Goal: Information Seeking & Learning: Learn about a topic

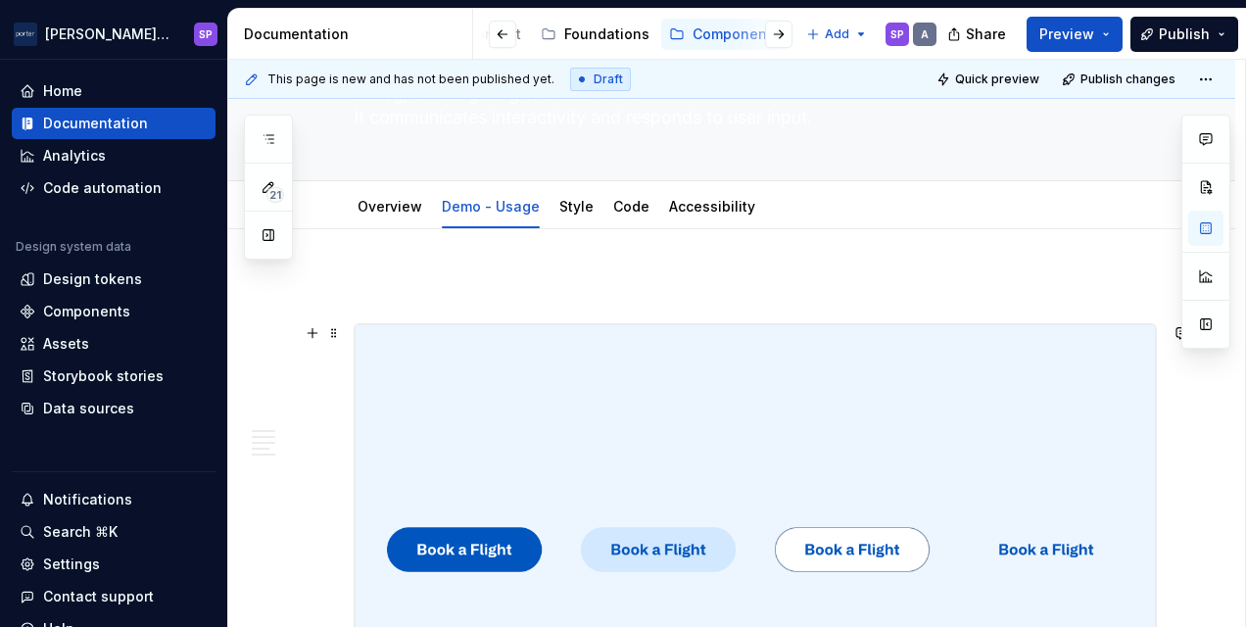
scroll to position [159, 0]
click at [751, 482] on img at bounding box center [755, 548] width 801 height 450
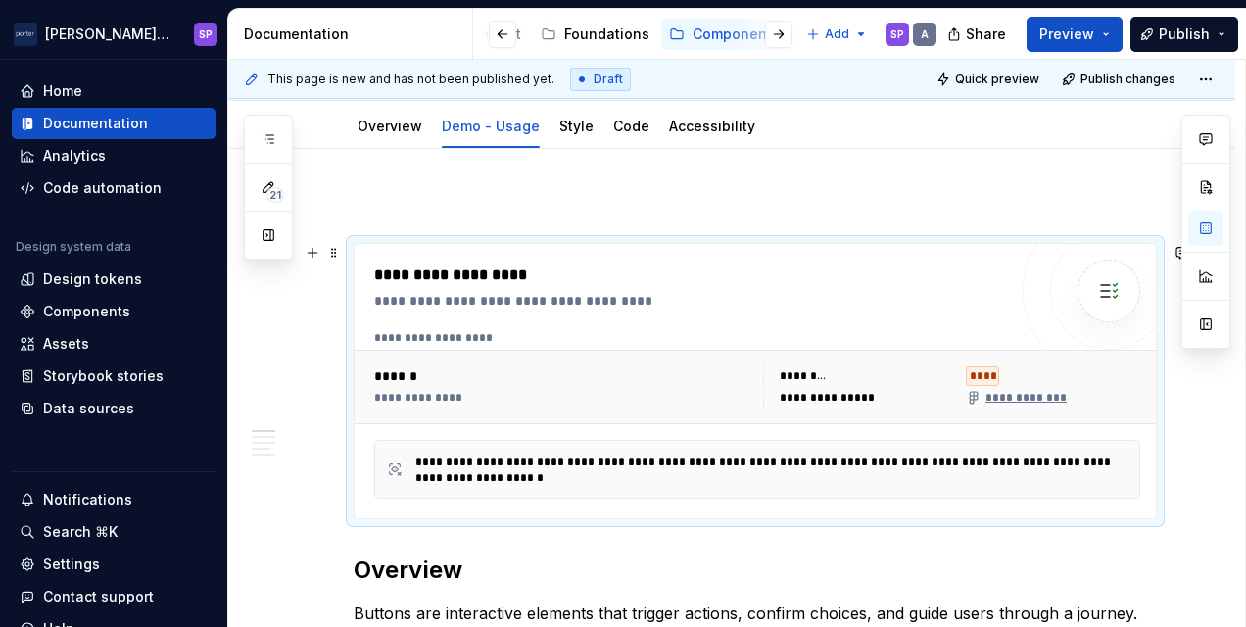
scroll to position [109, 0]
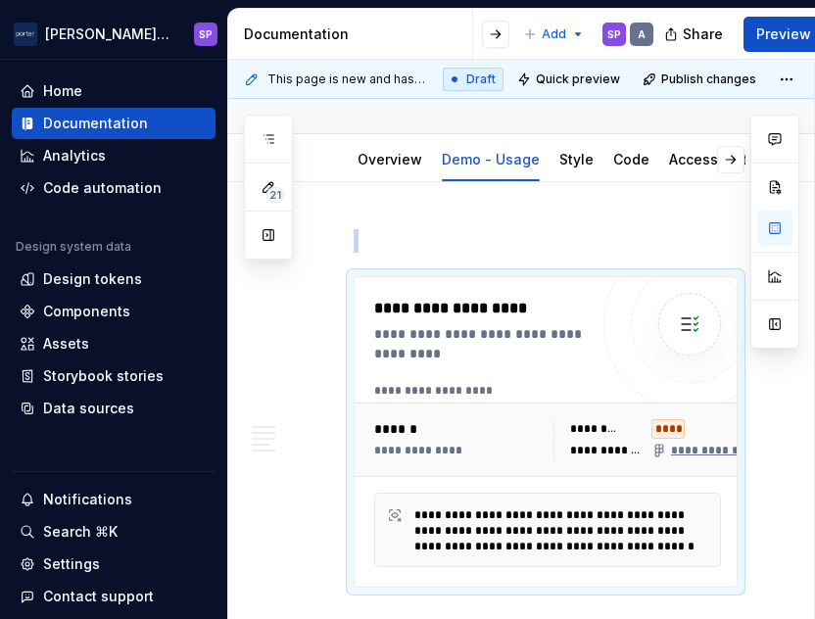
scroll to position [274, 0]
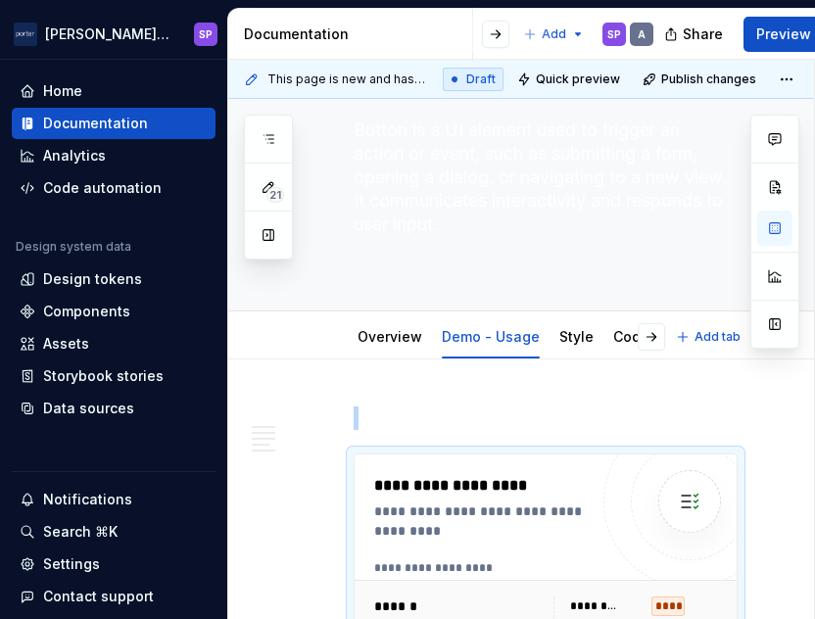
type textarea "*"
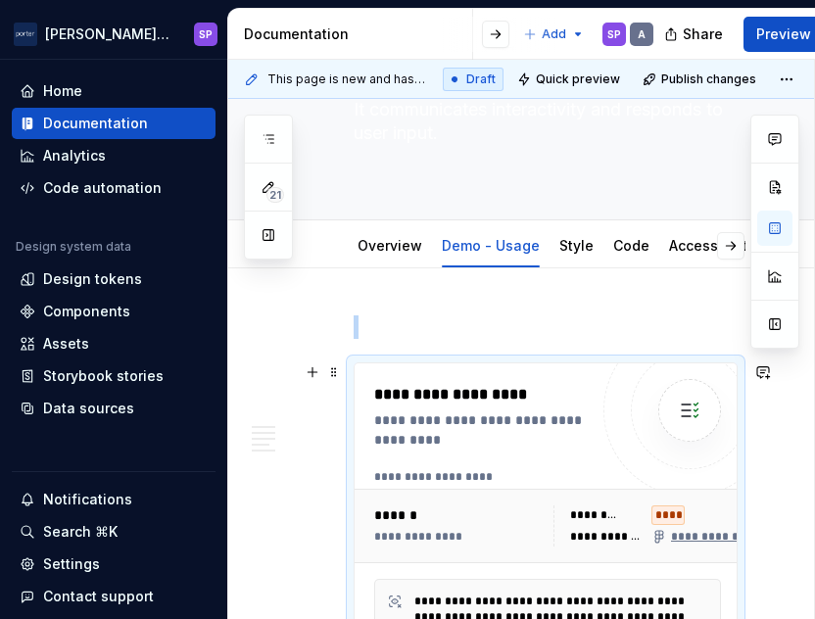
scroll to position [192, 0]
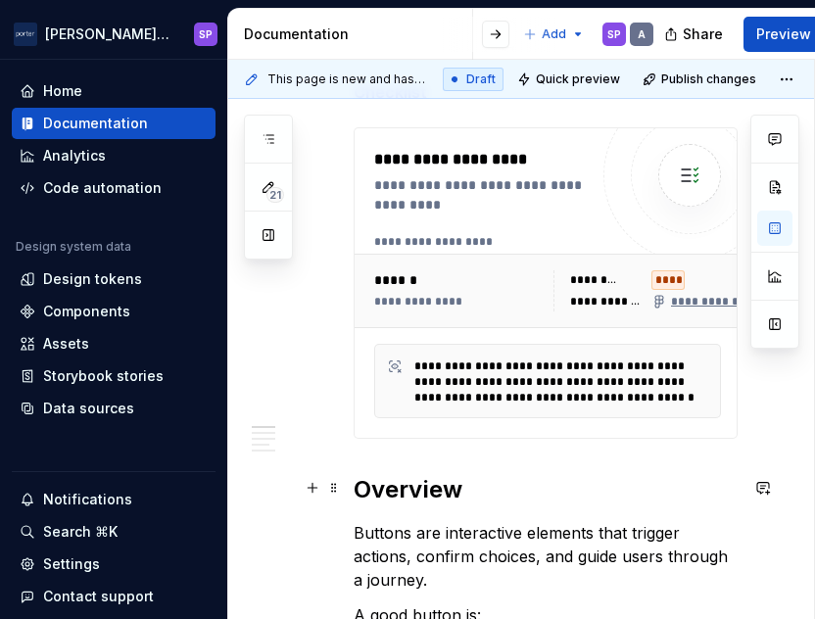
scroll to position [369, 0]
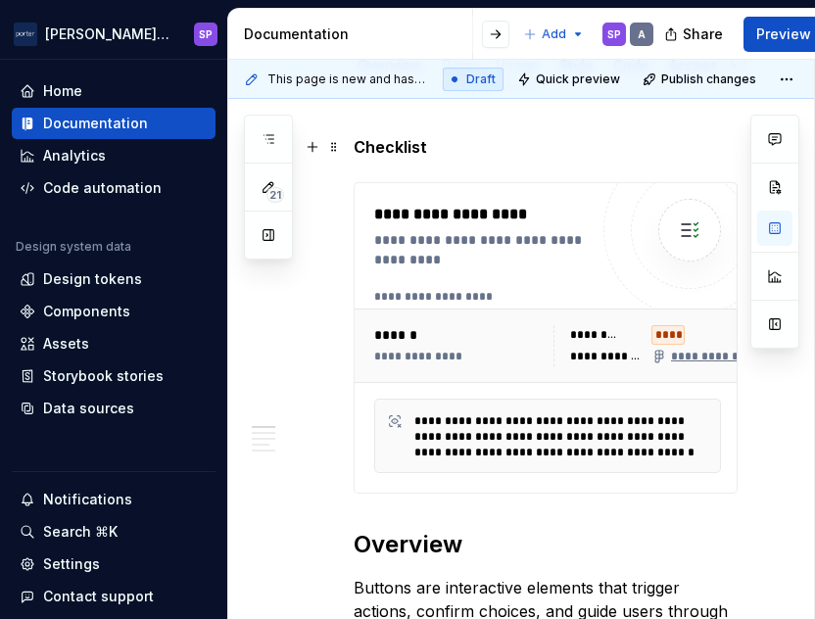
click at [409, 144] on strong "Checklist" at bounding box center [390, 147] width 73 height 20
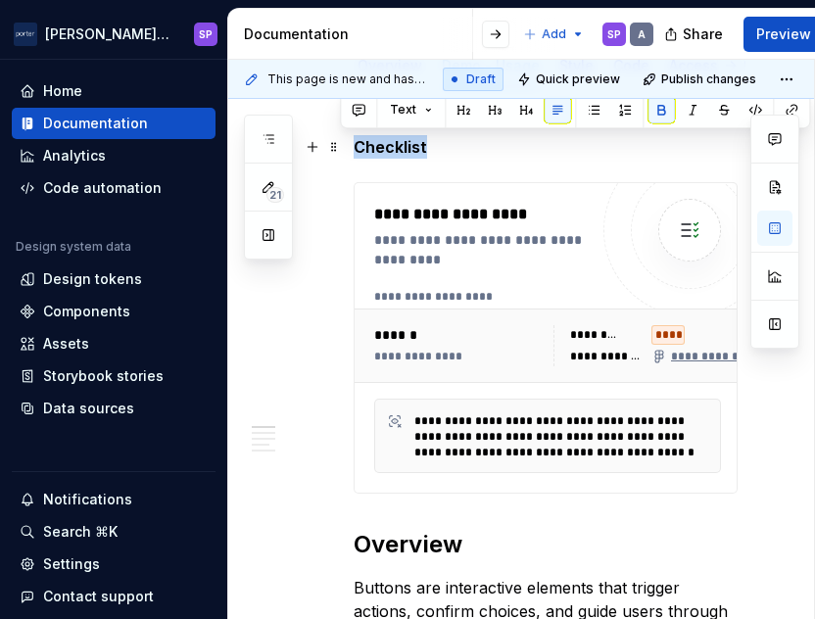
click at [409, 144] on strong "Checklist" at bounding box center [390, 147] width 73 height 20
click at [414, 110] on button "Text" at bounding box center [411, 109] width 60 height 27
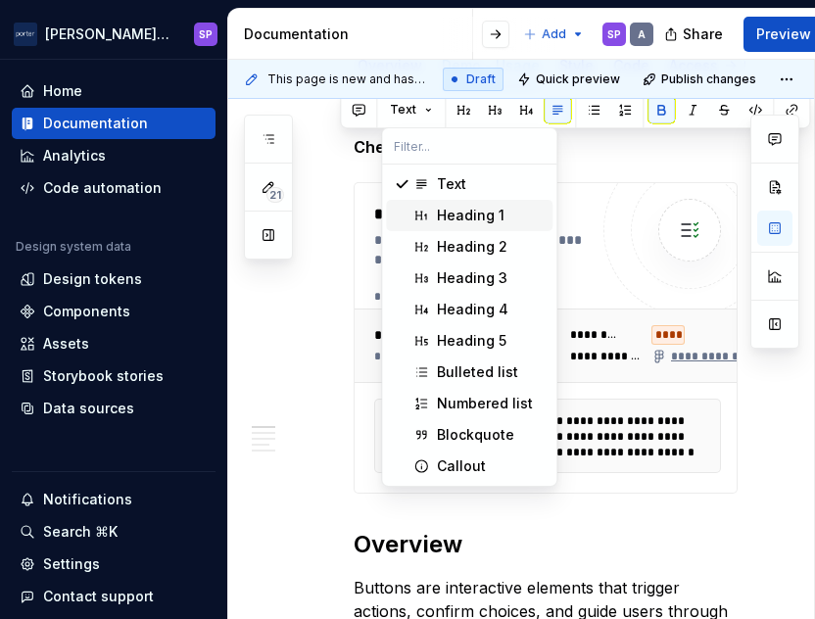
click at [466, 220] on div "Heading 1" at bounding box center [471, 216] width 68 height 20
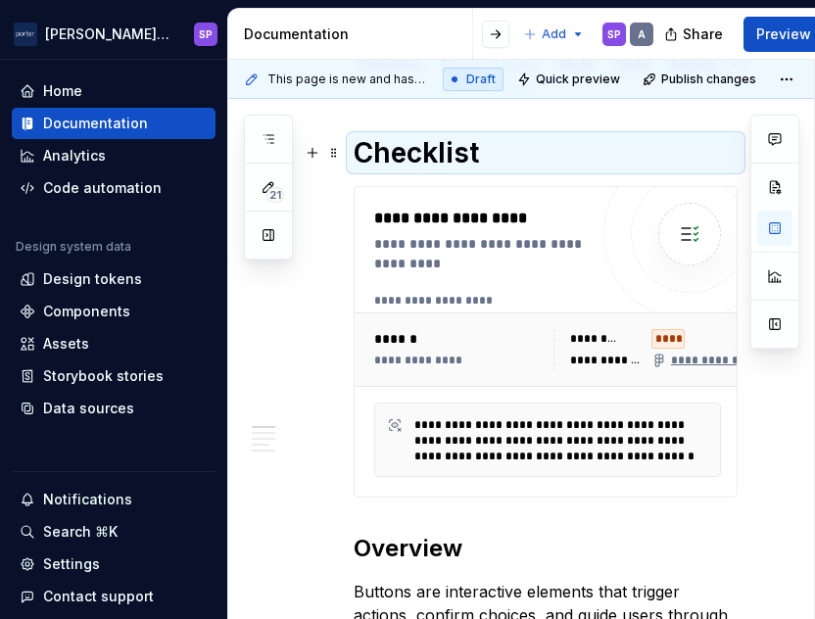
click at [437, 146] on strong "Checklist" at bounding box center [416, 152] width 125 height 33
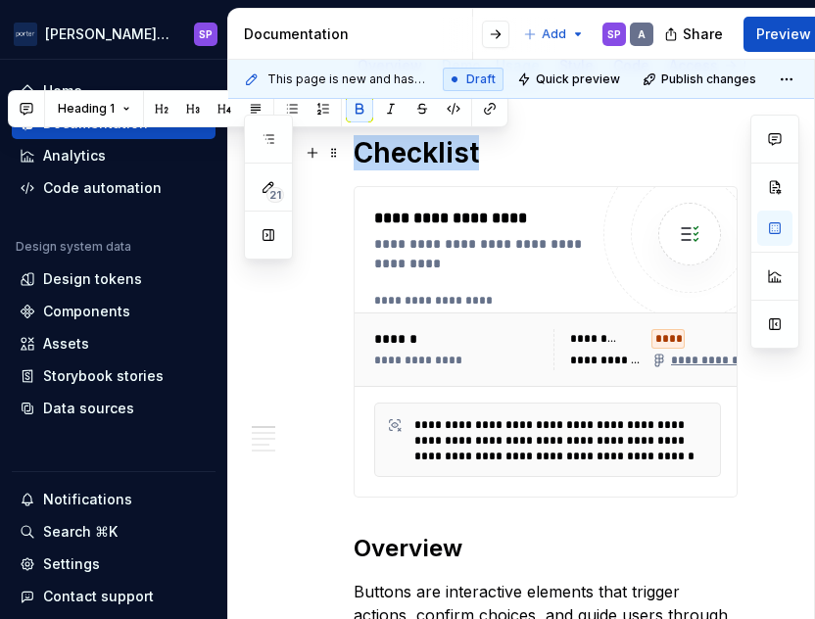
click at [437, 146] on strong "Checklist" at bounding box center [416, 152] width 125 height 33
click at [165, 113] on button "button" at bounding box center [161, 108] width 27 height 27
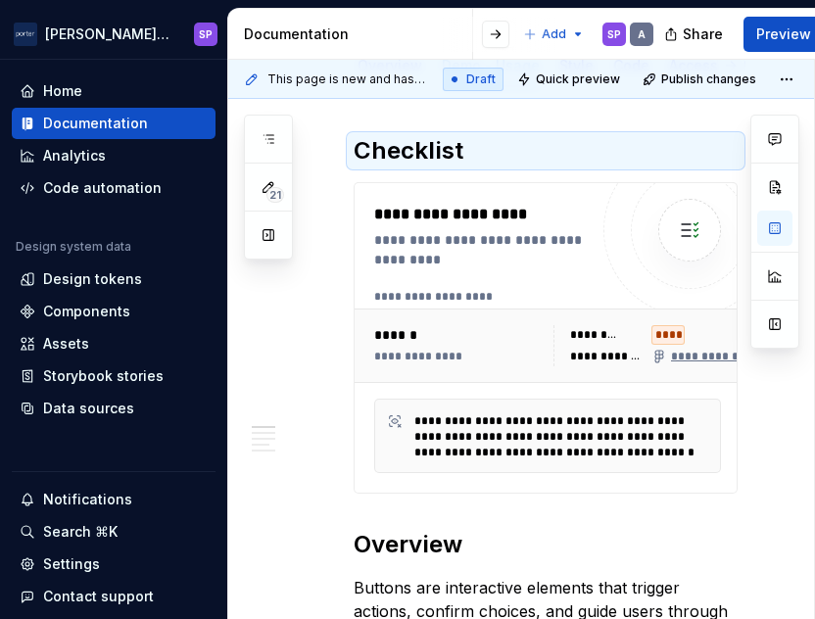
scroll to position [365, 0]
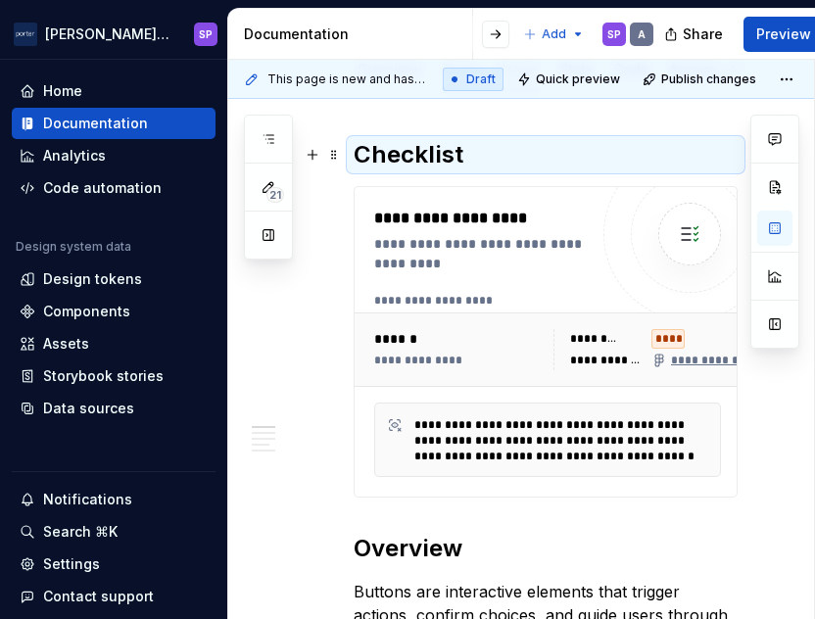
click at [476, 165] on h2 "Checklist" at bounding box center [546, 154] width 384 height 31
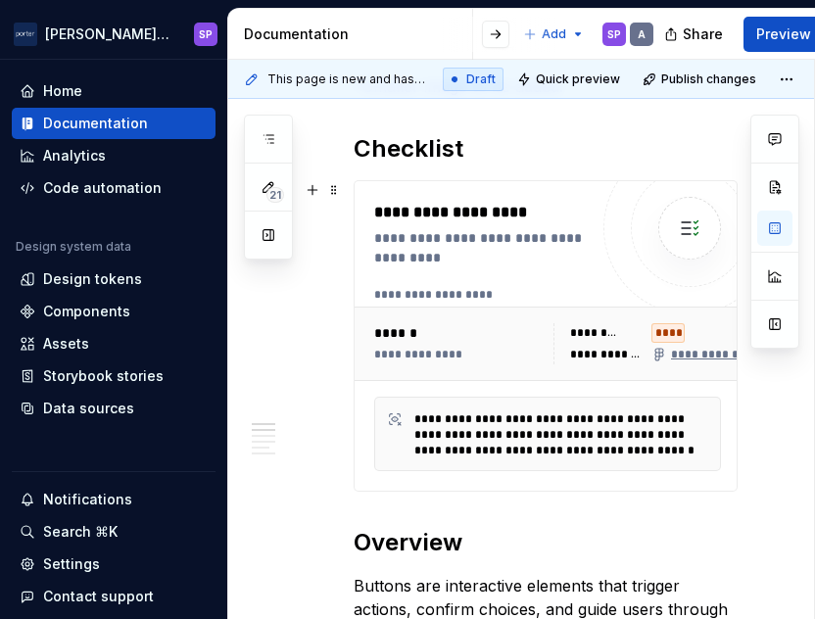
scroll to position [460, 0]
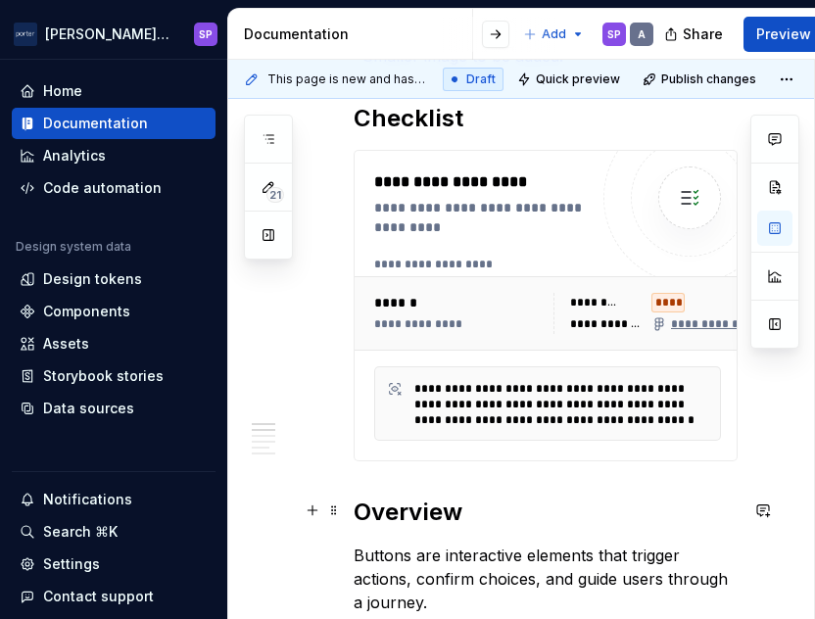
click at [362, 502] on h2 "Overview" at bounding box center [546, 512] width 384 height 31
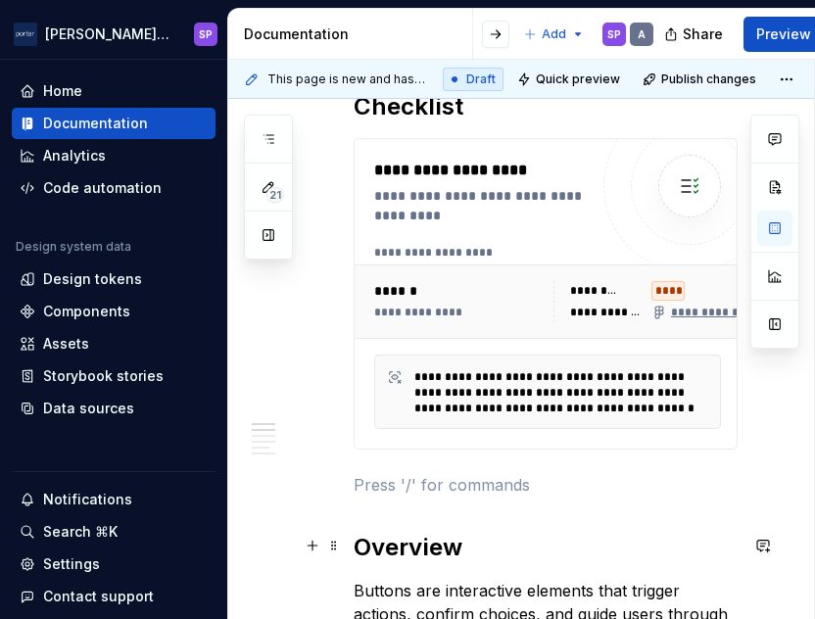
click at [418, 532] on h2 "Overview" at bounding box center [546, 547] width 384 height 31
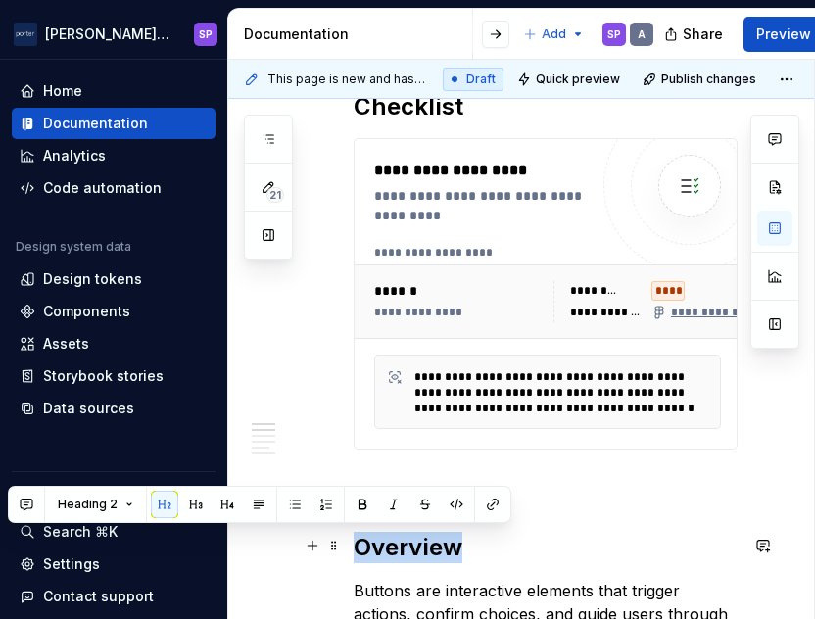
click at [418, 532] on h2 "Overview" at bounding box center [546, 547] width 384 height 31
copy h2 "Overview"
click at [405, 476] on p at bounding box center [546, 485] width 384 height 24
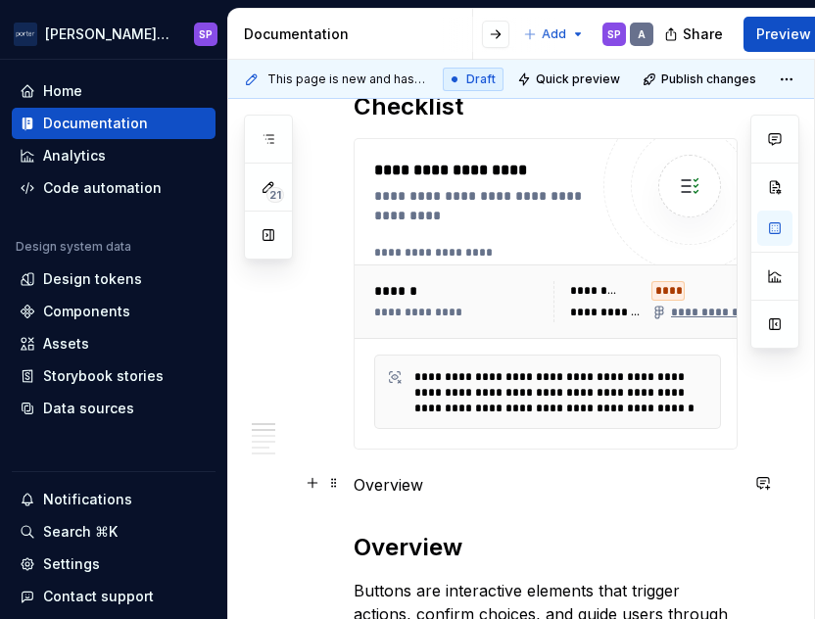
click at [407, 488] on p "Overview" at bounding box center [546, 485] width 384 height 24
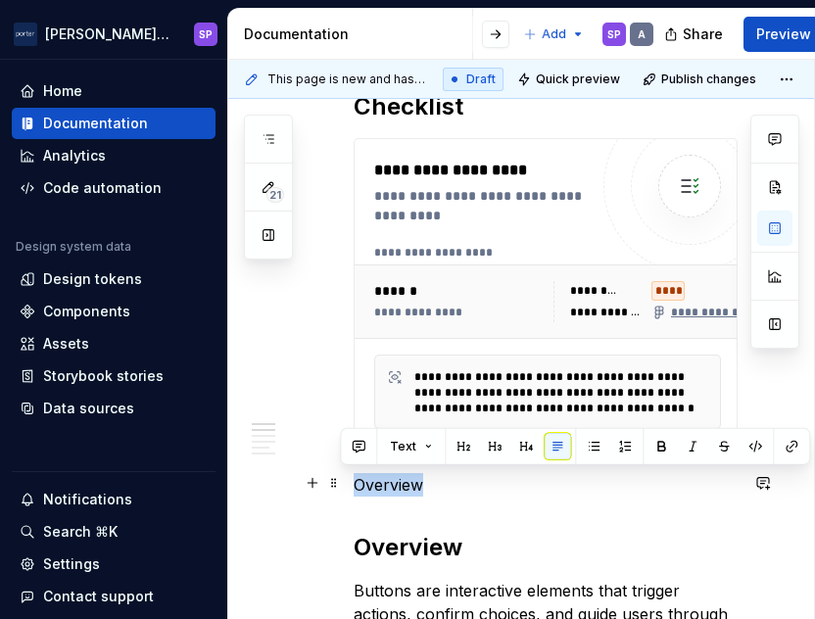
click at [407, 488] on p "Overview" at bounding box center [546, 485] width 384 height 24
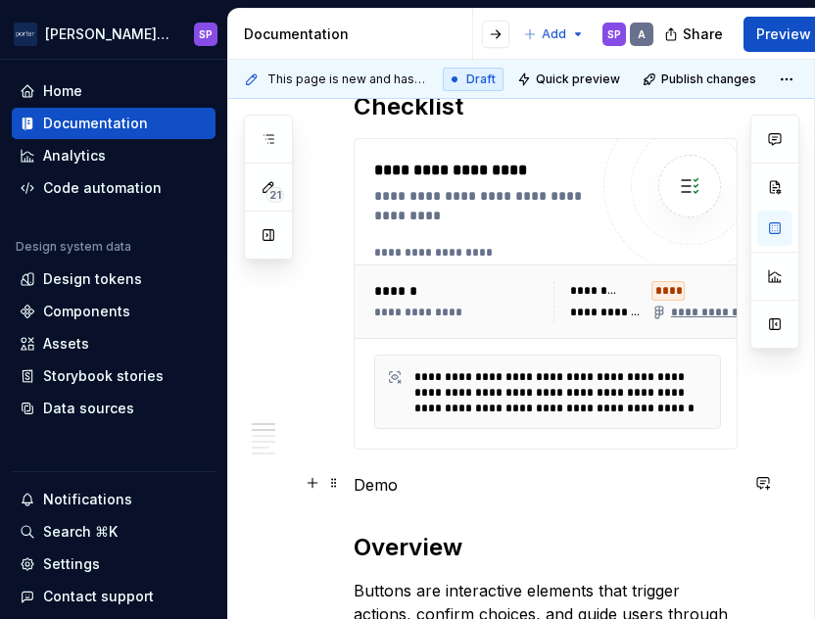
click at [407, 487] on p "Demo" at bounding box center [546, 485] width 384 height 24
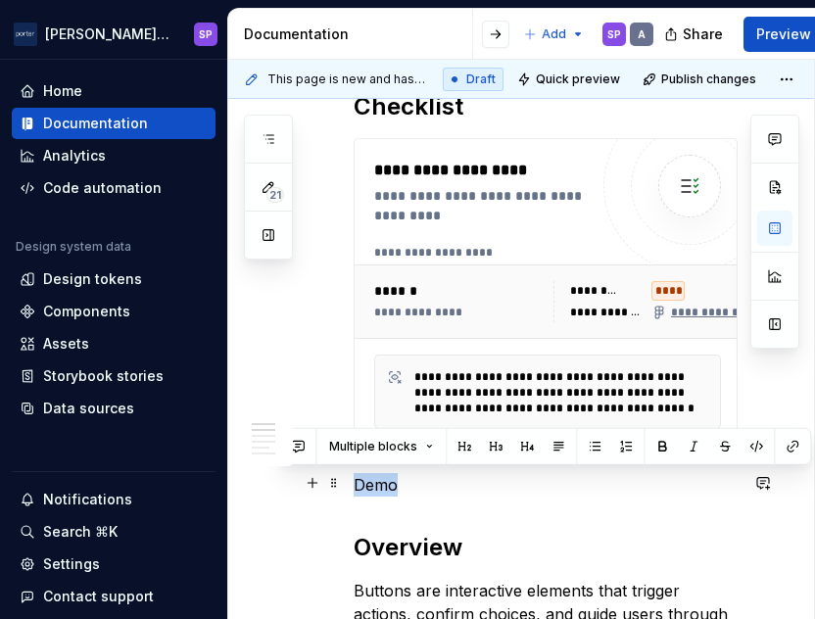
click at [407, 487] on p "Demo" at bounding box center [546, 485] width 384 height 24
click at [457, 442] on button "button" at bounding box center [463, 446] width 27 height 27
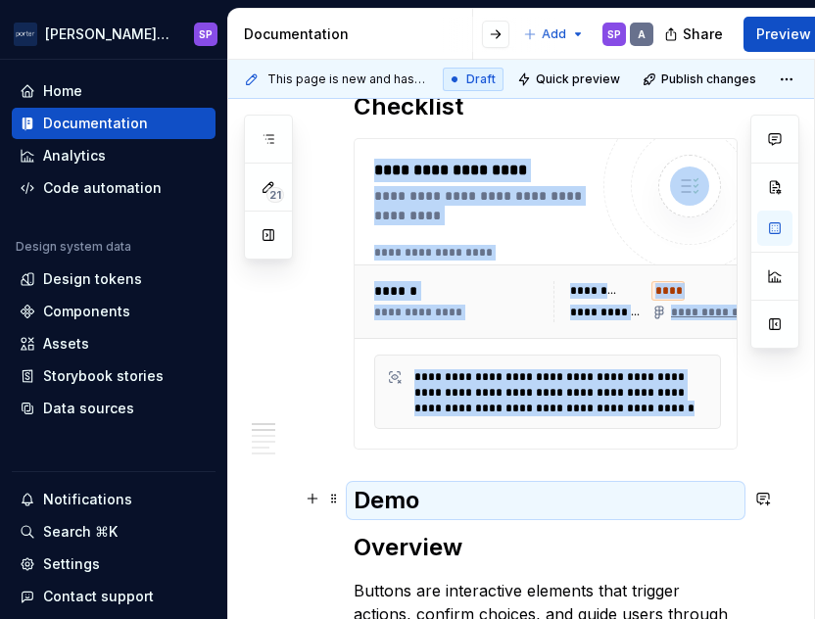
click at [428, 511] on h2 "Demo" at bounding box center [546, 500] width 384 height 31
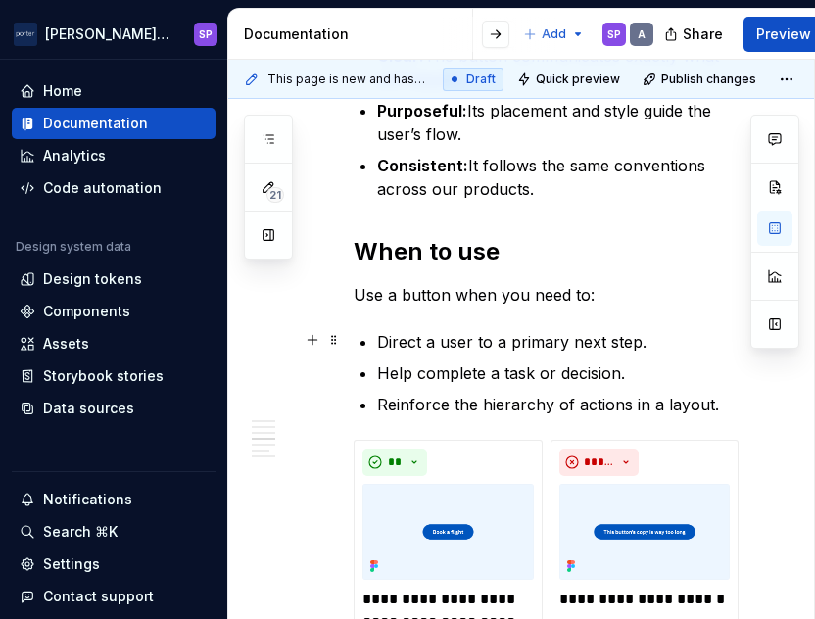
scroll to position [1131, 0]
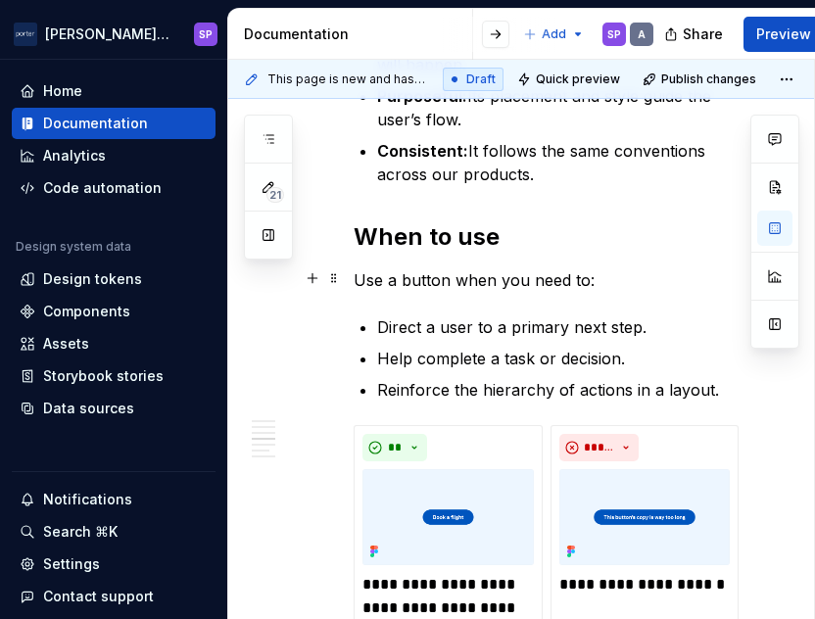
scroll to position [1251, 0]
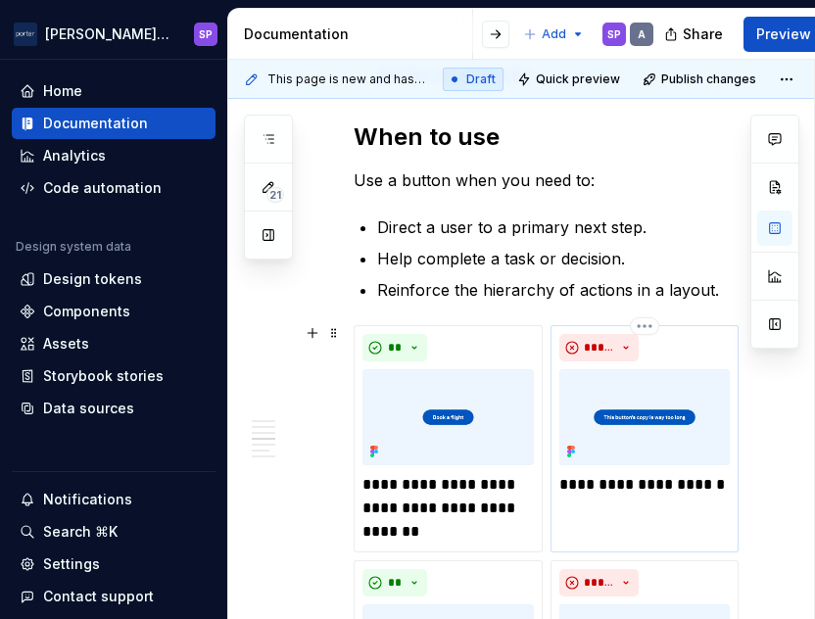
click at [703, 327] on div "**********" at bounding box center [644, 438] width 189 height 227
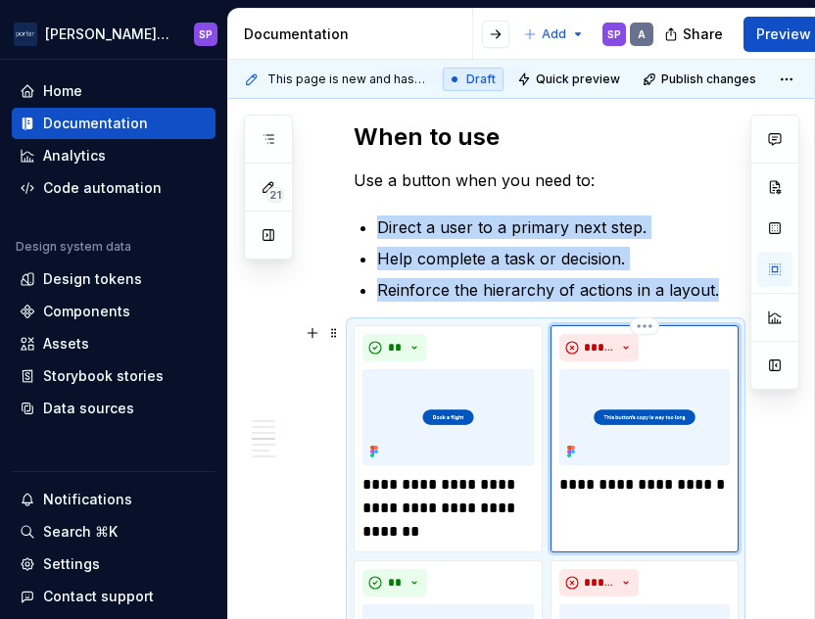
scroll to position [1332, 0]
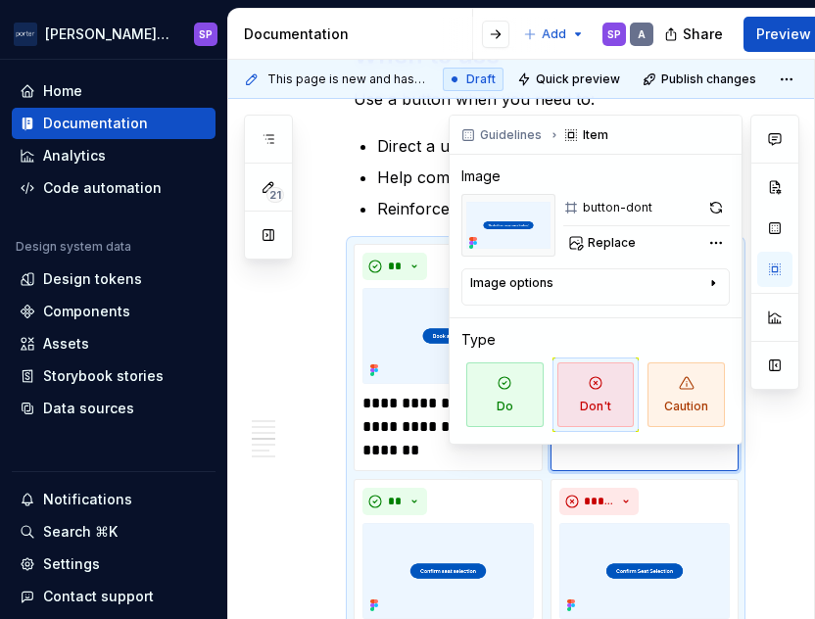
click at [642, 265] on div "Guidelines Item Image button-dont Replace Image options Alignment Alt Caption T…" at bounding box center [596, 280] width 292 height 328
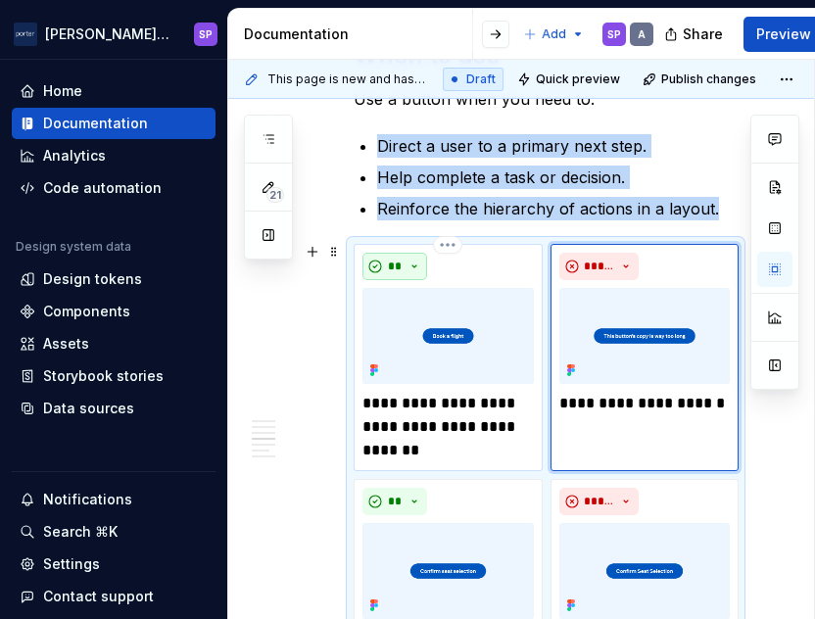
click at [362, 273] on button "**" at bounding box center [394, 266] width 65 height 27
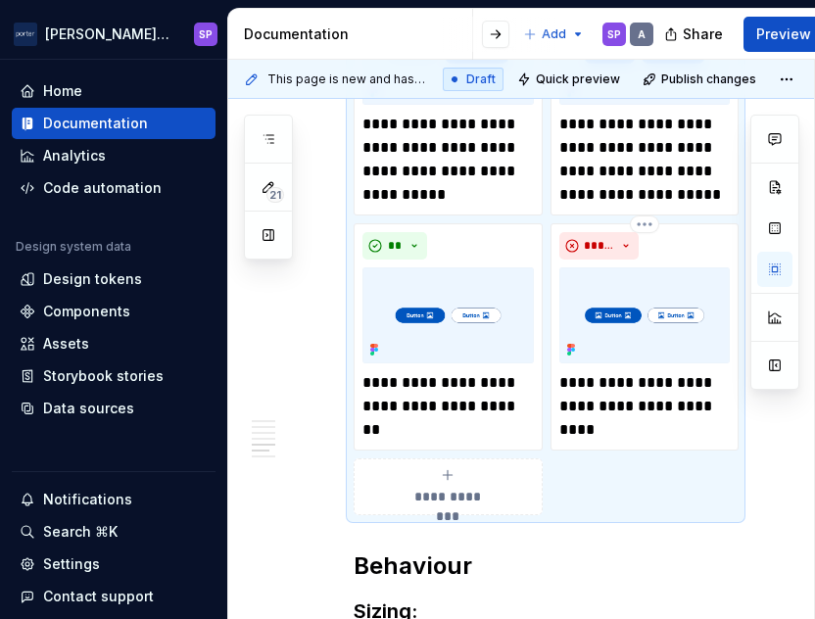
scroll to position [2080, 0]
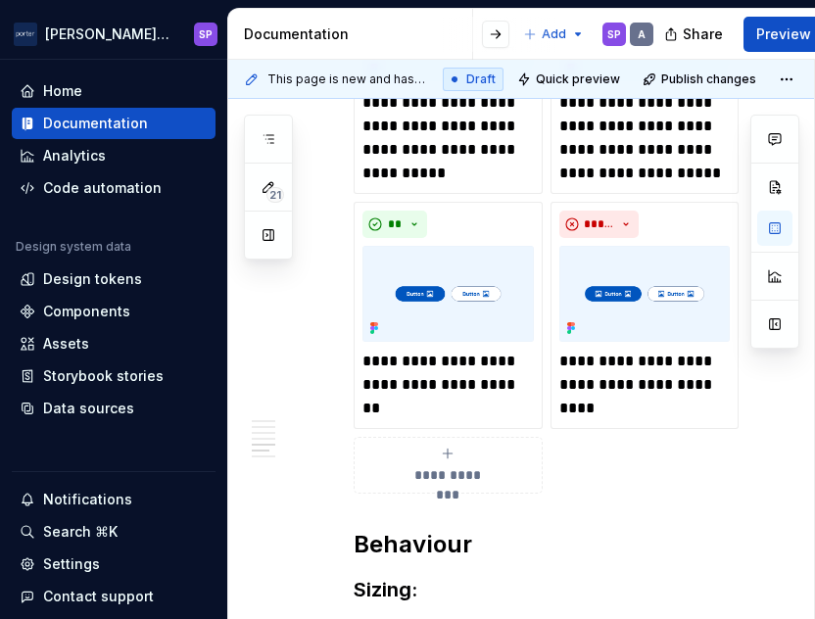
click at [358, 542] on h2 "Behaviour" at bounding box center [546, 544] width 384 height 31
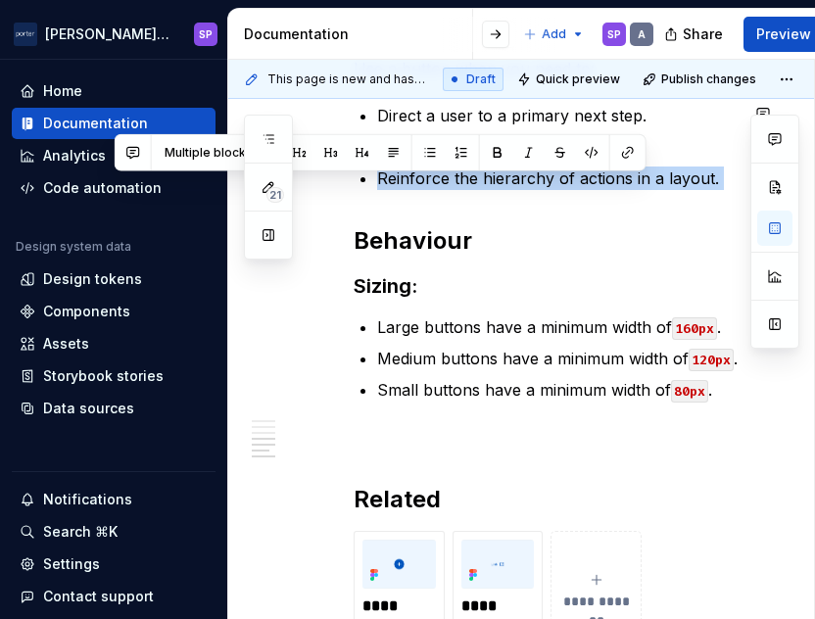
scroll to position [1282, 0]
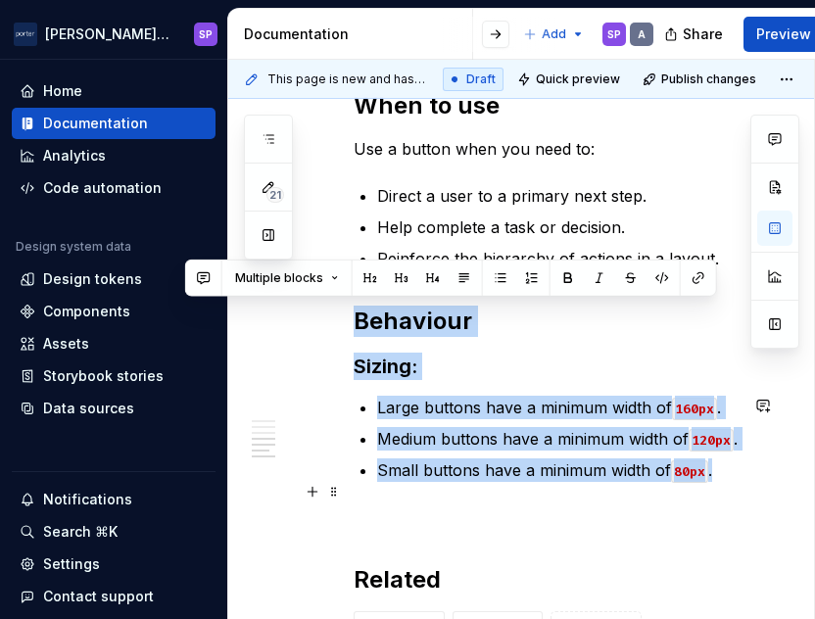
drag, startPoint x: 356, startPoint y: 389, endPoint x: 715, endPoint y: 495, distance: 373.7
click at [715, 495] on div "**********" at bounding box center [546, 10] width 384 height 1577
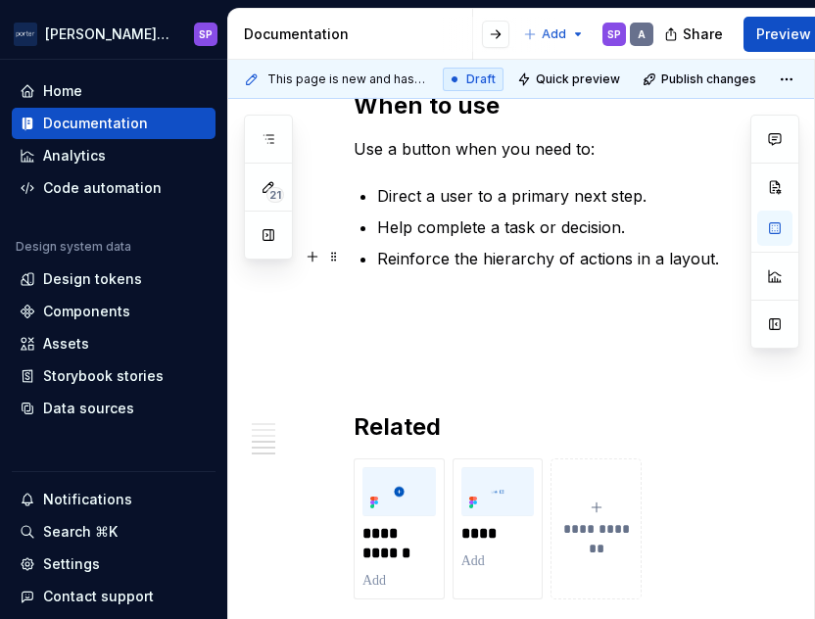
click at [693, 249] on p "Reinforce the hierarchy of actions in a layout." at bounding box center [557, 259] width 360 height 24
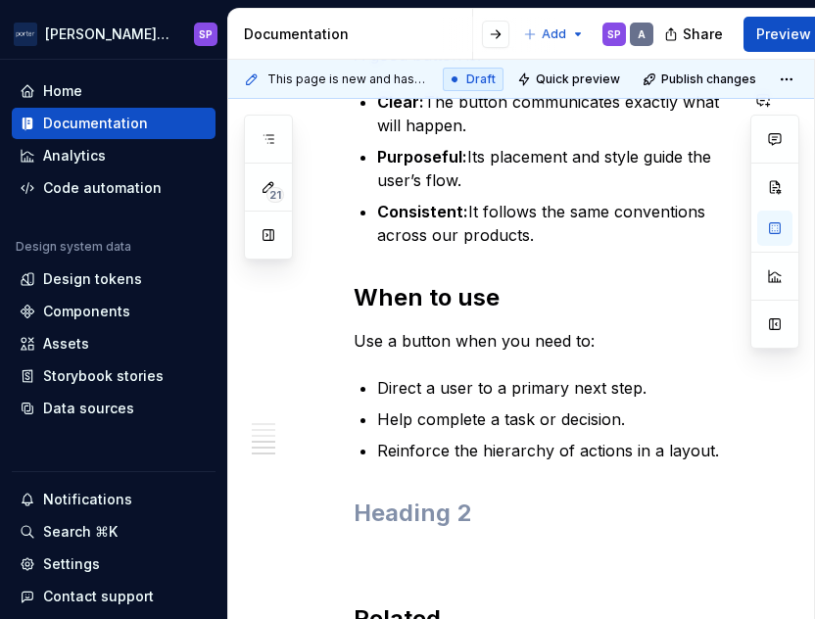
scroll to position [1217, 0]
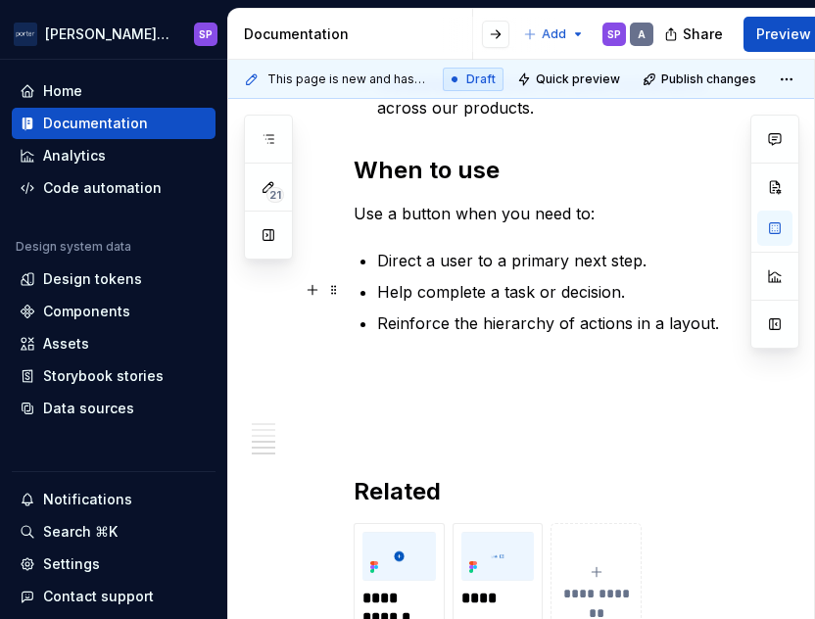
click at [660, 275] on ul "Direct a user to a primary next step. Help complete a task or decision. Reinfor…" at bounding box center [557, 292] width 360 height 86
click at [445, 375] on h2 at bounding box center [546, 385] width 384 height 31
click at [657, 284] on p "Help complete a task or decision." at bounding box center [557, 292] width 360 height 24
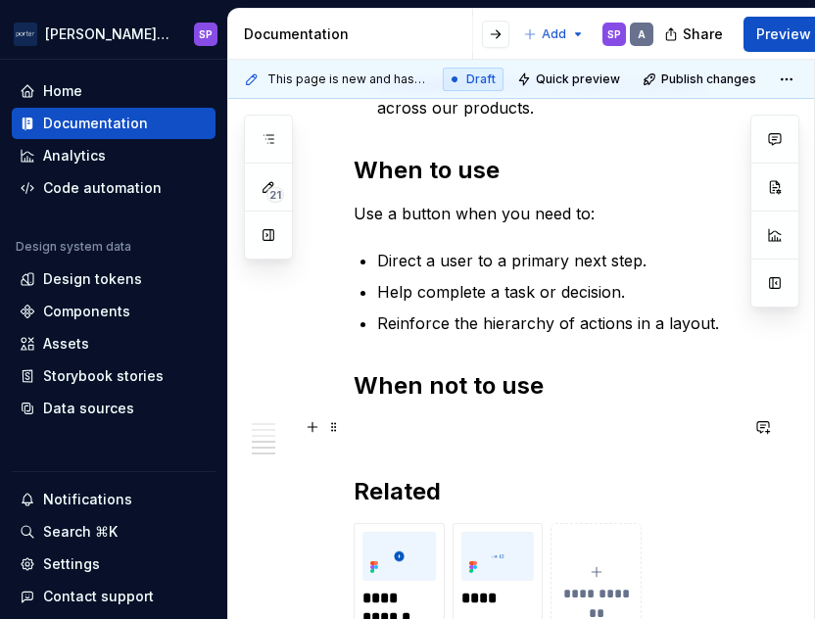
click at [544, 417] on p at bounding box center [546, 429] width 384 height 24
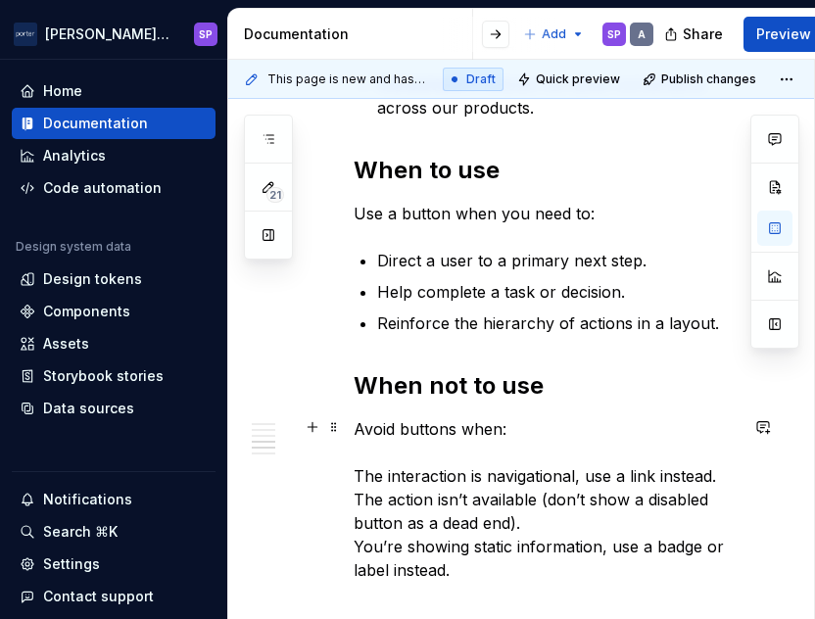
scroll to position [1285, 0]
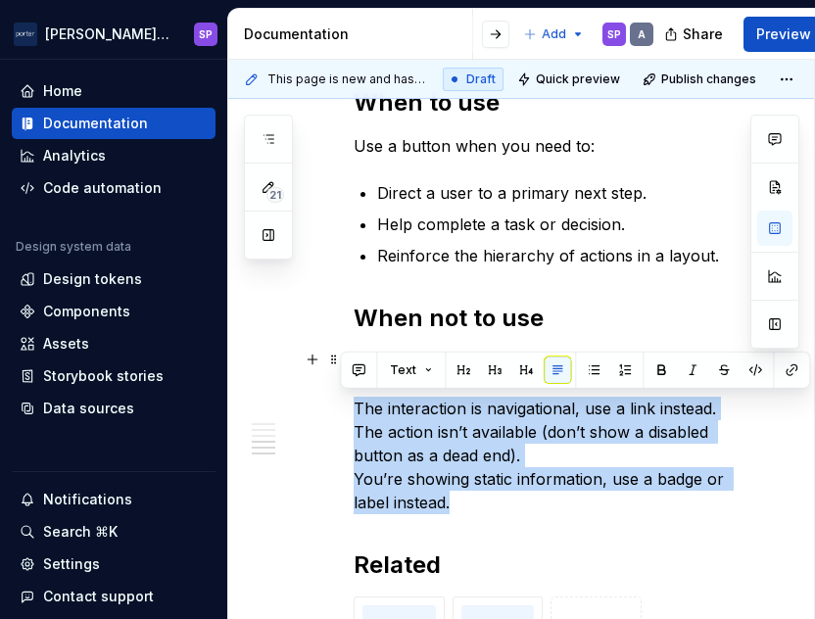
drag, startPoint x: 457, startPoint y: 571, endPoint x: 337, endPoint y: 416, distance: 196.1
click at [337, 416] on div "**********" at bounding box center [522, 82] width 588 height 1821
click at [592, 373] on button "button" at bounding box center [593, 369] width 27 height 27
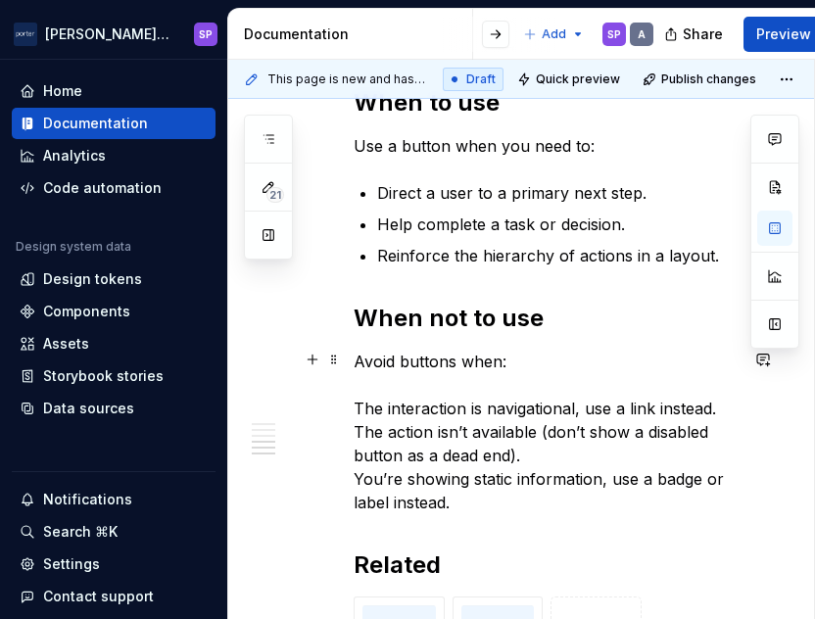
click at [359, 404] on p "Avoid buttons when: The interaction is navigational, use a link instead. The ac…" at bounding box center [546, 432] width 384 height 165
click at [355, 404] on p "Avoid buttons when: The interaction is navigational, use a link instead. The ac…" at bounding box center [546, 432] width 384 height 165
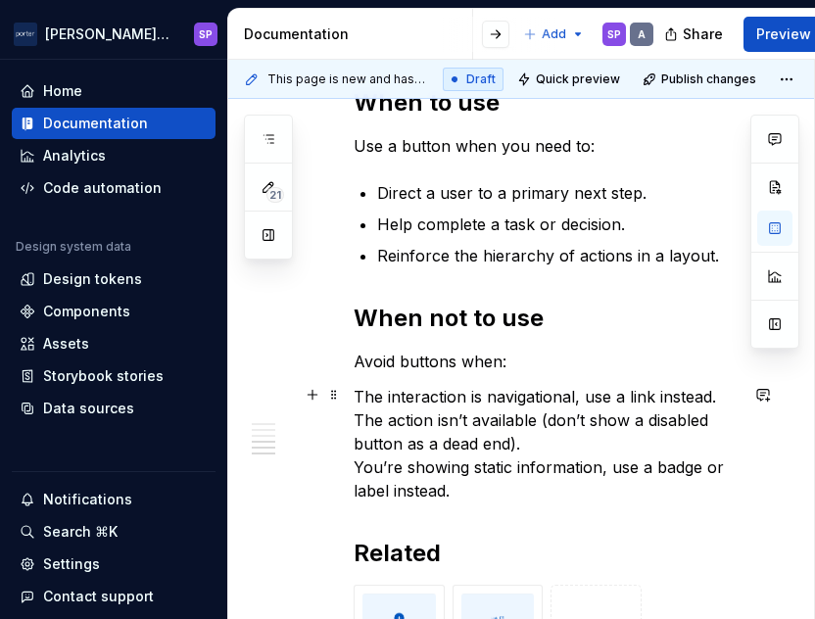
click at [476, 407] on p "The interaction is navigational, use a link instead. The action isn’t available…" at bounding box center [546, 444] width 384 height 118
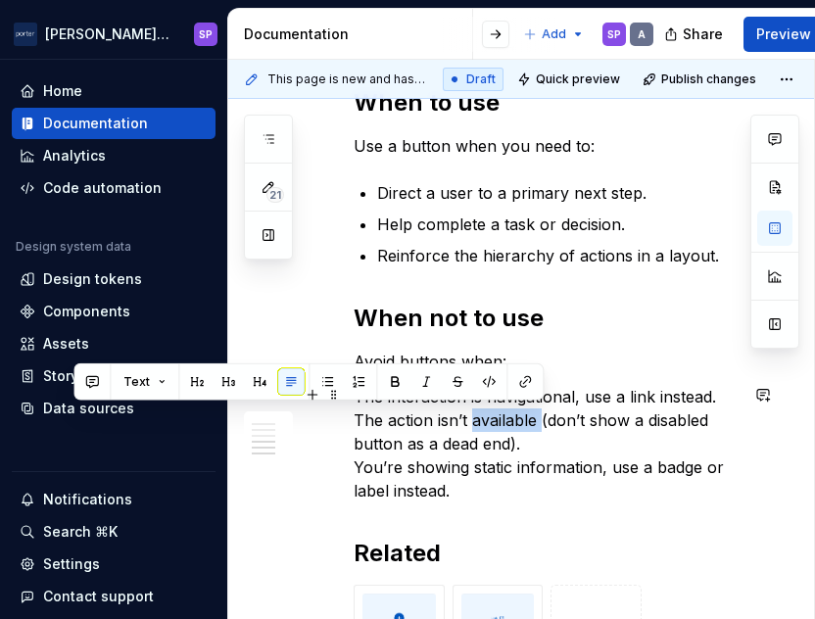
click at [476, 407] on p "The interaction is navigational, use a link instead. The action isn’t available…" at bounding box center [546, 444] width 384 height 118
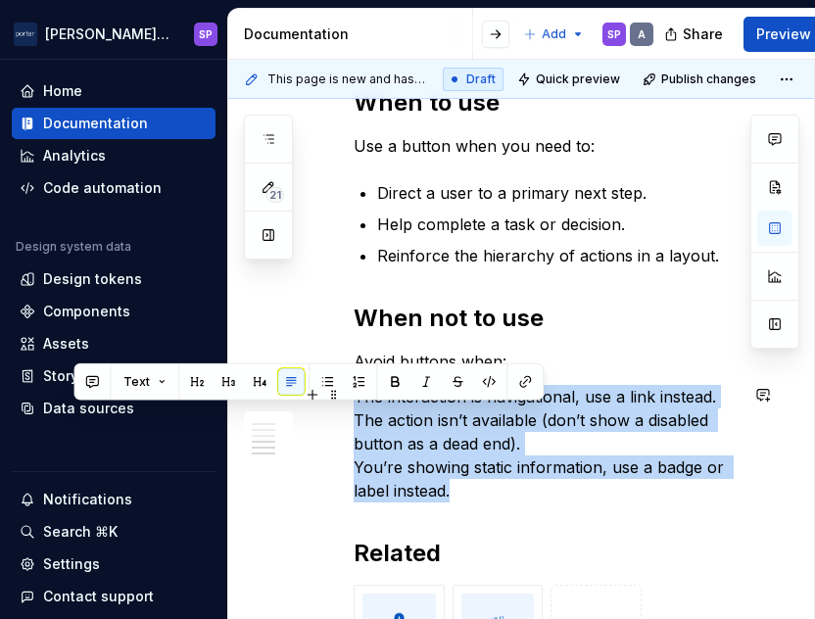
click at [476, 407] on p "The interaction is navigational, use a link instead. The action isn’t available…" at bounding box center [546, 444] width 384 height 118
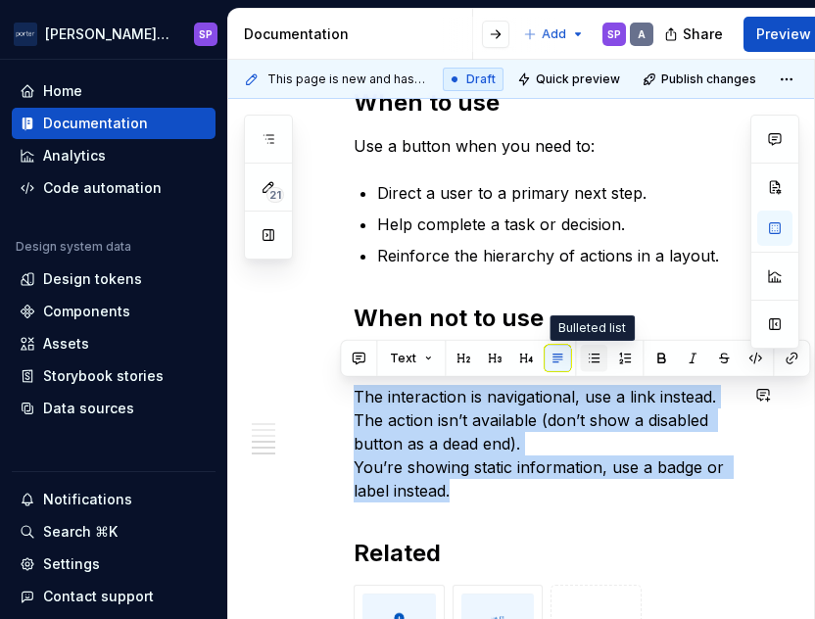
click at [593, 358] on button "button" at bounding box center [593, 358] width 27 height 27
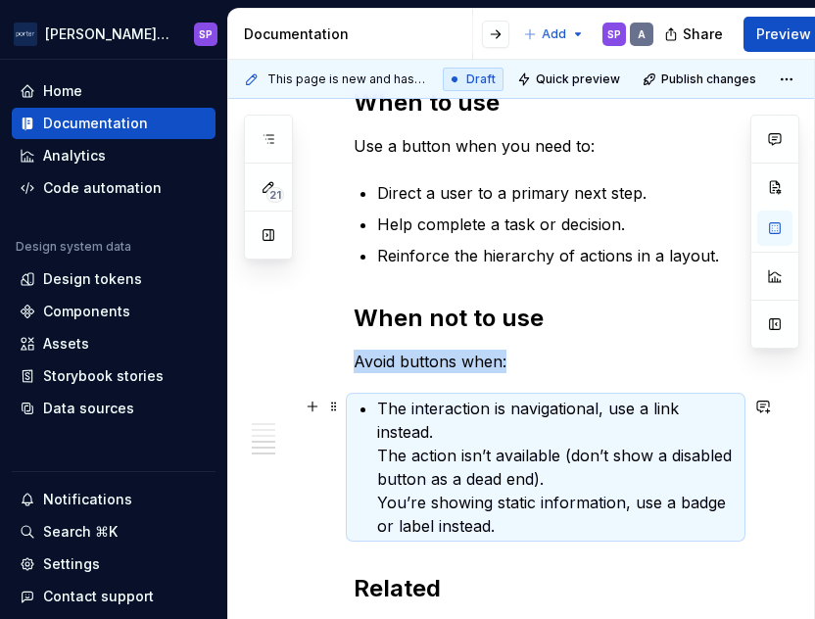
click at [441, 430] on p "The interaction is navigational, use a link instead. The action isn’t available…" at bounding box center [557, 467] width 360 height 141
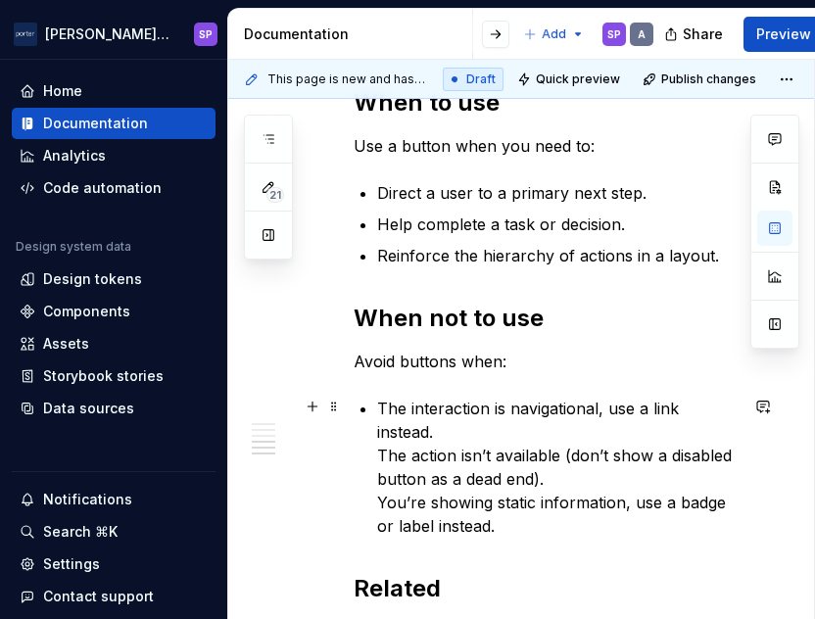
click at [375, 455] on div "**********" at bounding box center [546, 13] width 384 height 1588
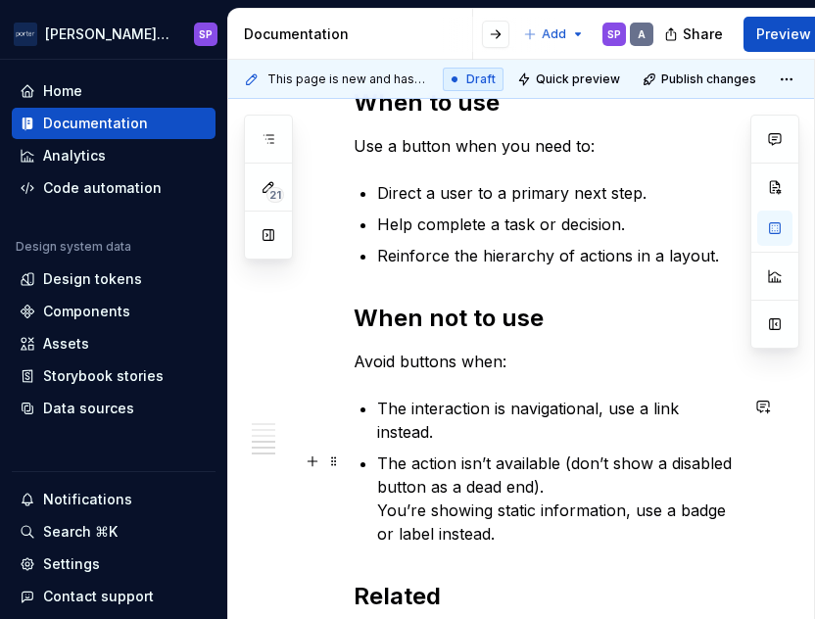
click at [374, 497] on div "**********" at bounding box center [546, 17] width 384 height 1596
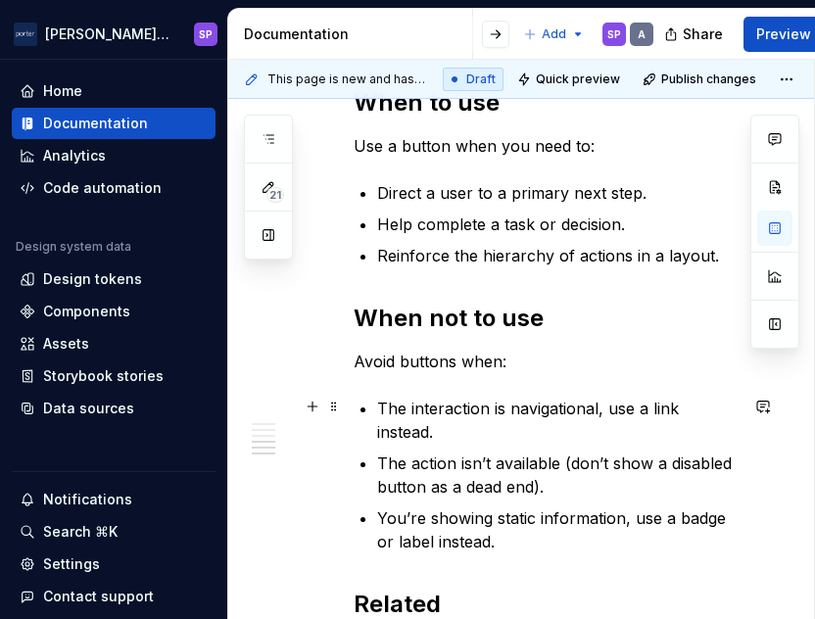
scroll to position [1461, 0]
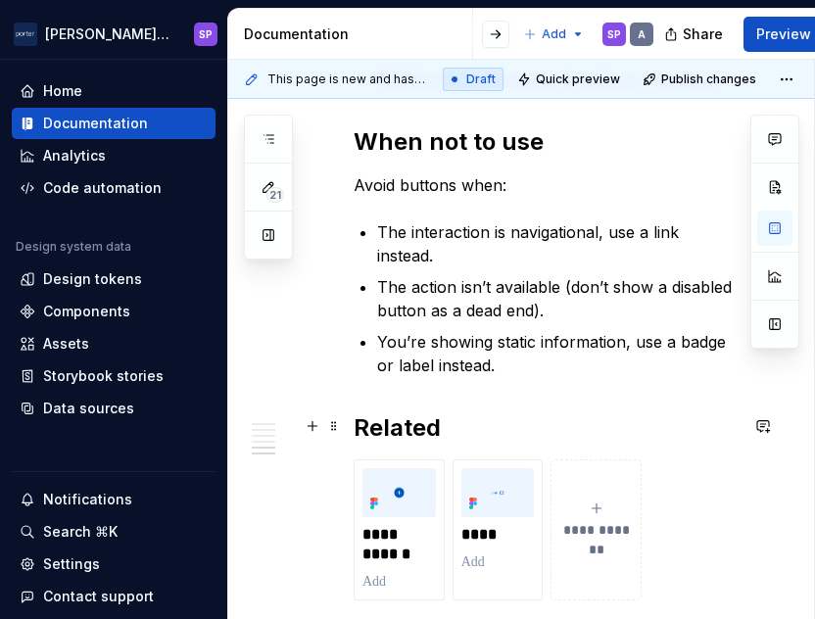
click at [378, 433] on h2 "Related" at bounding box center [546, 427] width 384 height 31
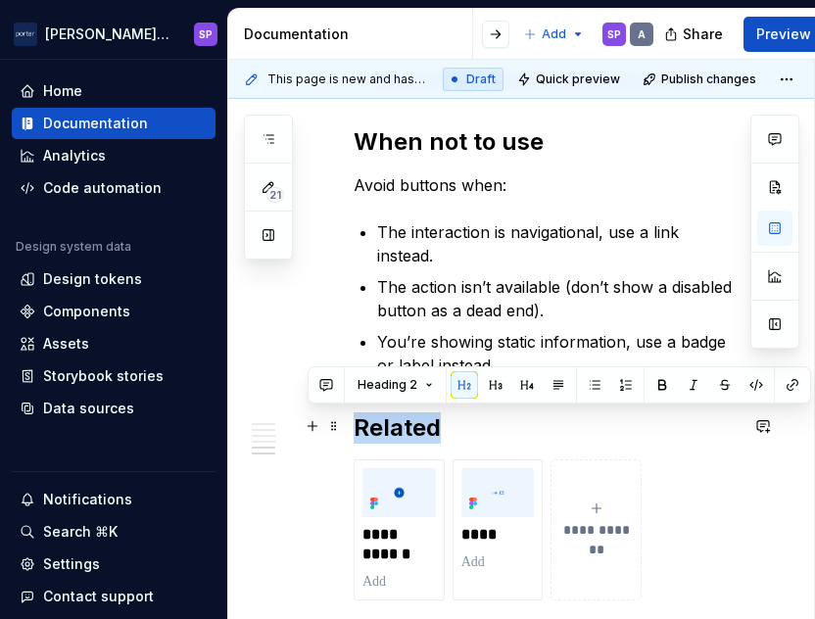
click at [378, 433] on h2 "Related" at bounding box center [546, 427] width 384 height 31
click at [326, 429] on span at bounding box center [334, 425] width 16 height 27
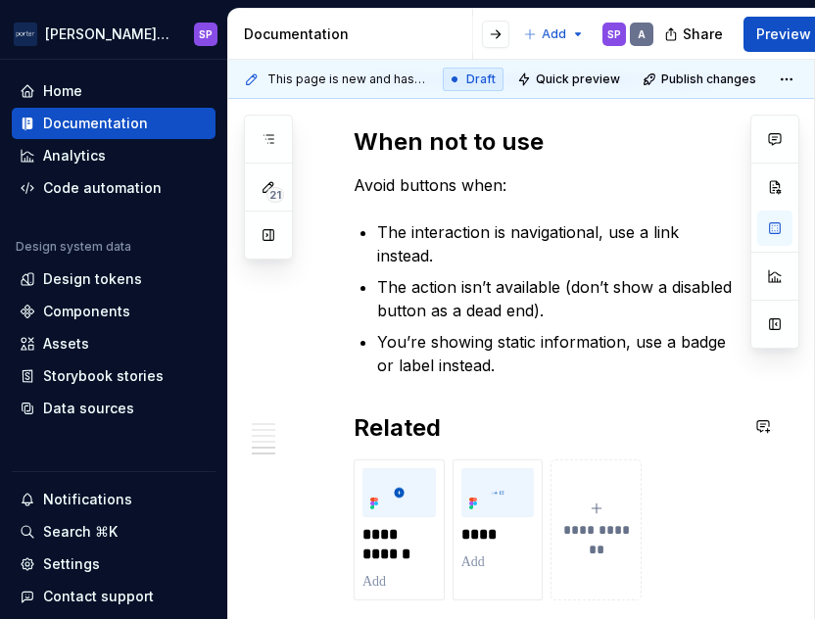
click at [560, 361] on p "You’re showing static information, use a badge or label instead." at bounding box center [557, 353] width 360 height 47
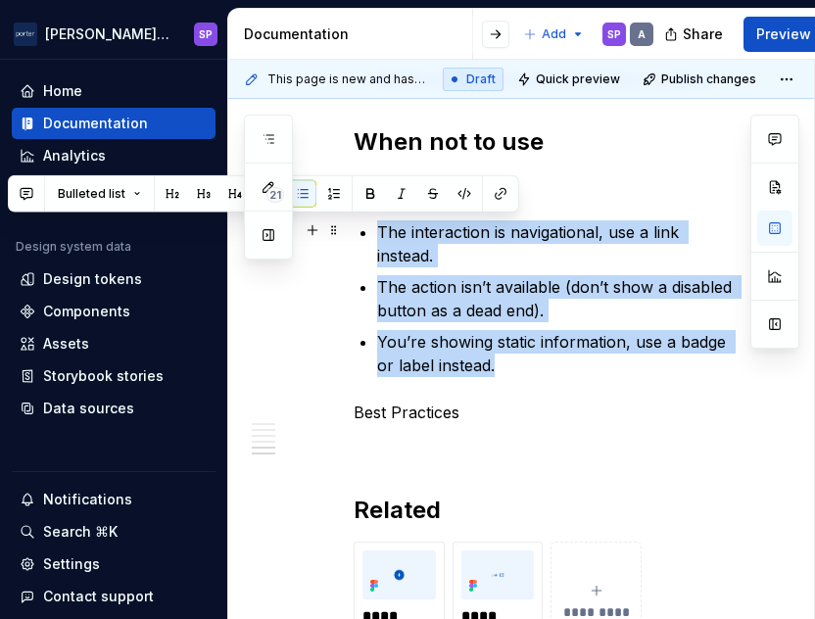
drag, startPoint x: 509, startPoint y: 354, endPoint x: 359, endPoint y: 236, distance: 190.4
copy ul "The interaction is navigational, use a link instead. The action isn’t available…"
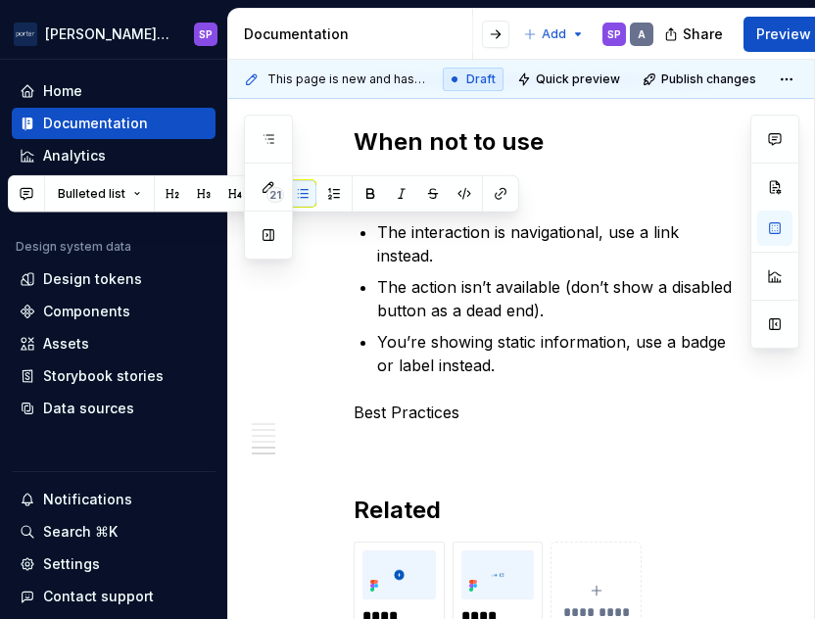
click at [476, 405] on p "Best Practices" at bounding box center [546, 413] width 384 height 24
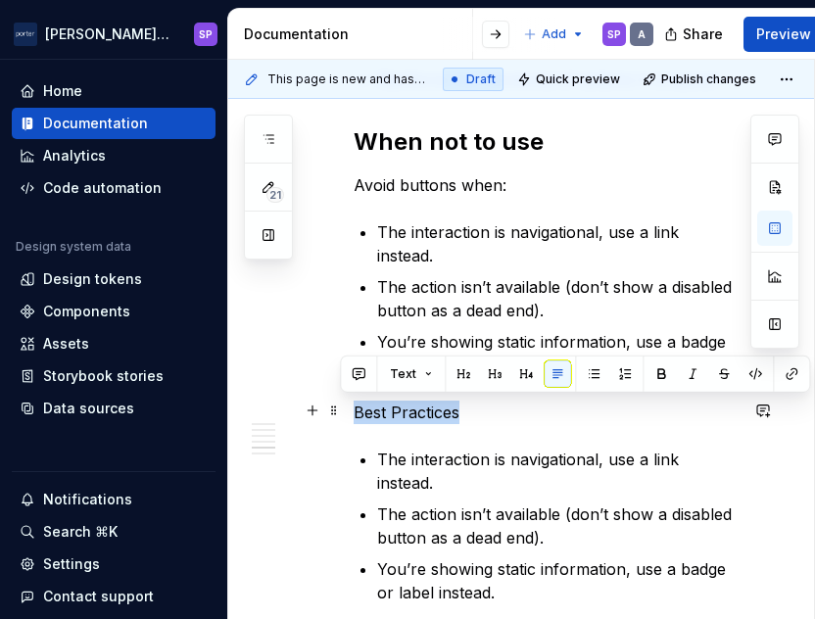
click at [390, 418] on p "Best Practices" at bounding box center [546, 413] width 384 height 24
click at [456, 375] on button "button" at bounding box center [463, 373] width 27 height 27
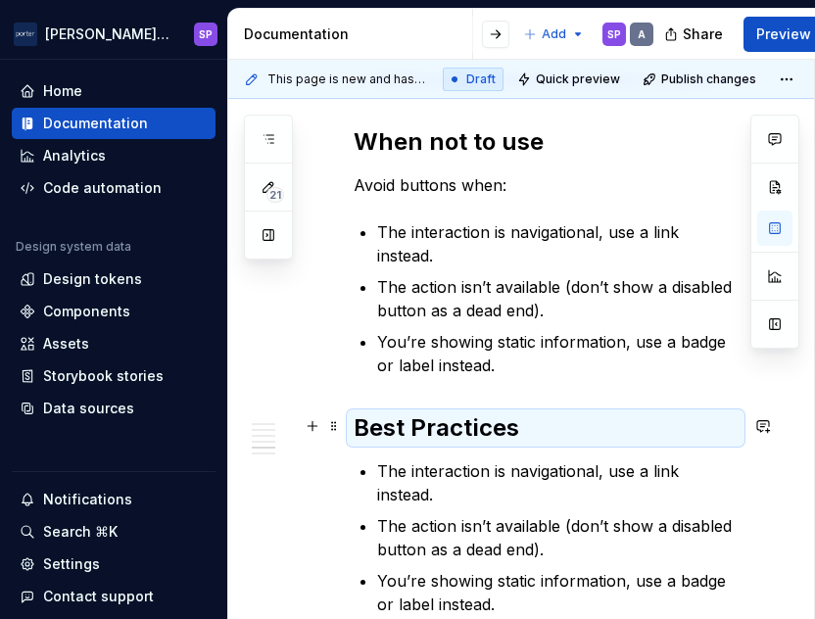
click at [403, 430] on h2 "Best Practices" at bounding box center [546, 427] width 384 height 31
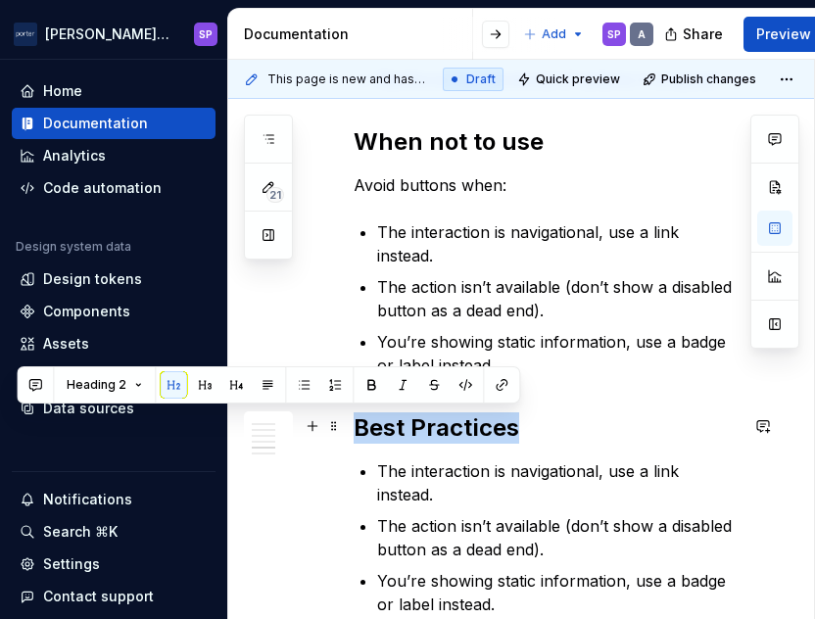
click at [403, 430] on h2 "Best Practices" at bounding box center [546, 427] width 384 height 31
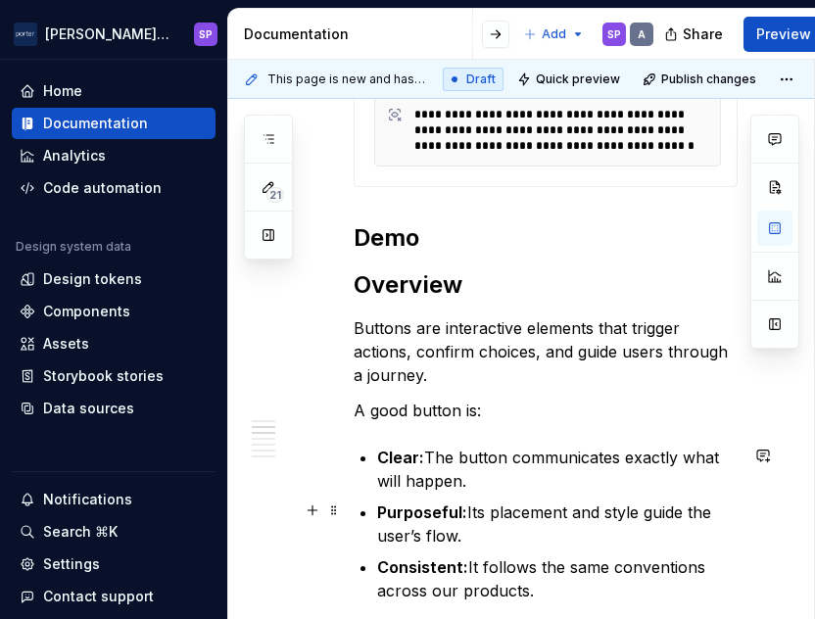
scroll to position [711, 0]
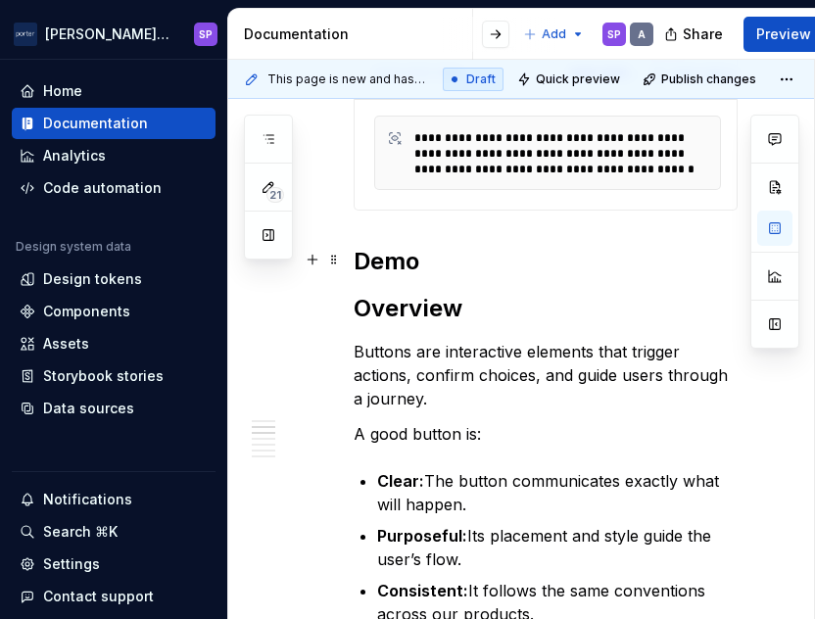
click at [512, 262] on h2 "Demo" at bounding box center [546, 261] width 384 height 31
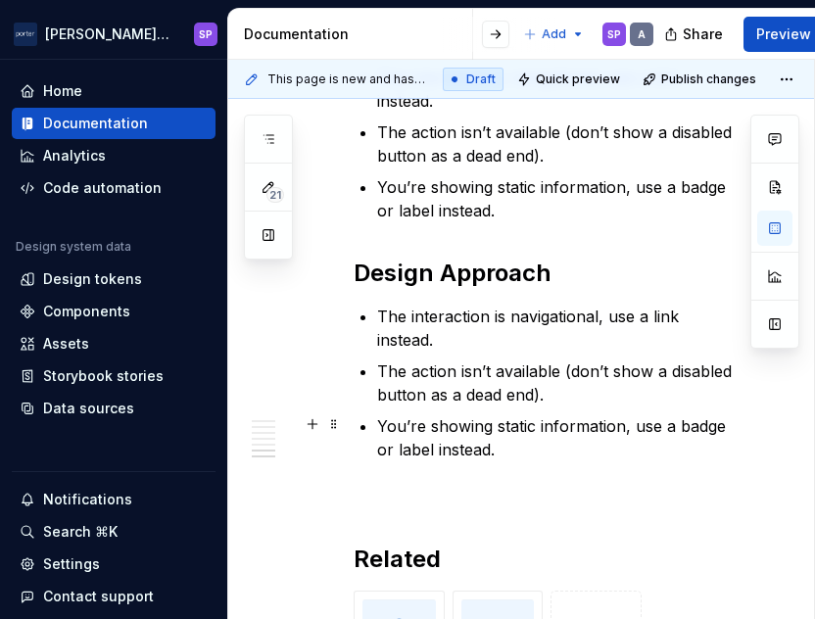
scroll to position [1747, 0]
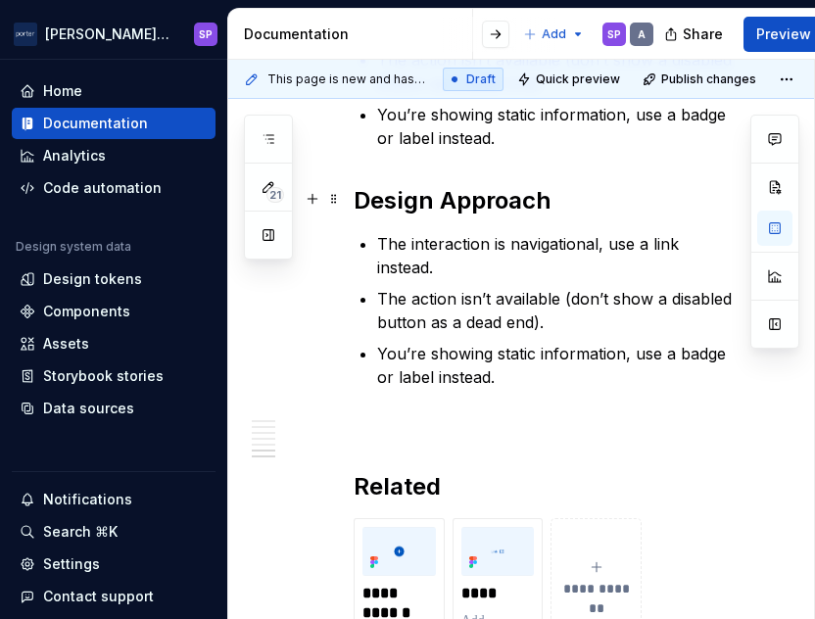
click at [446, 193] on h2 "Design Approach" at bounding box center [546, 200] width 384 height 31
click at [693, 261] on p "The interaction is navigational, use a link instead." at bounding box center [557, 255] width 360 height 47
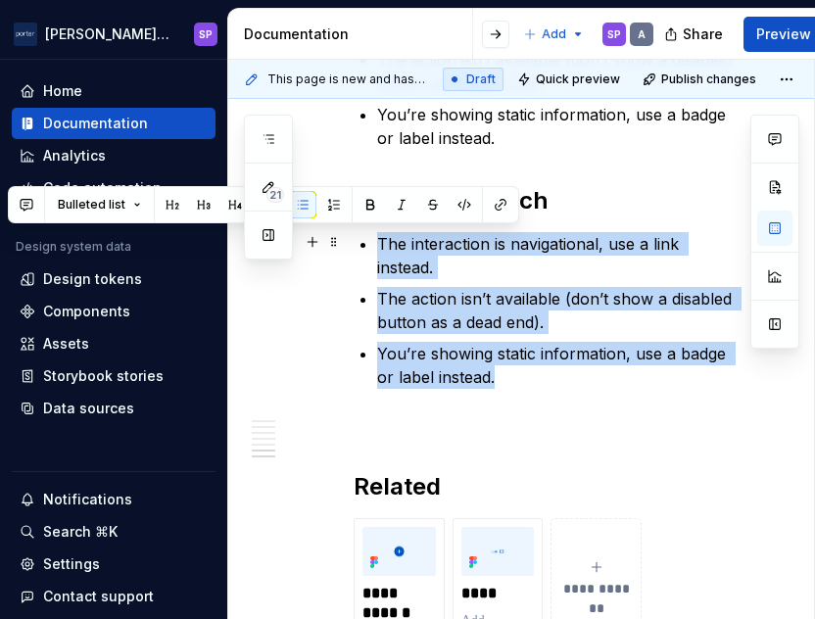
drag, startPoint x: 510, startPoint y: 379, endPoint x: 362, endPoint y: 246, distance: 199.0
click at [377, 246] on ul "The interaction is navigational, use a link instead. The action isn’t available…" at bounding box center [557, 310] width 360 height 157
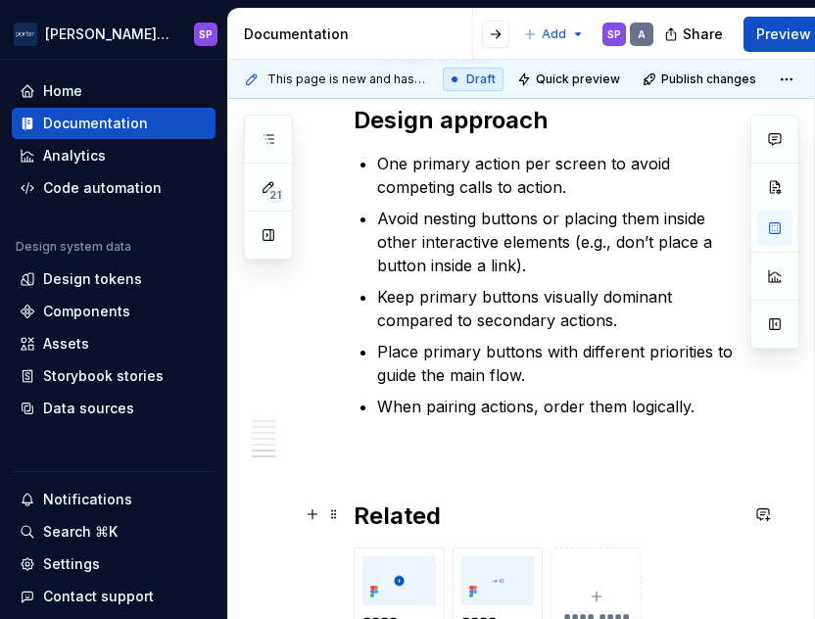
scroll to position [1829, 0]
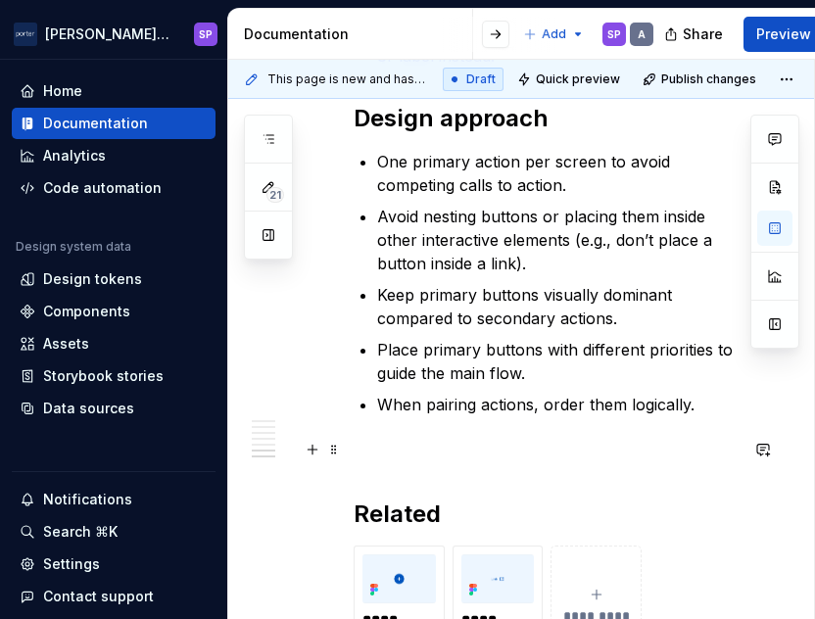
click at [429, 440] on p at bounding box center [546, 452] width 384 height 24
click at [429, 440] on p "Content guidelines" at bounding box center [546, 452] width 384 height 24
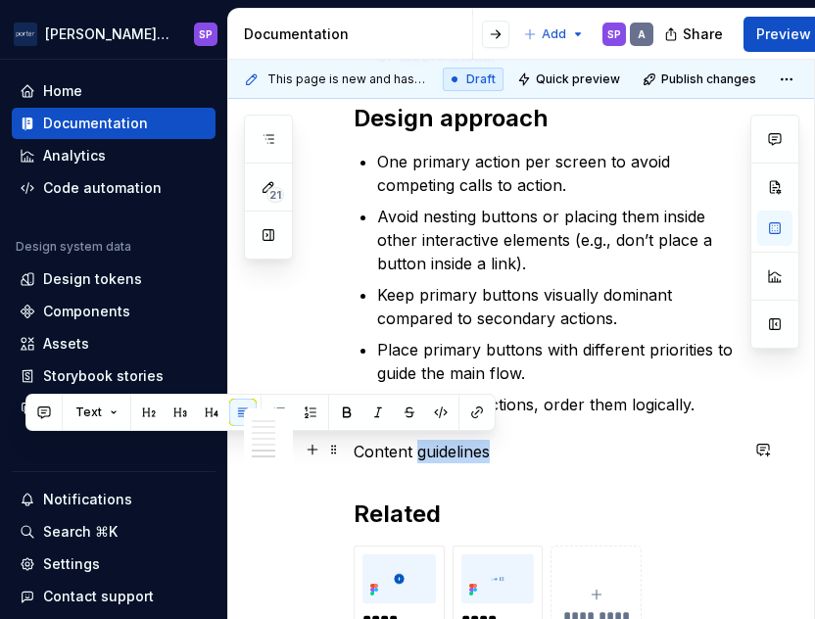
click at [429, 440] on p "Content guidelines" at bounding box center [546, 452] width 384 height 24
click at [137, 412] on button "button" at bounding box center [148, 412] width 27 height 27
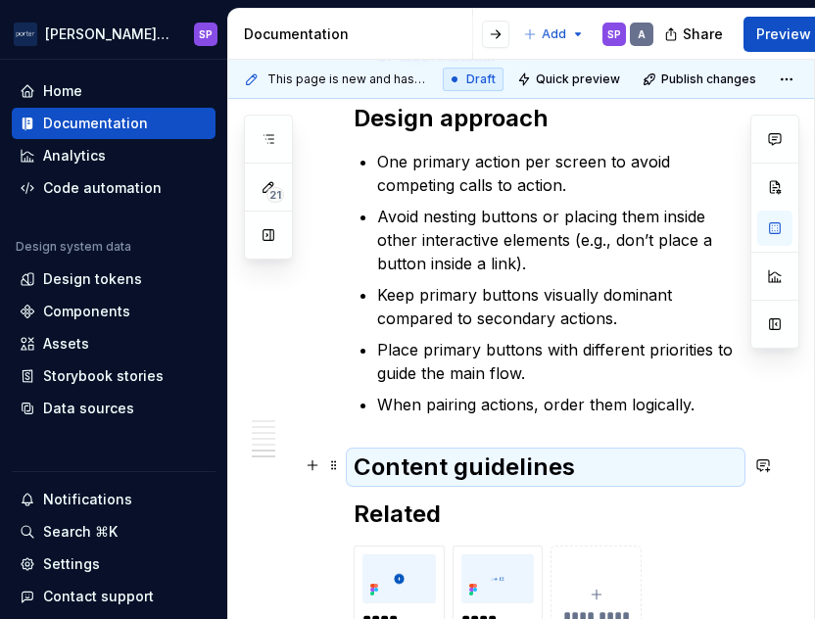
click at [614, 451] on h2 "Content guidelines" at bounding box center [546, 466] width 384 height 31
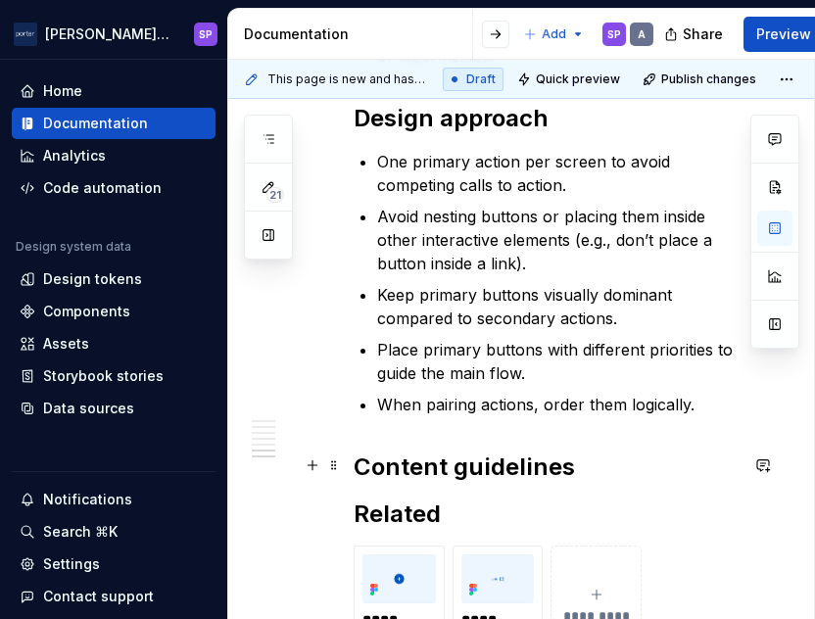
click at [612, 459] on h2 "Content guidelines" at bounding box center [546, 466] width 384 height 31
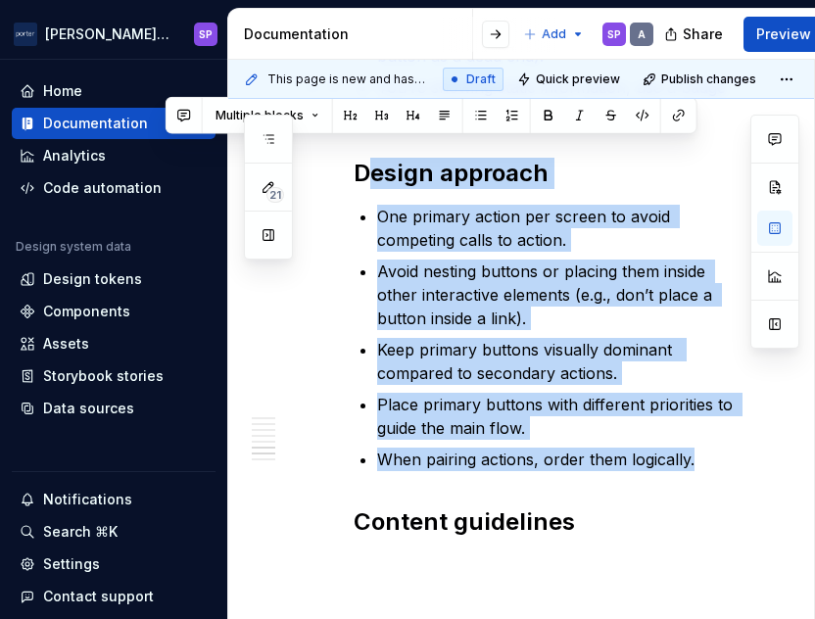
scroll to position [1731, 0]
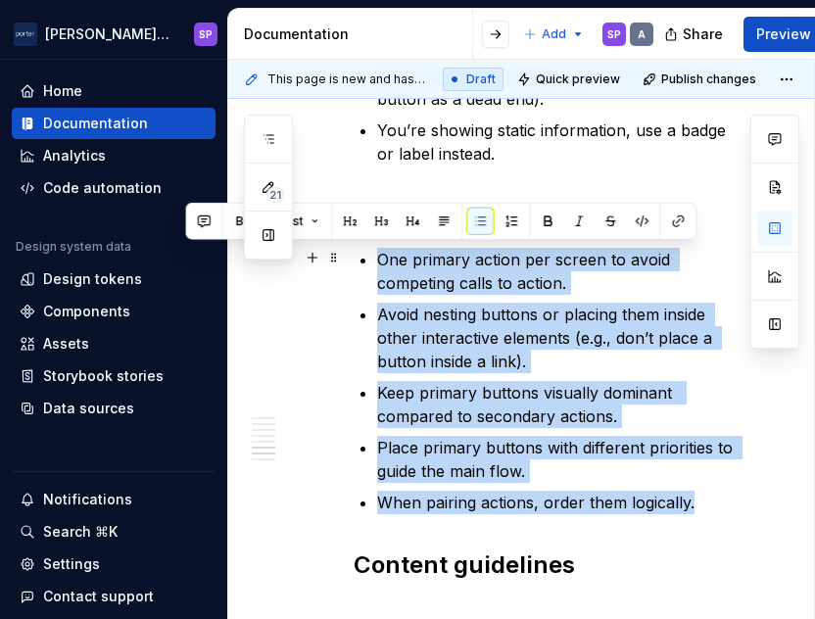
drag, startPoint x: 700, startPoint y: 397, endPoint x: 370, endPoint y: 250, distance: 361.2
copy ul "One primary action per screen to avoid competing calls to action. Avoid nesting…"
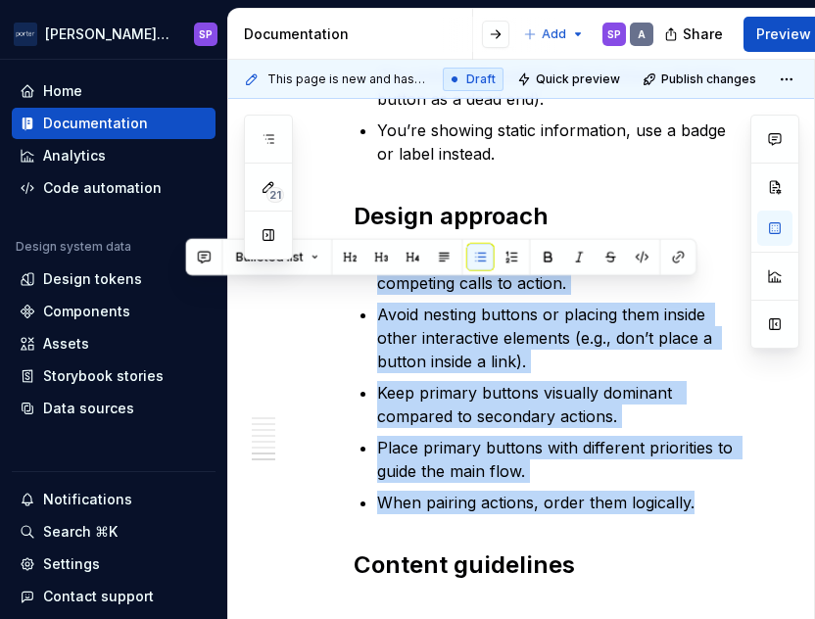
scroll to position [2035, 0]
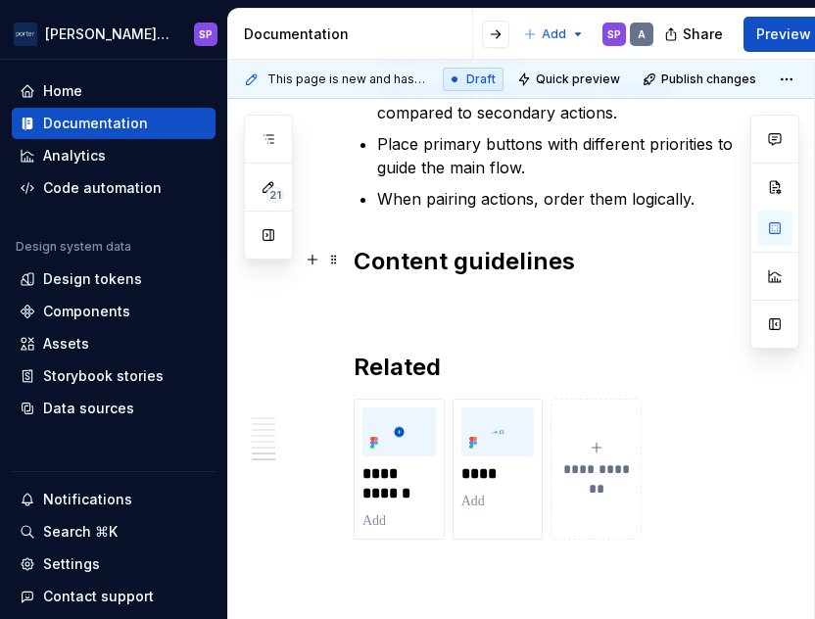
click at [446, 266] on h2 "Content guidelines" at bounding box center [546, 261] width 384 height 31
click at [424, 308] on p at bounding box center [546, 305] width 384 height 24
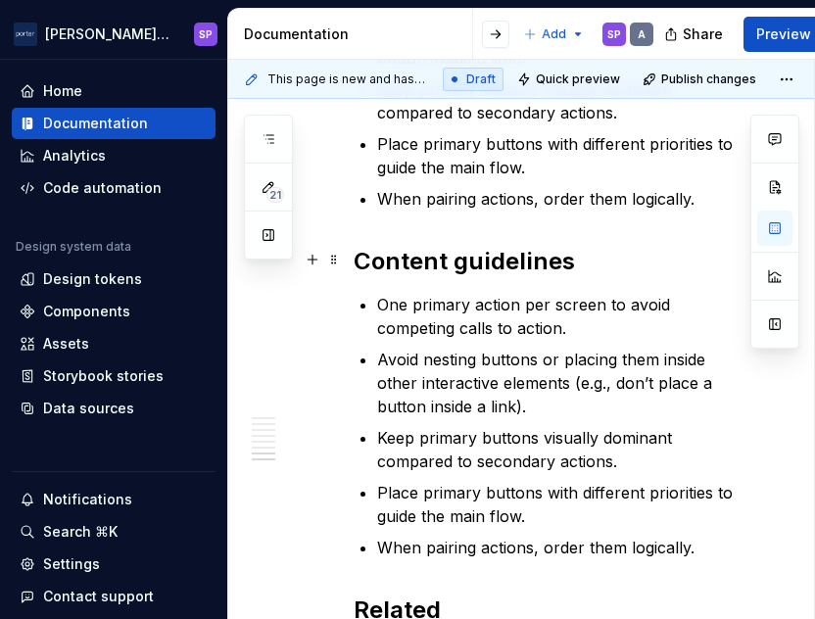
click at [715, 254] on h2 "Content guidelines" at bounding box center [546, 261] width 384 height 31
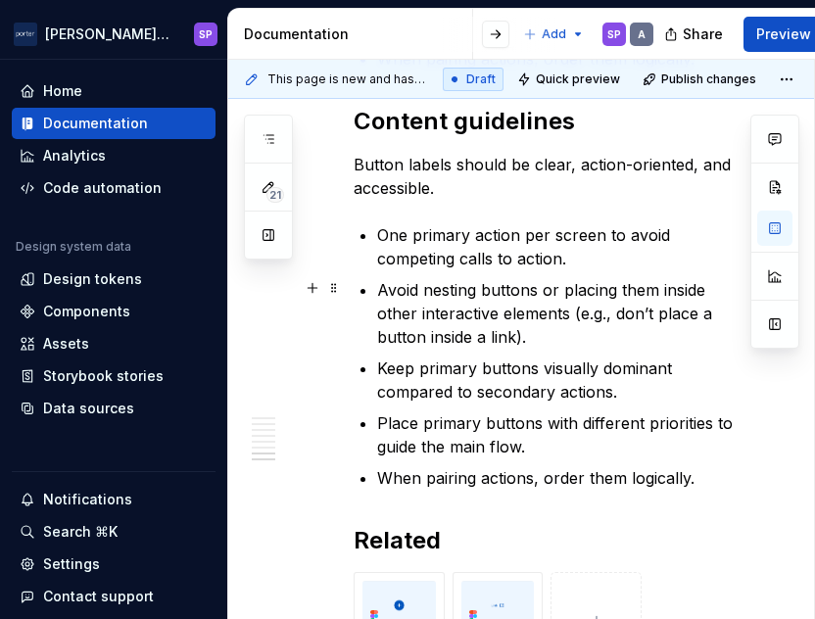
click at [443, 195] on p "Button labels should be clear, action-oriented, and accessible." at bounding box center [546, 176] width 384 height 47
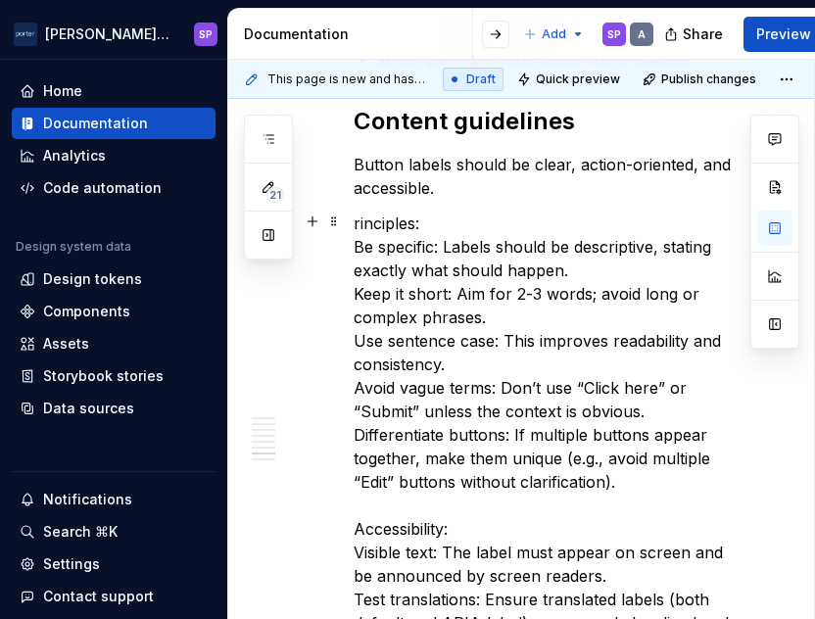
click at [354, 214] on p "rinciples: Be specific: Labels should be descriptive, stating exactly what shou…" at bounding box center [546, 435] width 384 height 447
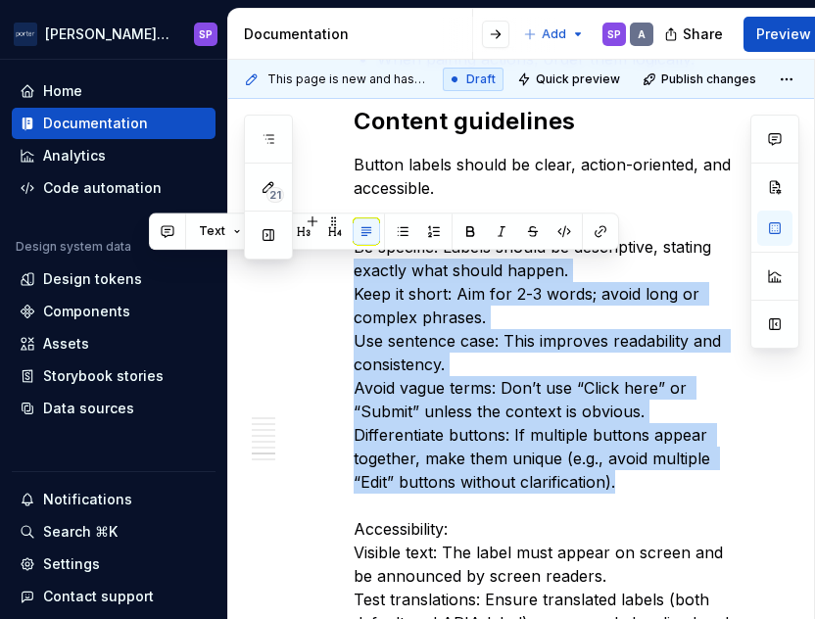
drag, startPoint x: 621, startPoint y: 478, endPoint x: 339, endPoint y: 256, distance: 359.1
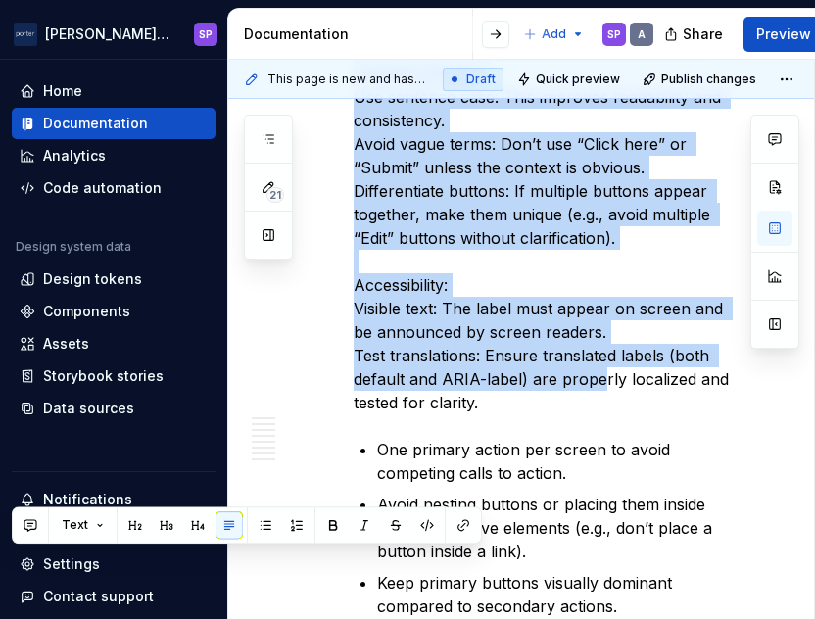
scroll to position [2428, 0]
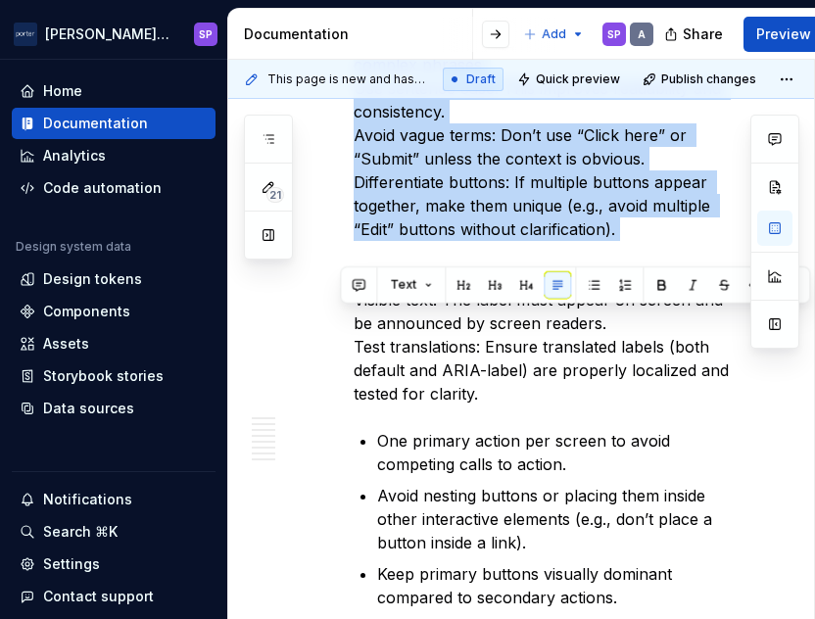
drag, startPoint x: 355, startPoint y: 238, endPoint x: 649, endPoint y: 247, distance: 293.9
click at [649, 247] on p "Principles: Be specific: Labels should be descriptive, stating exactly what sho…" at bounding box center [546, 182] width 384 height 447
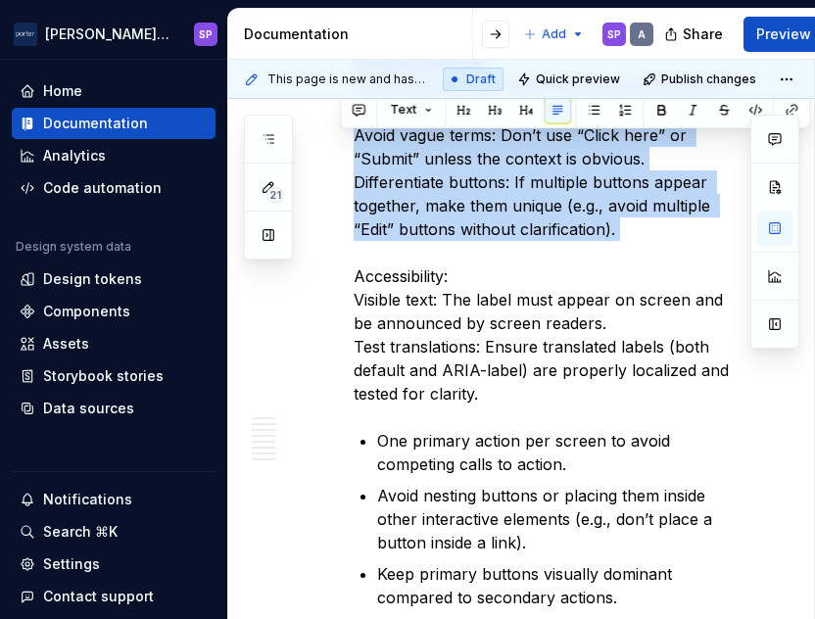
scroll to position [2243, 0]
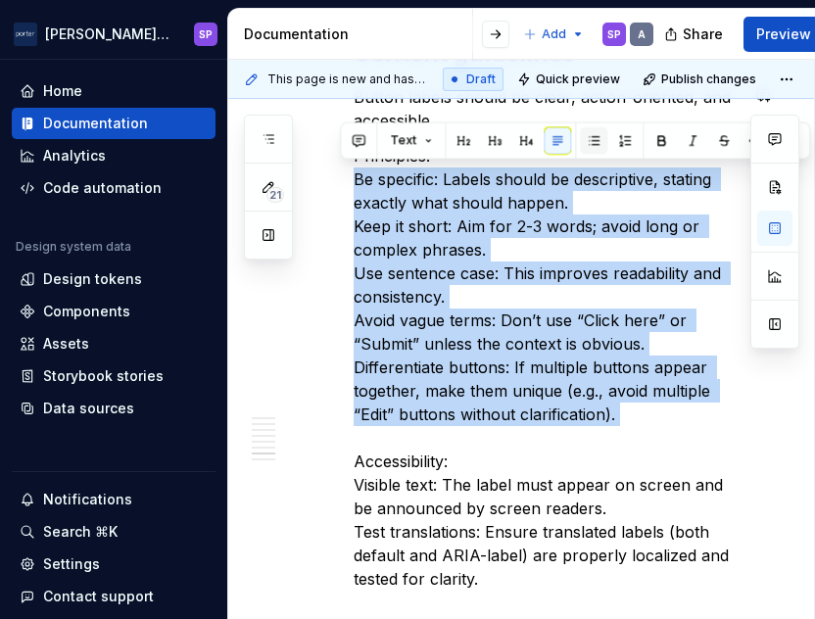
click at [589, 130] on button "button" at bounding box center [593, 140] width 27 height 27
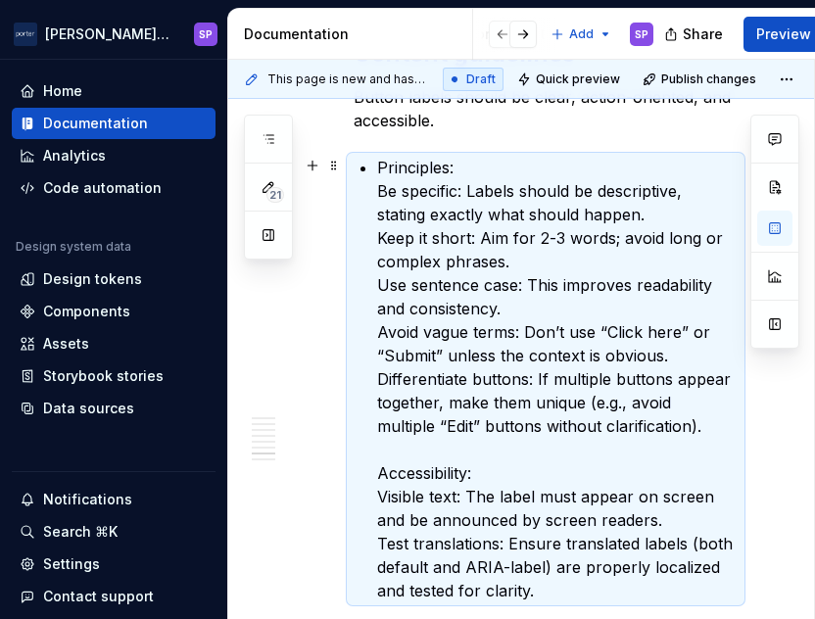
click at [382, 201] on p "Principles: Be specific: Labels should be descriptive, stating exactly what sho…" at bounding box center [557, 379] width 360 height 447
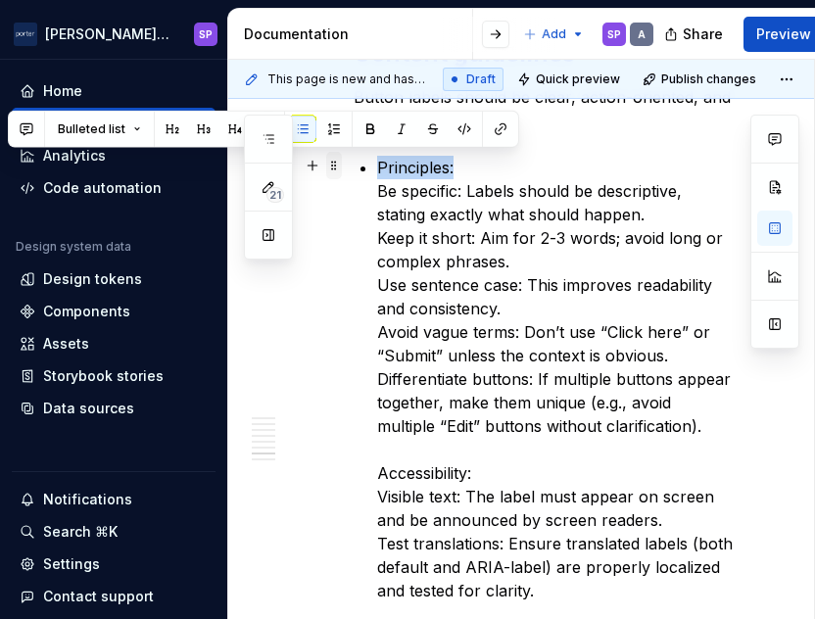
drag, startPoint x: 456, startPoint y: 173, endPoint x: 337, endPoint y: 169, distance: 119.5
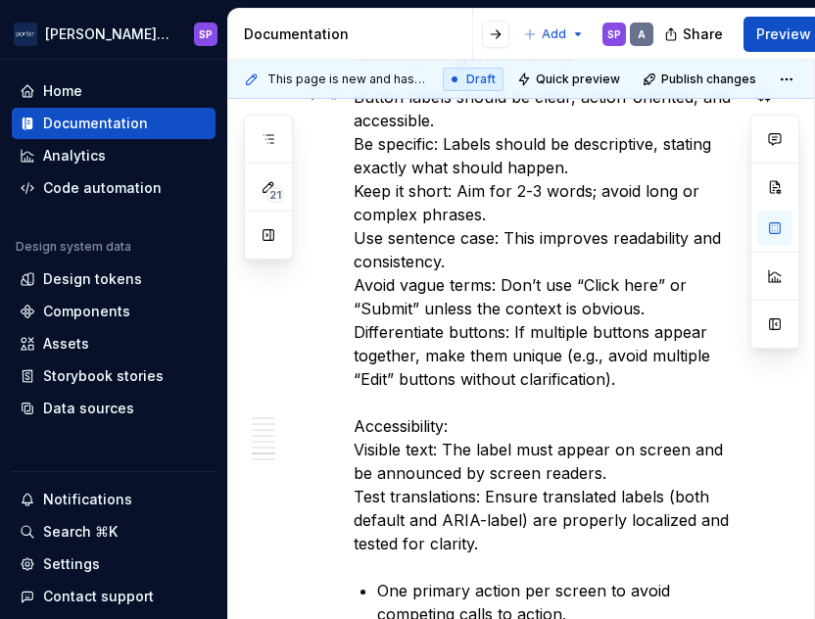
scroll to position [2169, 0]
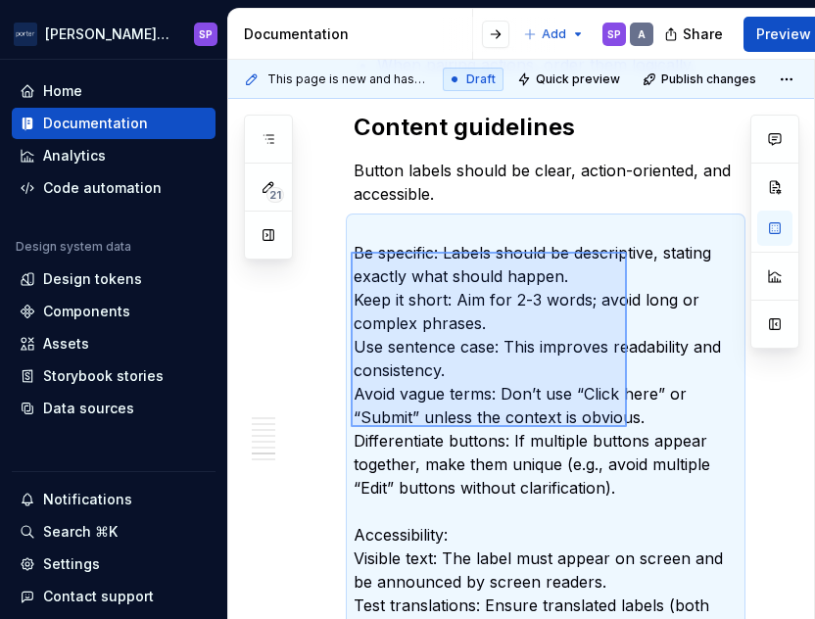
drag, startPoint x: 351, startPoint y: 252, endPoint x: 628, endPoint y: 429, distance: 329.0
click at [628, 429] on div "**********" at bounding box center [521, 340] width 586 height 560
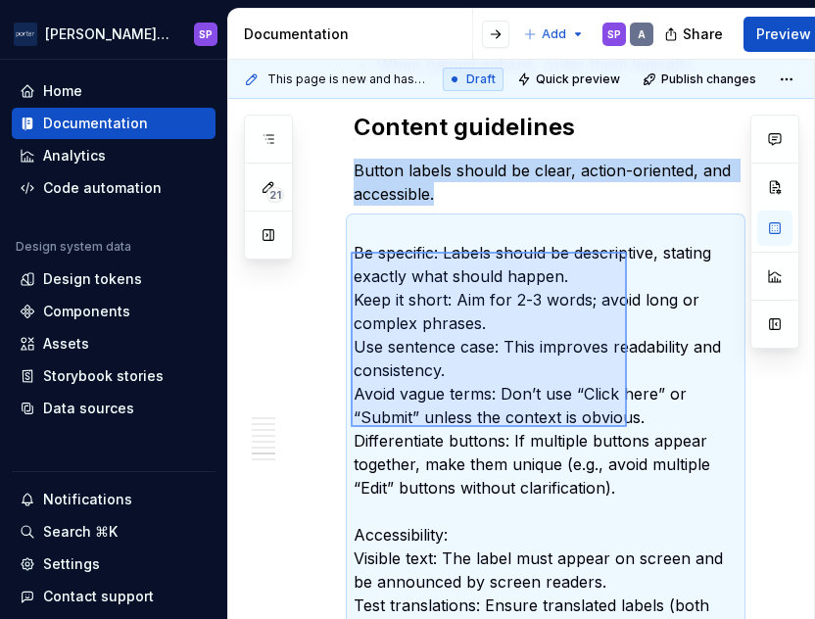
scroll to position [2210, 0]
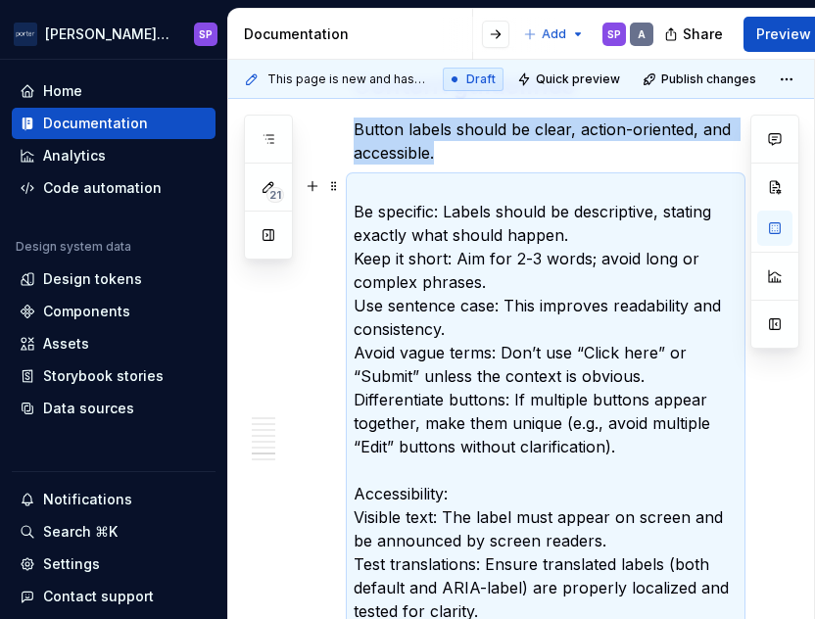
drag, startPoint x: 628, startPoint y: 429, endPoint x: 613, endPoint y: 453, distance: 28.6
click at [613, 453] on p "Be specific: Labels should be descriptive, stating exactly what should happen. …" at bounding box center [546, 399] width 384 height 447
click at [637, 441] on p "Be specific: Labels should be descriptive, stating exactly what should happen. …" at bounding box center [546, 399] width 384 height 447
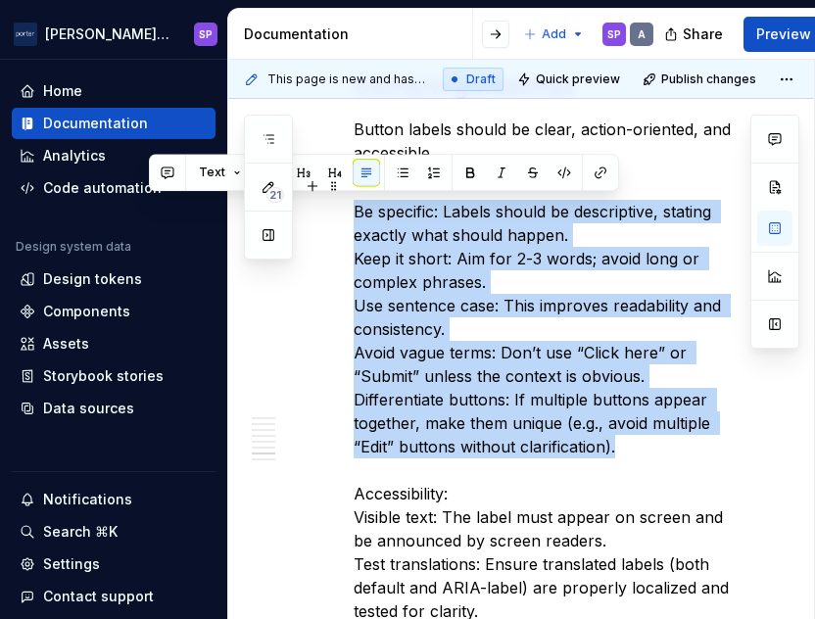
drag, startPoint x: 625, startPoint y: 444, endPoint x: 351, endPoint y: 214, distance: 357.4
click at [396, 175] on button "button" at bounding box center [402, 172] width 27 height 27
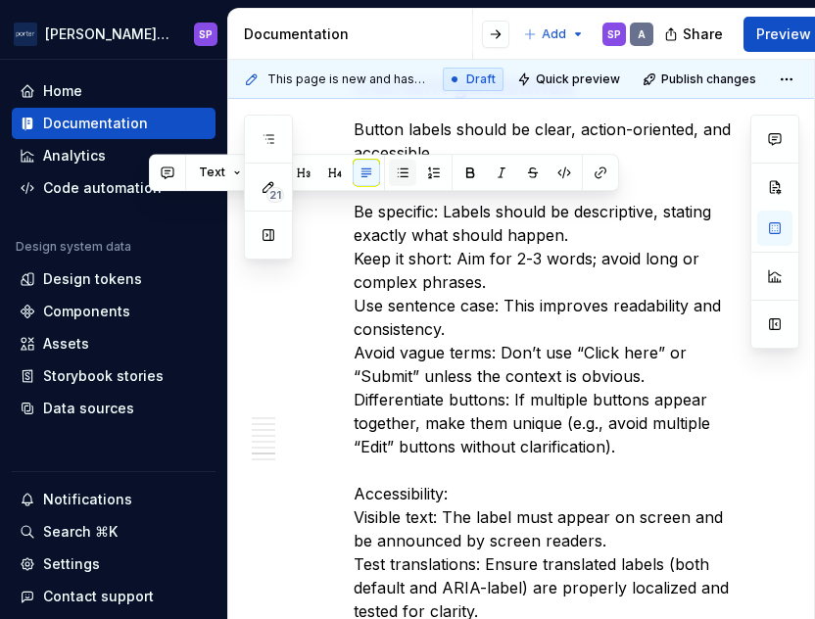
scroll to position [2222, 0]
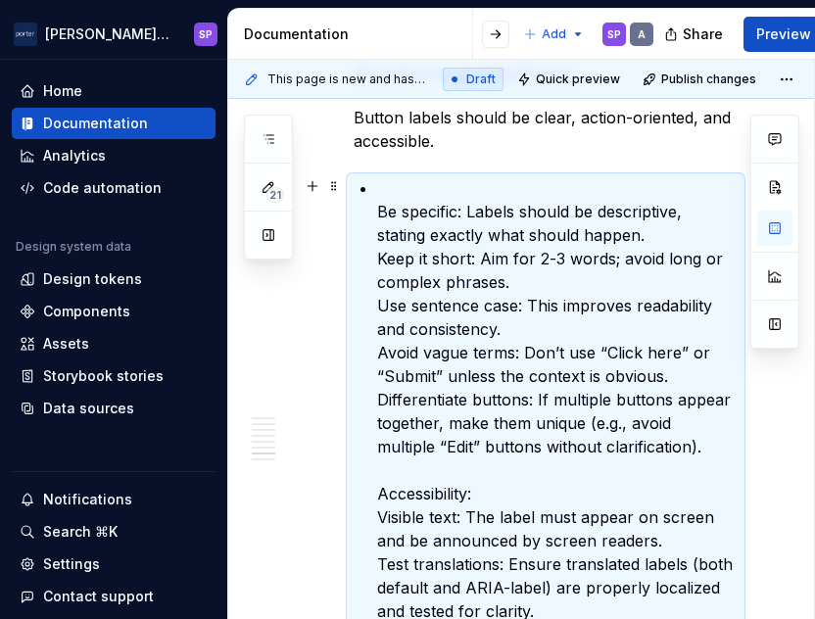
click at [385, 213] on p "Be specific: Labels should be descriptive, stating exactly what should happen. …" at bounding box center [557, 399] width 360 height 447
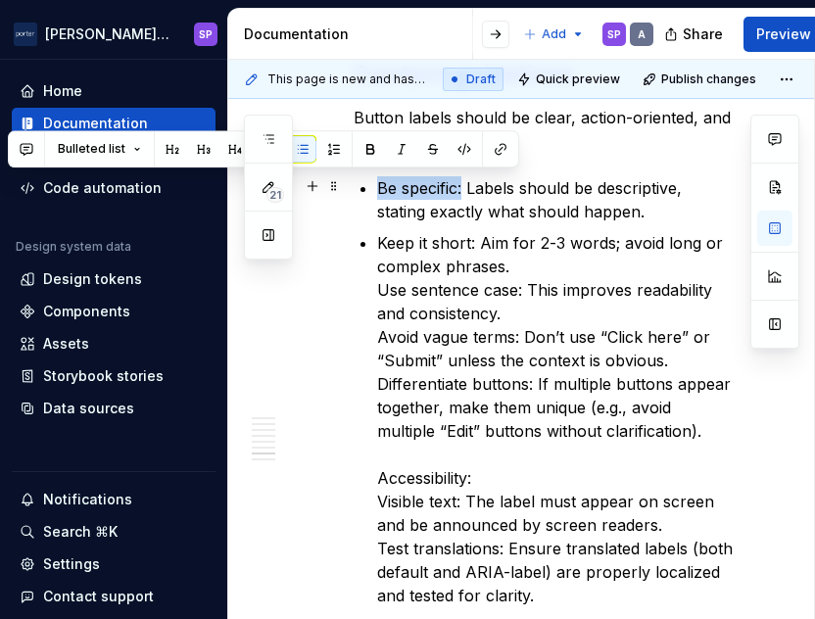
drag, startPoint x: 464, startPoint y: 186, endPoint x: 362, endPoint y: 194, distance: 102.1
click at [377, 194] on li "Be specific: Labels should be descriptive, stating exactly what should happen." at bounding box center [557, 199] width 360 height 47
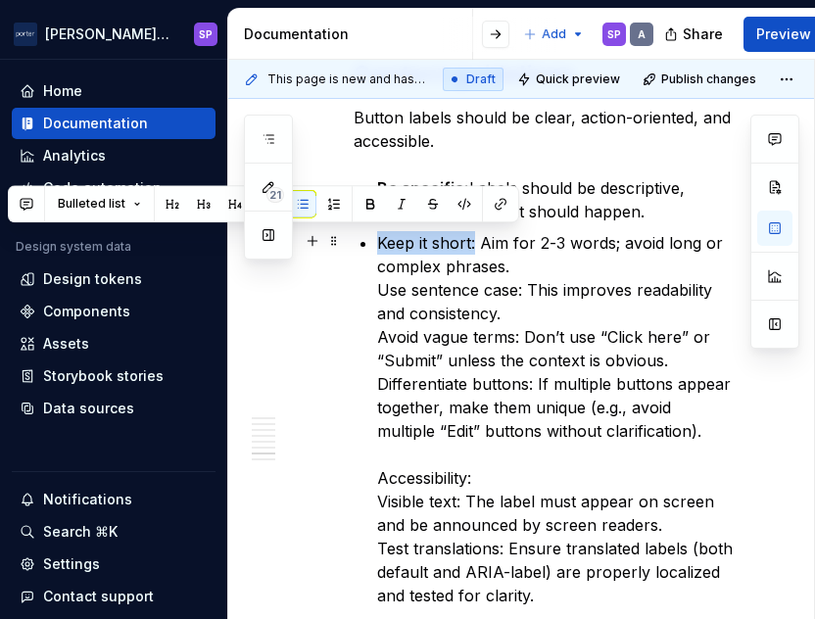
drag, startPoint x: 472, startPoint y: 241, endPoint x: 369, endPoint y: 240, distance: 102.8
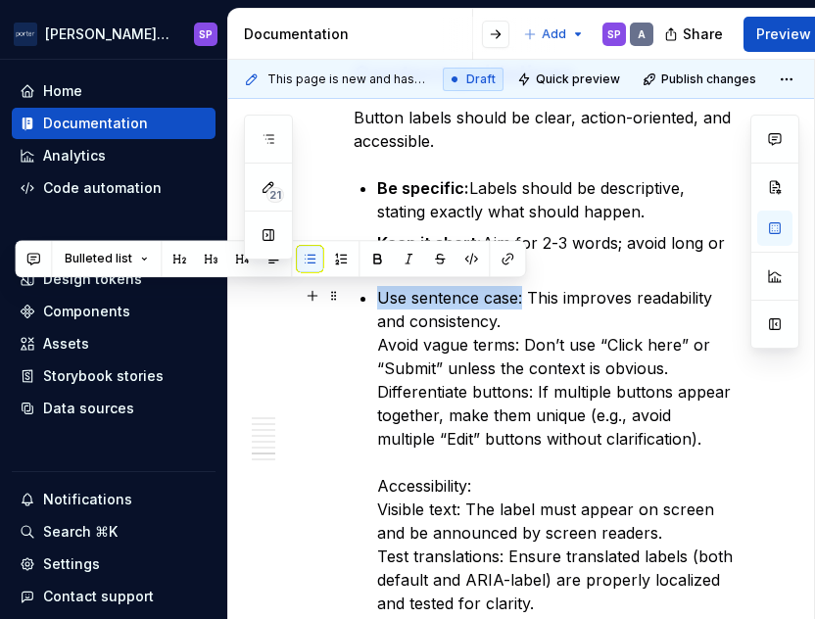
drag, startPoint x: 522, startPoint y: 298, endPoint x: 382, endPoint y: 303, distance: 140.1
click at [382, 303] on p "Use sentence case: This improves readability and consistency. Avoid vague terms…" at bounding box center [557, 450] width 360 height 329
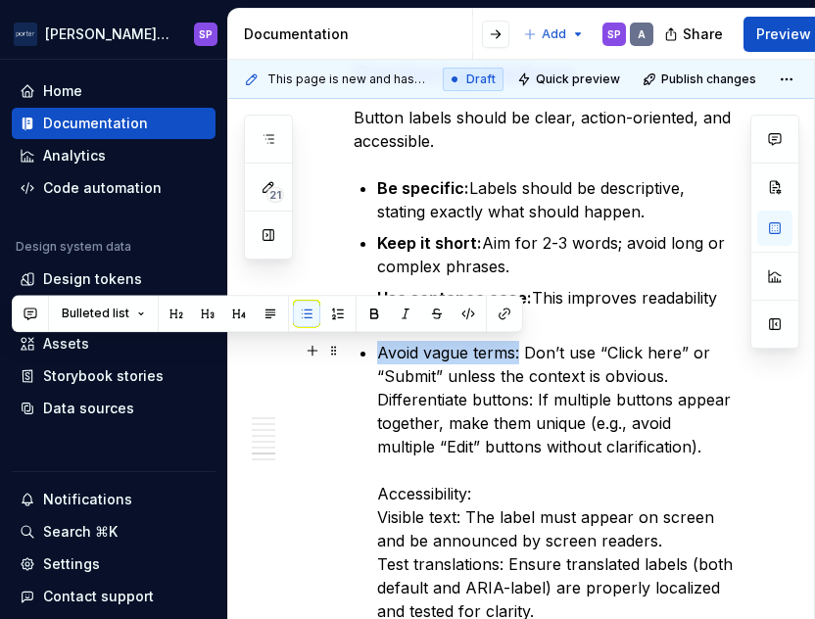
drag, startPoint x: 379, startPoint y: 350, endPoint x: 519, endPoint y: 355, distance: 140.2
click at [519, 355] on p "Avoid vague terms: Don’t use “Click here” or “Submit” unless the context is obv…" at bounding box center [557, 482] width 360 height 282
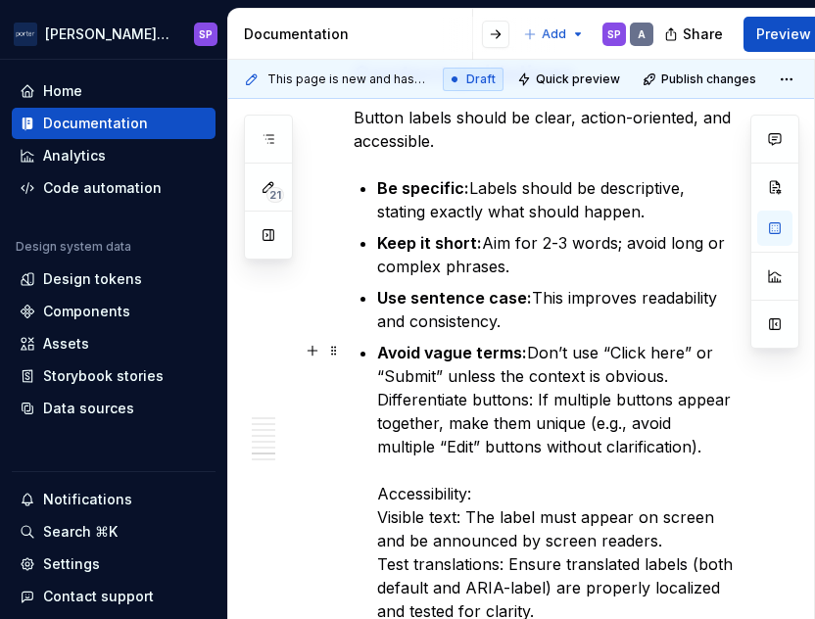
click at [382, 389] on p "Avoid vague terms: Don’t use “Click here” or “Submit” unless the context is obv…" at bounding box center [557, 482] width 360 height 282
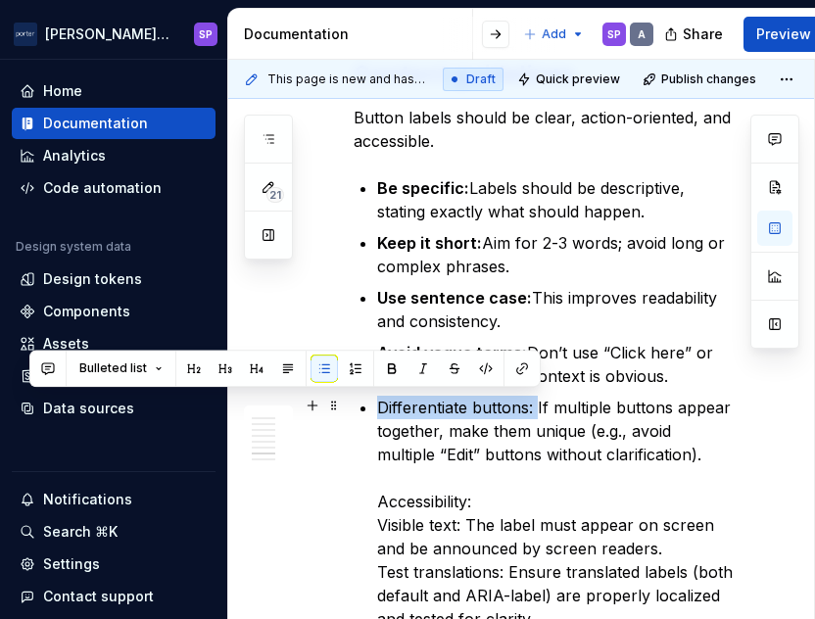
drag, startPoint x: 377, startPoint y: 404, endPoint x: 536, endPoint y: 410, distance: 158.8
click at [536, 410] on p "Differentiate buttons: If multiple buttons appear together, make them unique (e…" at bounding box center [557, 513] width 360 height 235
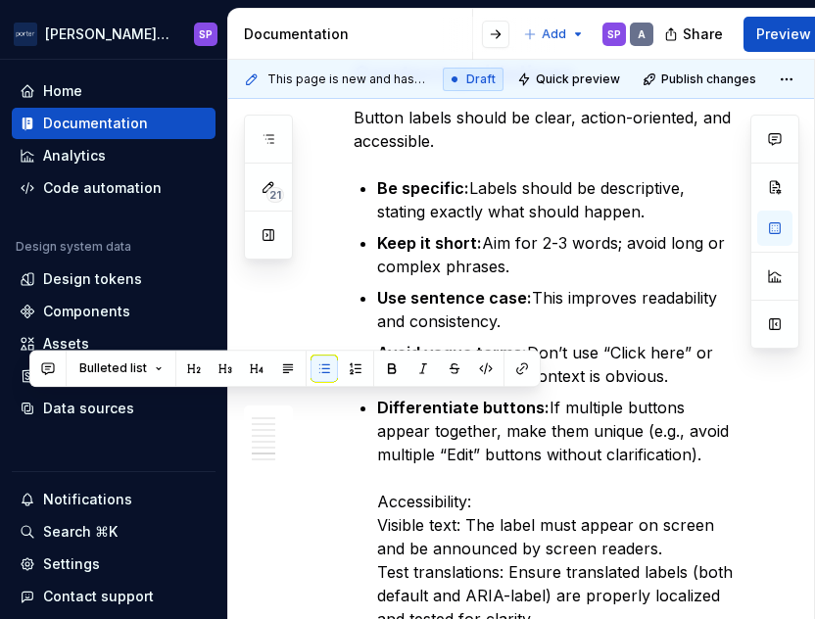
scroll to position [2302, 0]
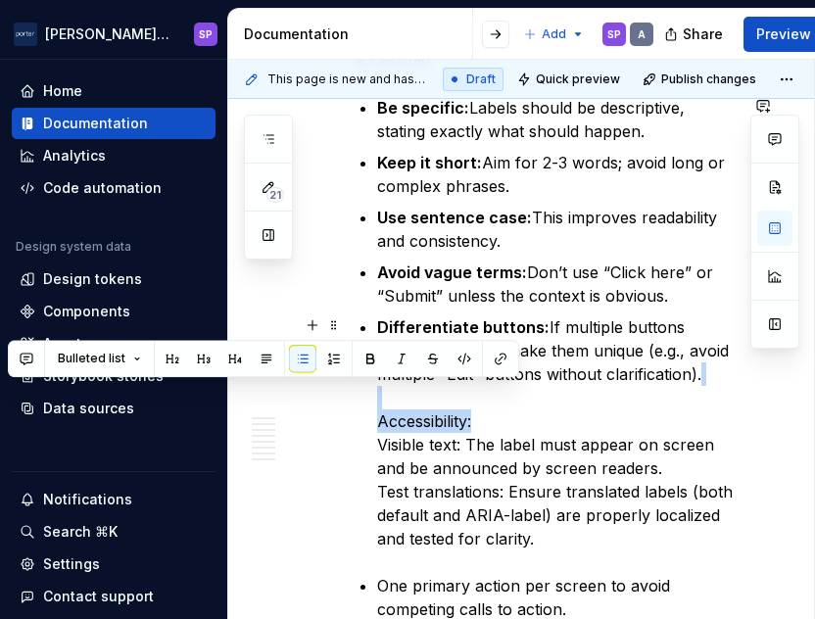
drag, startPoint x: 529, startPoint y: 425, endPoint x: 366, endPoint y: 389, distance: 166.6
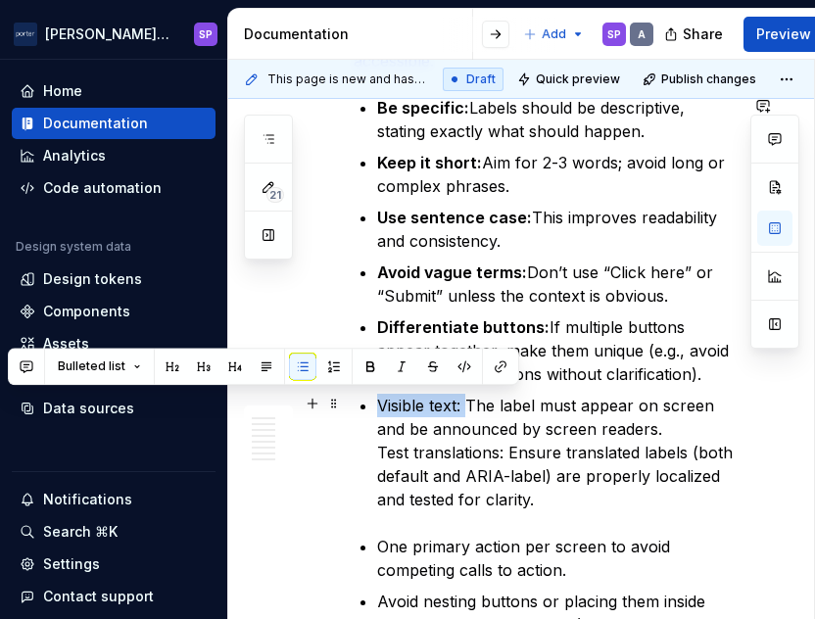
drag, startPoint x: 374, startPoint y: 401, endPoint x: 470, endPoint y: 408, distance: 96.3
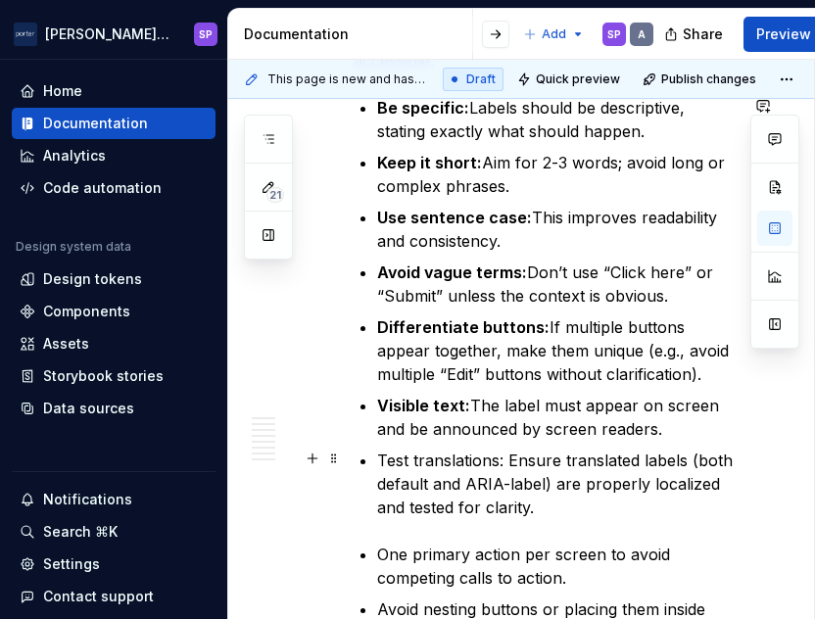
click at [497, 459] on p "Test translations: Ensure translated labels (both default and ARIA-label) are p…" at bounding box center [557, 484] width 360 height 71
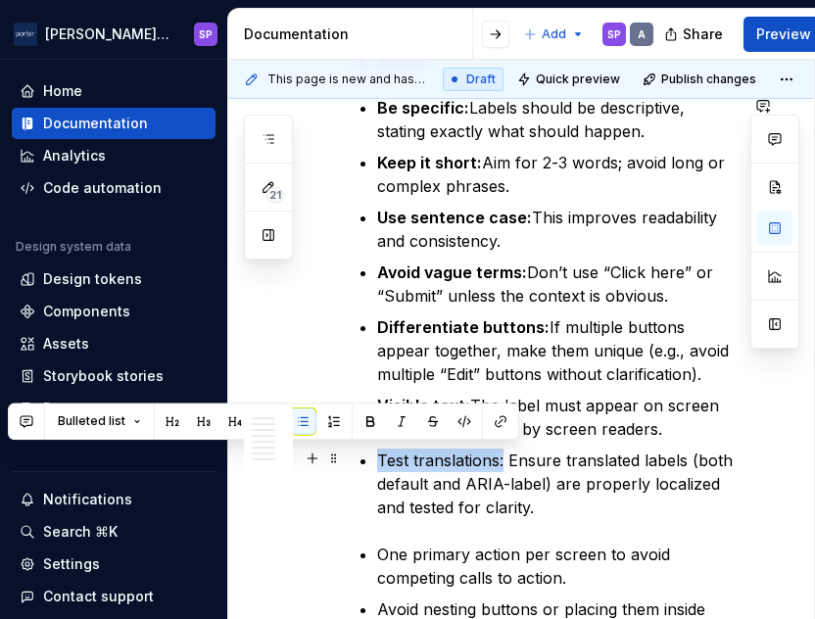
drag, startPoint x: 502, startPoint y: 463, endPoint x: 342, endPoint y: 457, distance: 160.7
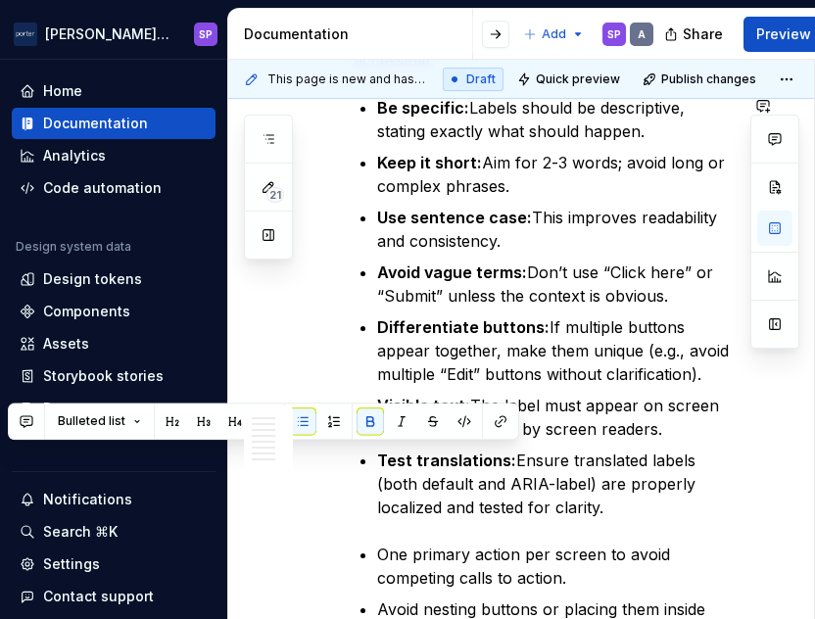
click at [482, 543] on p "One primary action per screen to avoid competing calls to action." at bounding box center [557, 566] width 360 height 47
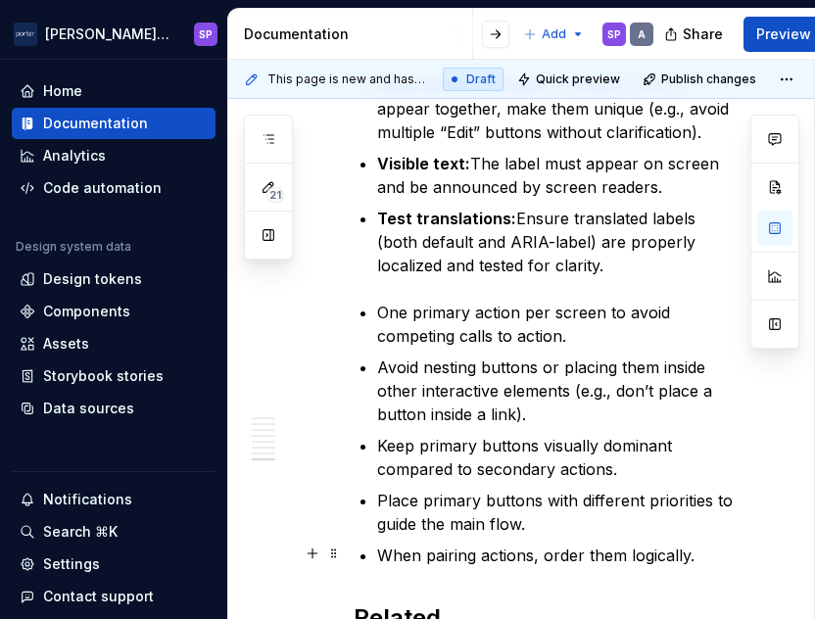
scroll to position [2545, 0]
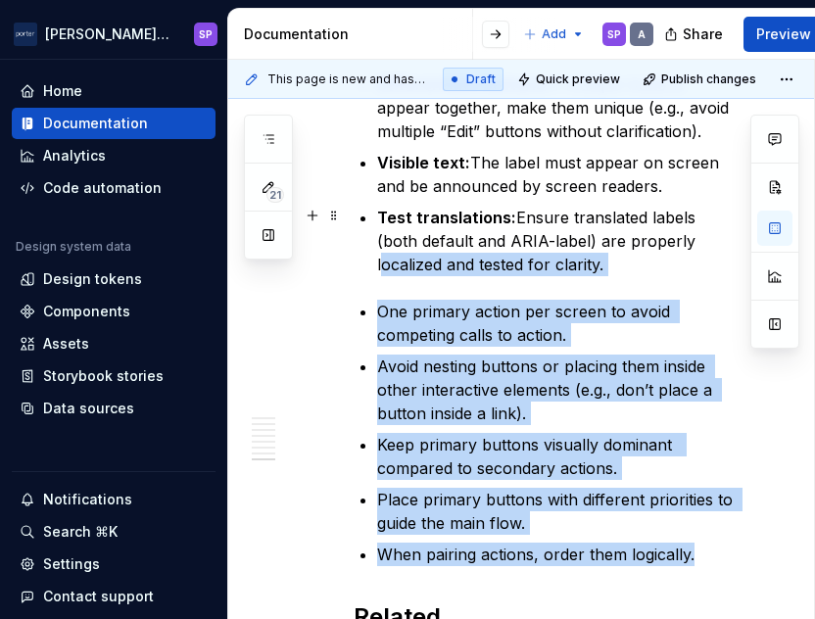
drag, startPoint x: 698, startPoint y: 550, endPoint x: 375, endPoint y: 267, distance: 429.6
click at [611, 263] on p "Test translations: Ensure translated labels (both default and ARIA-label) are p…" at bounding box center [557, 241] width 360 height 71
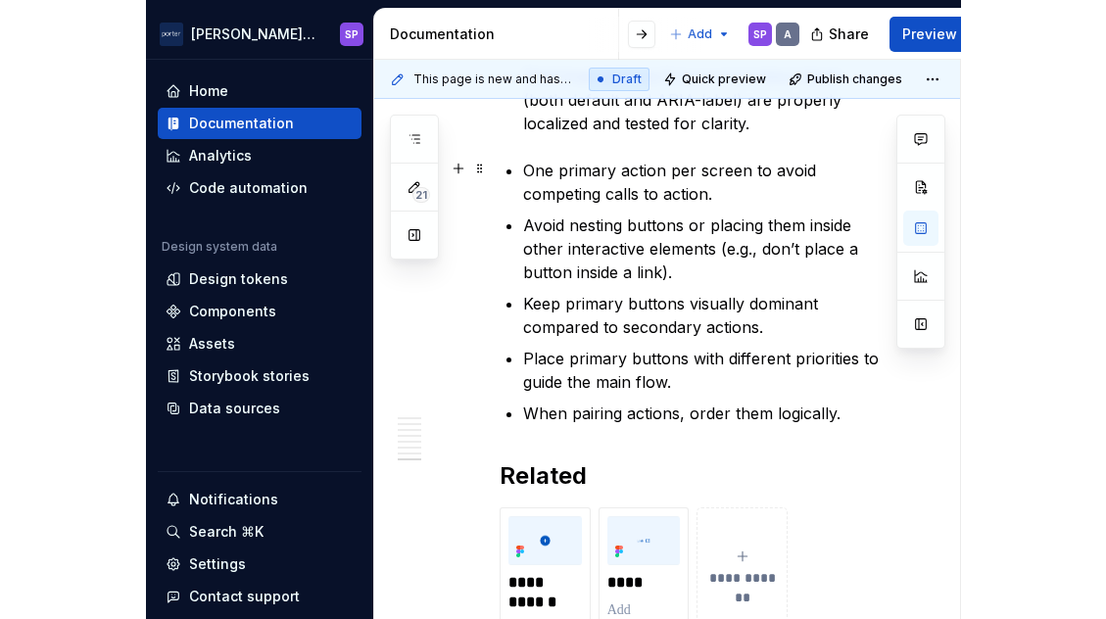
scroll to position [2646, 0]
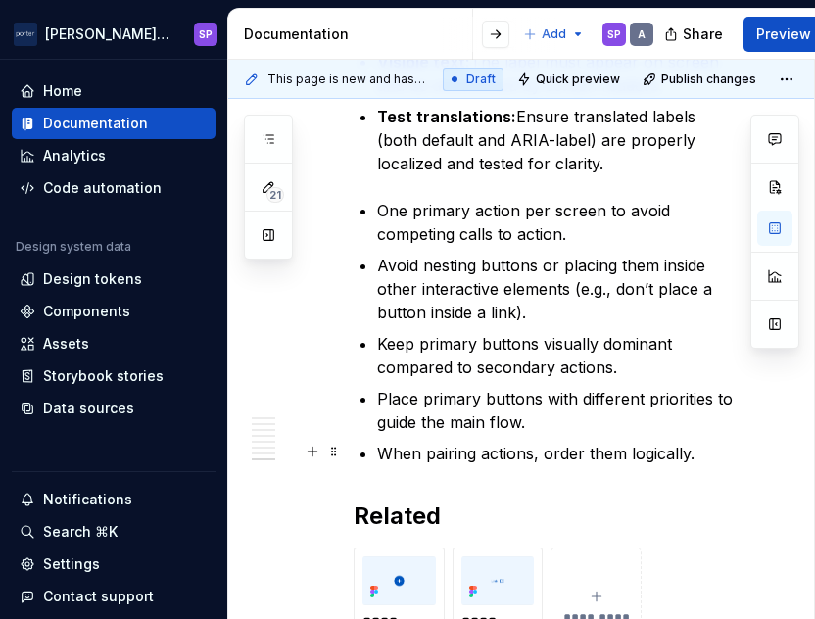
drag, startPoint x: 611, startPoint y: 260, endPoint x: 722, endPoint y: 454, distance: 224.1
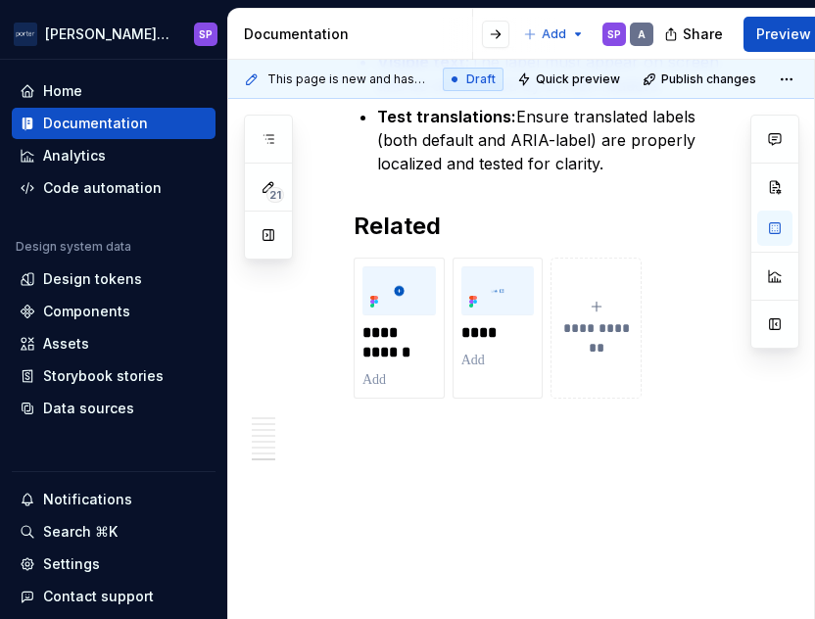
click at [597, 162] on p "Test translations: Ensure translated labels (both default and ARIA-label) are p…" at bounding box center [557, 140] width 360 height 71
click at [603, 164] on p "Test translations: Ensure translated labels (both default and ARIA-label) are p…" at bounding box center [557, 140] width 360 height 71
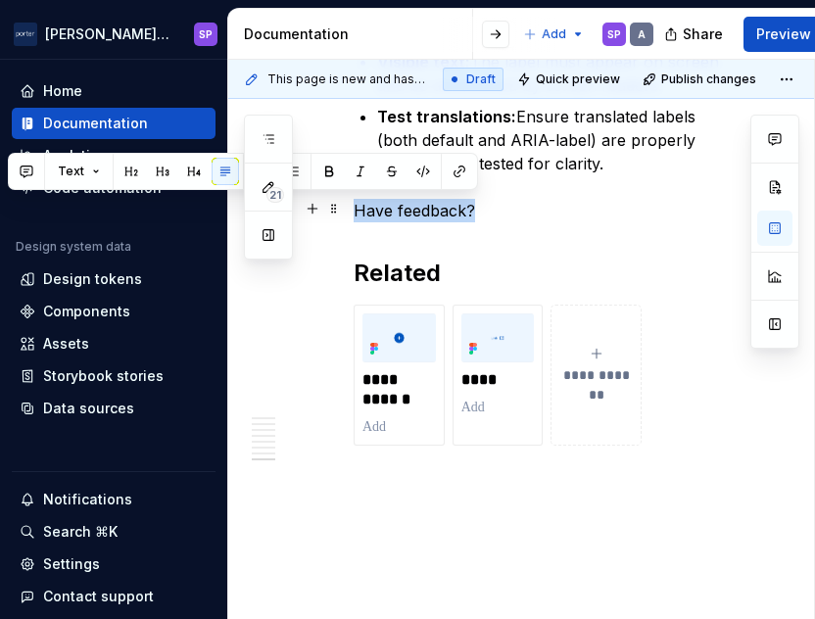
drag, startPoint x: 509, startPoint y: 207, endPoint x: 292, endPoint y: 204, distance: 217.4
click at [139, 164] on button "button" at bounding box center [131, 171] width 27 height 27
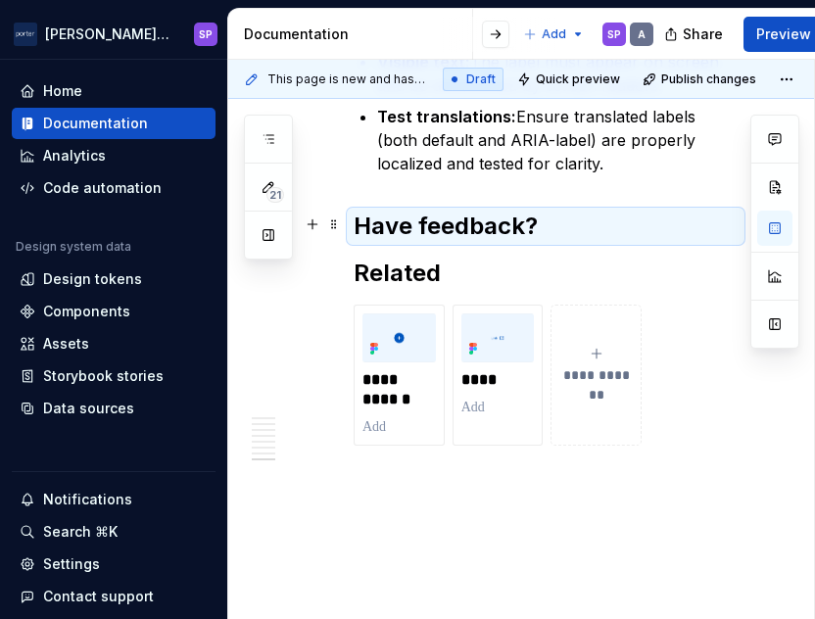
click at [599, 226] on h2 "Have feedback?" at bounding box center [546, 226] width 384 height 31
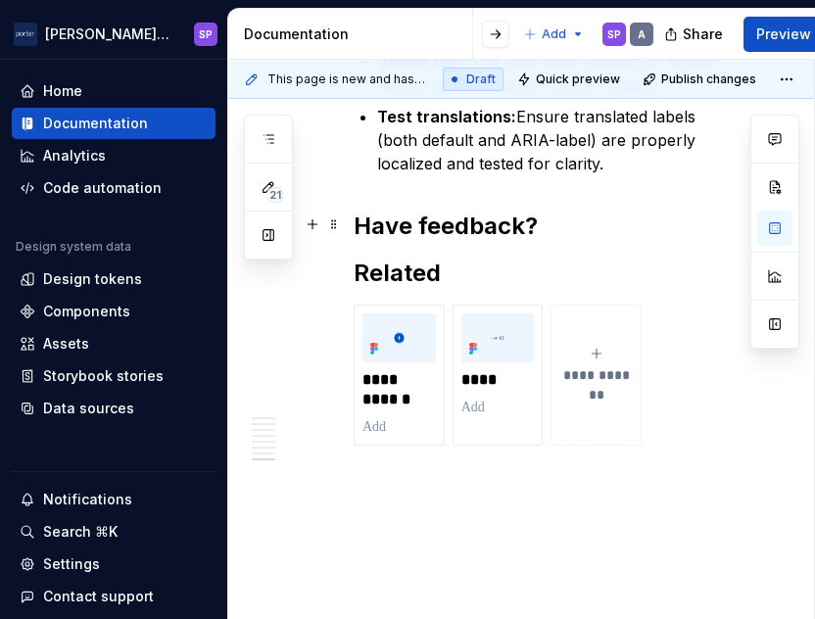
click at [599, 226] on h2 "Have feedback?" at bounding box center [546, 226] width 384 height 31
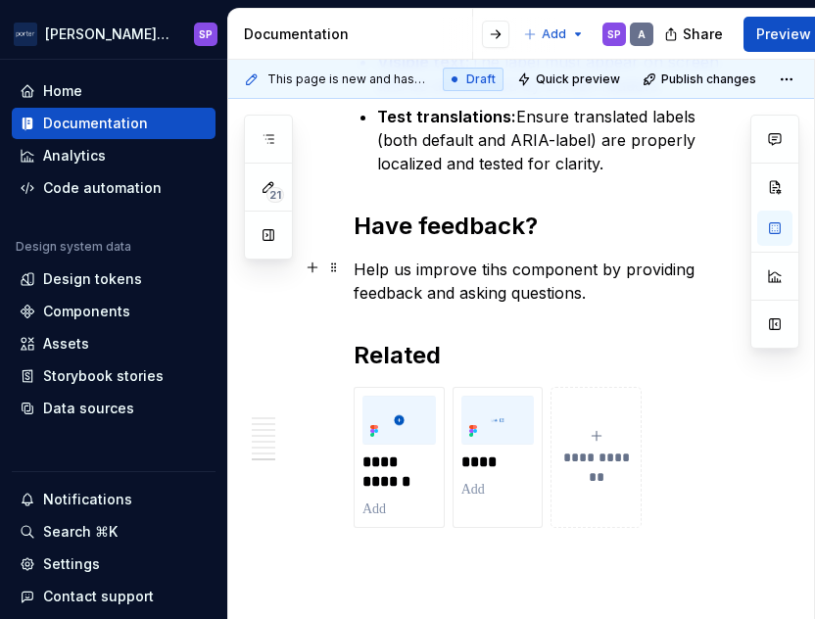
click at [488, 270] on p "Help us improve tihs component by providing feedback and asking questions." at bounding box center [546, 281] width 384 height 47
click at [617, 281] on p "Help us improve this component by providing feedback and asking questions." at bounding box center [546, 281] width 384 height 47
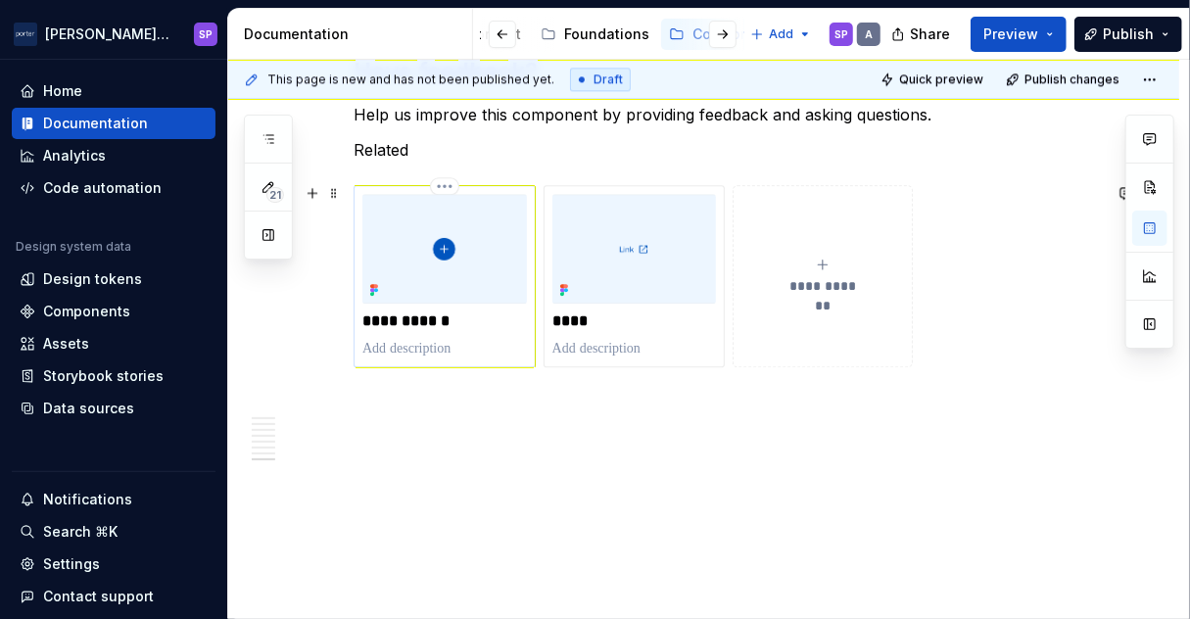
scroll to position [2178, 0]
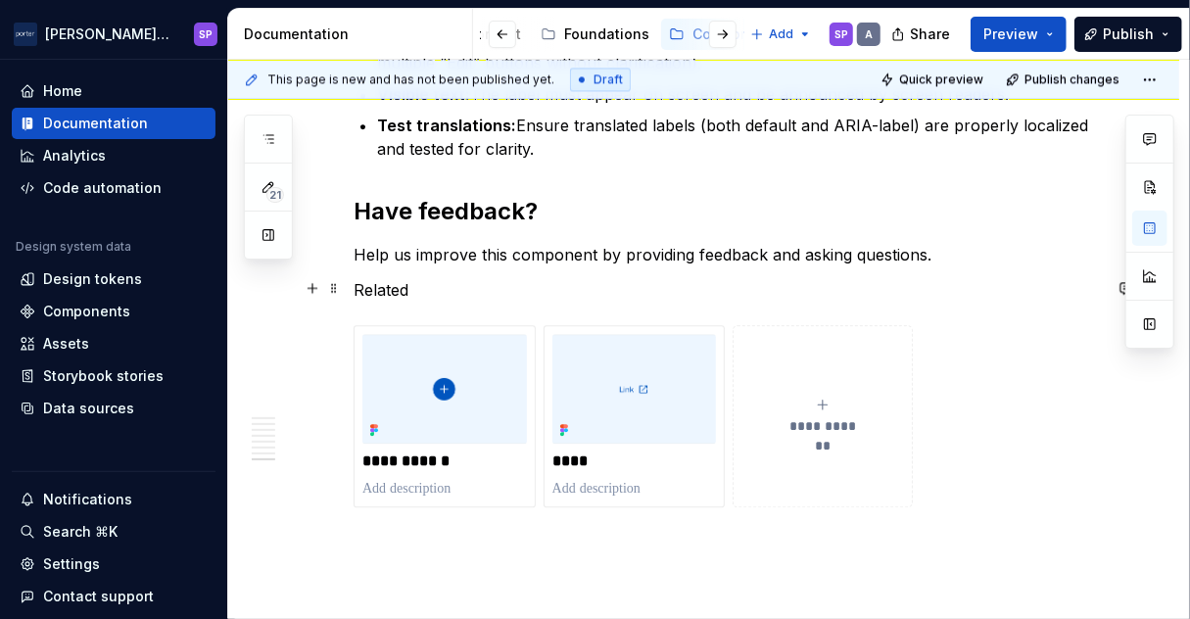
click at [379, 286] on p "Related" at bounding box center [727, 290] width 747 height 24
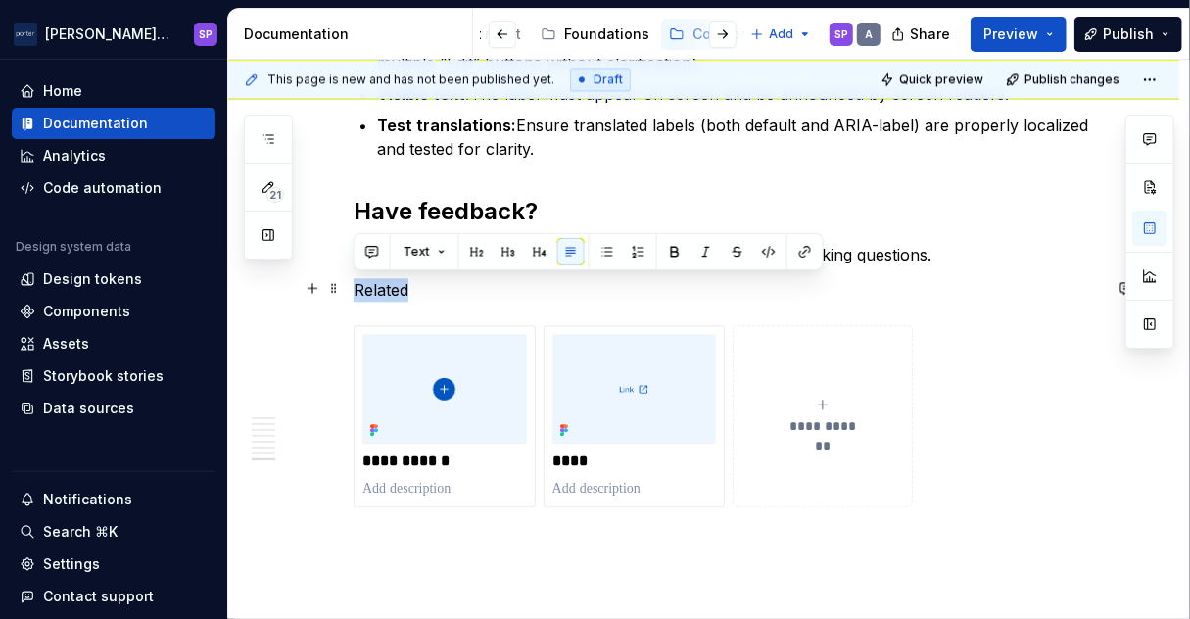
click at [379, 286] on p "Related" at bounding box center [727, 290] width 747 height 24
click at [470, 253] on button "button" at bounding box center [476, 251] width 27 height 27
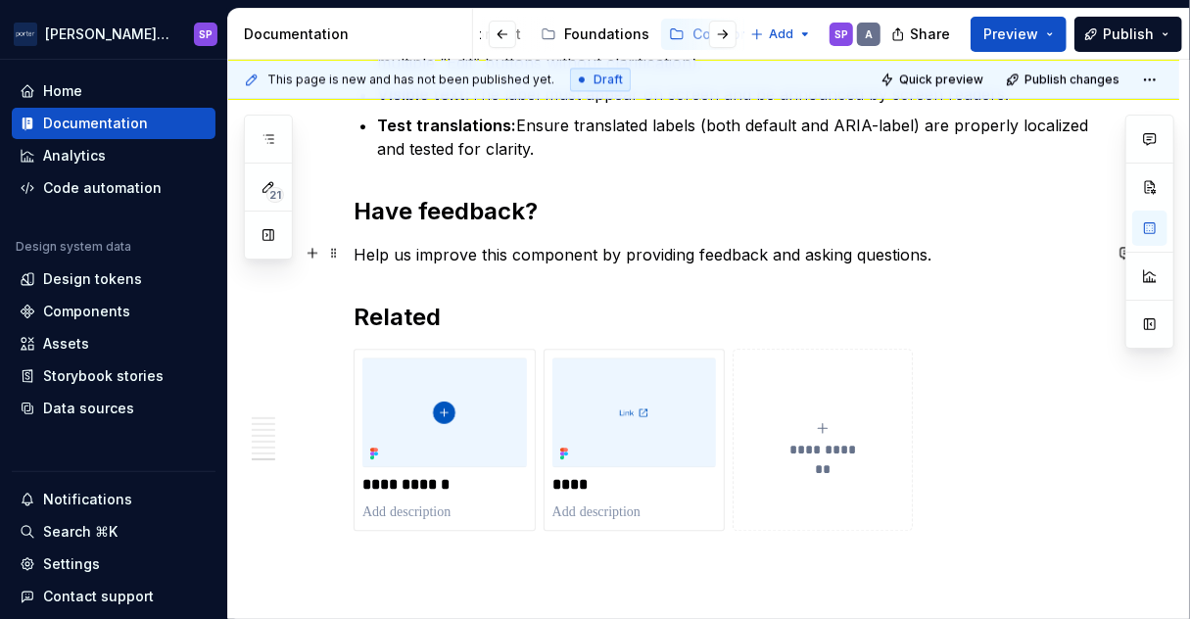
click at [934, 253] on p "Help us improve this component by providing feedback and asking questions." at bounding box center [727, 255] width 747 height 24
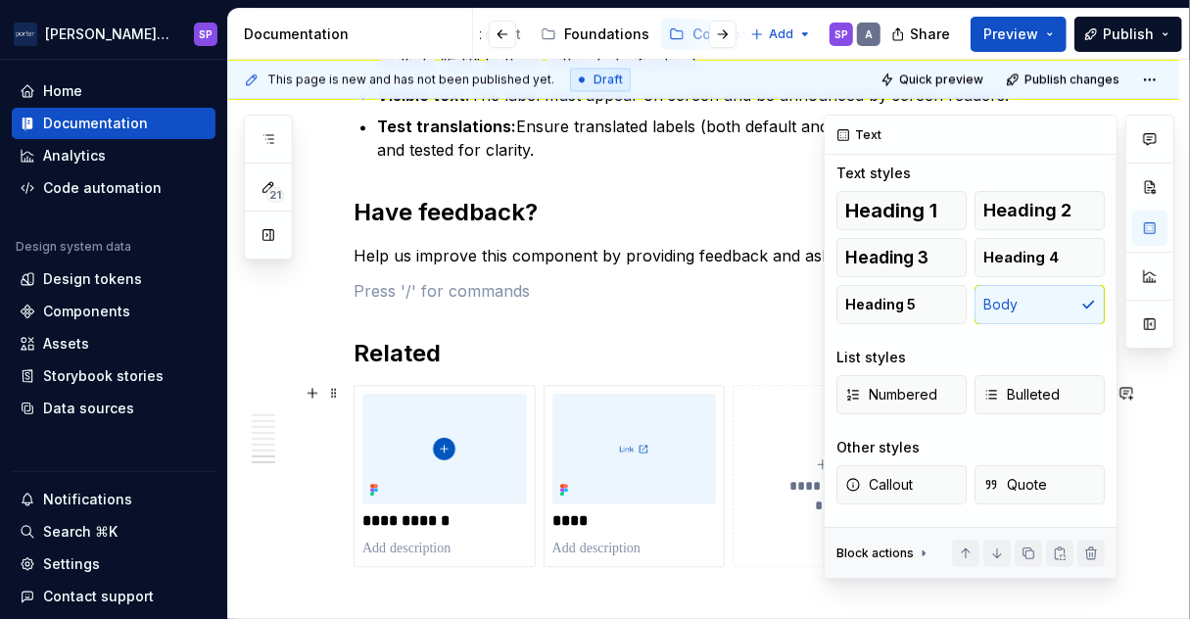
scroll to position [55, 0]
click at [915, 482] on button "Callout" at bounding box center [901, 484] width 130 height 39
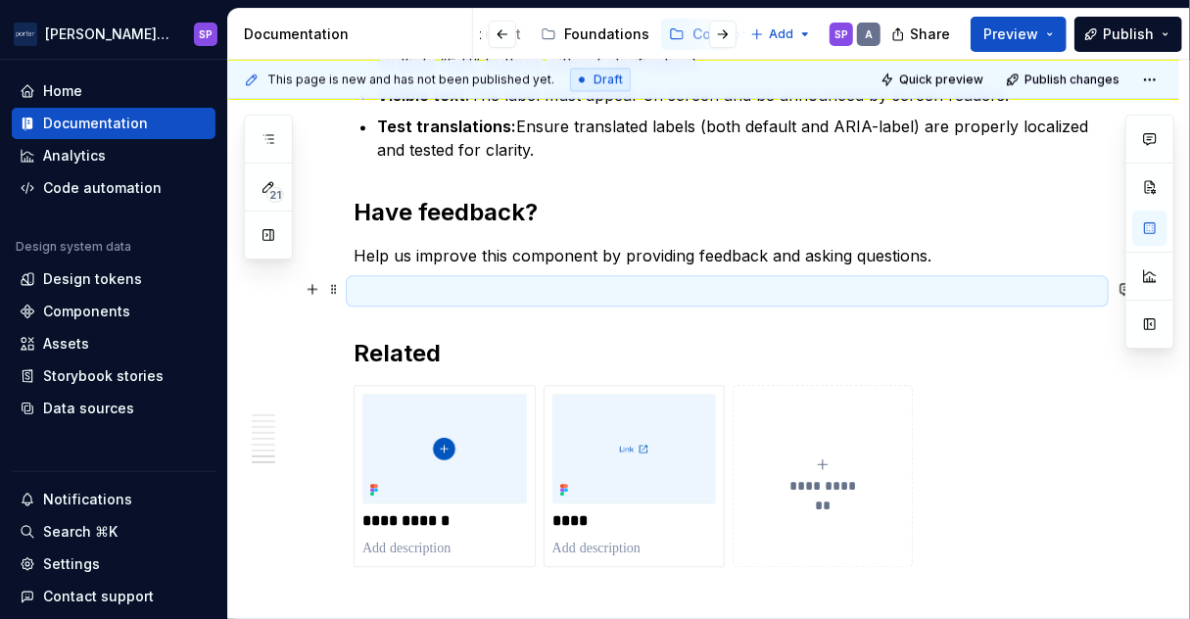
click at [606, 288] on p at bounding box center [727, 291] width 747 height 24
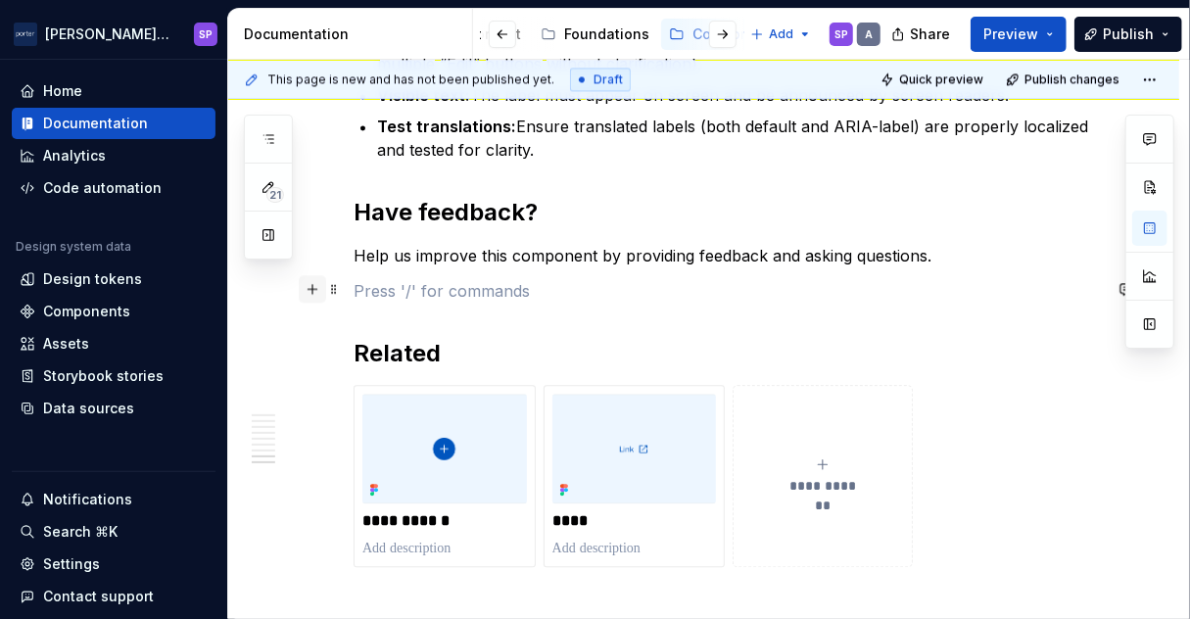
click at [308, 289] on button "button" at bounding box center [312, 288] width 27 height 27
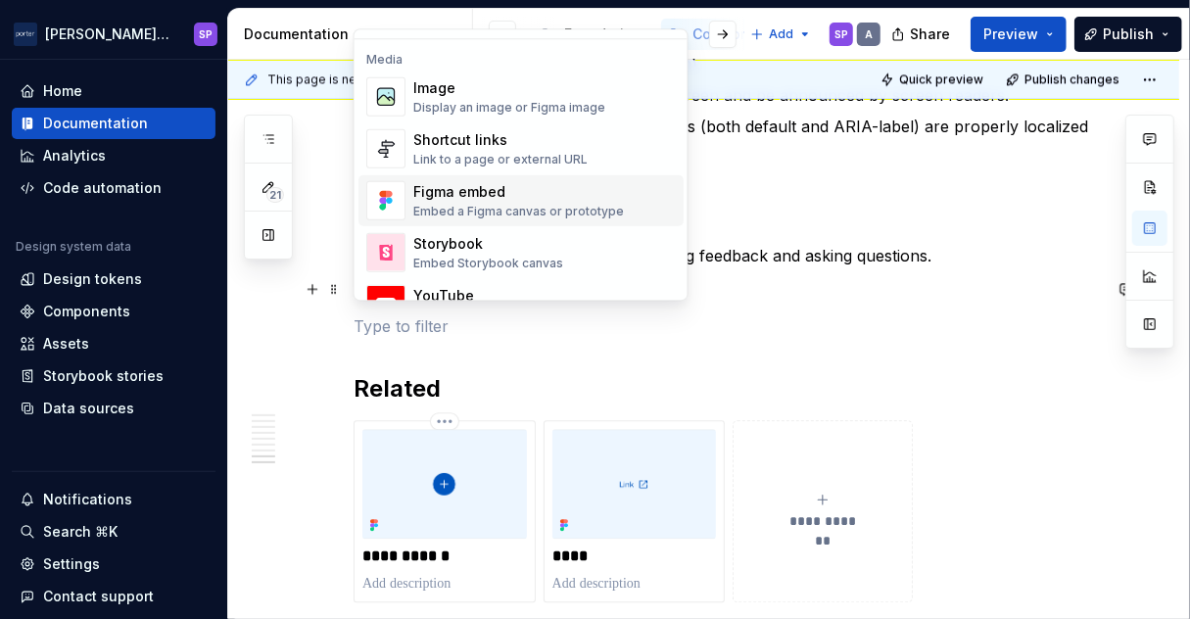
scroll to position [826, 0]
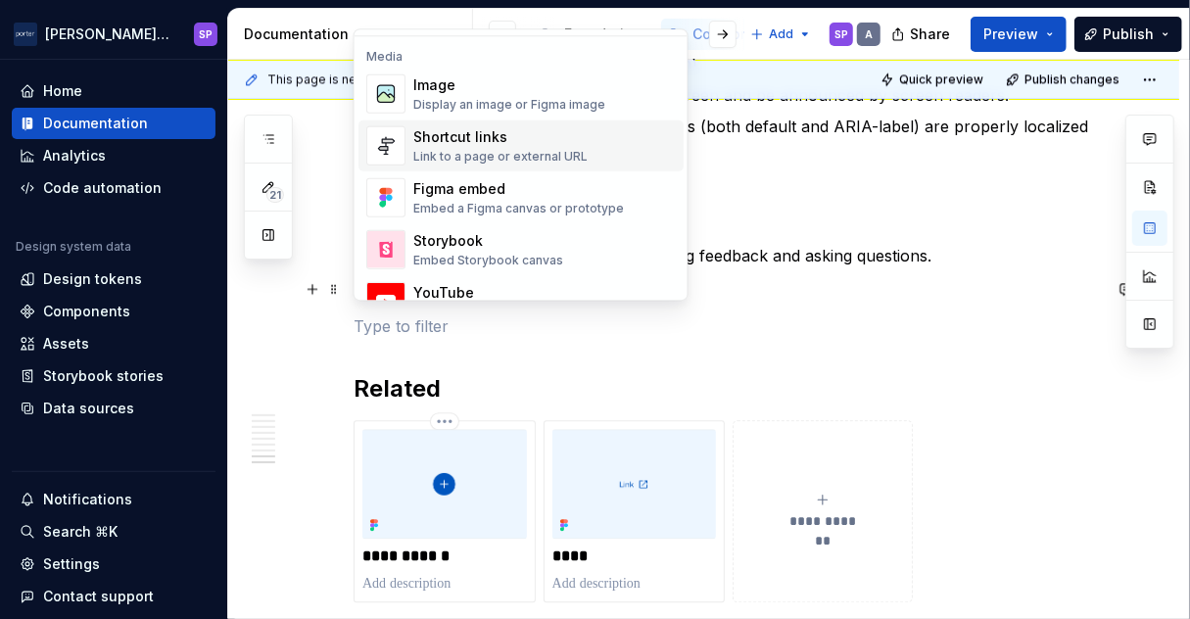
click at [481, 163] on div "Shortcut links Link to a page or external URL" at bounding box center [544, 144] width 262 height 39
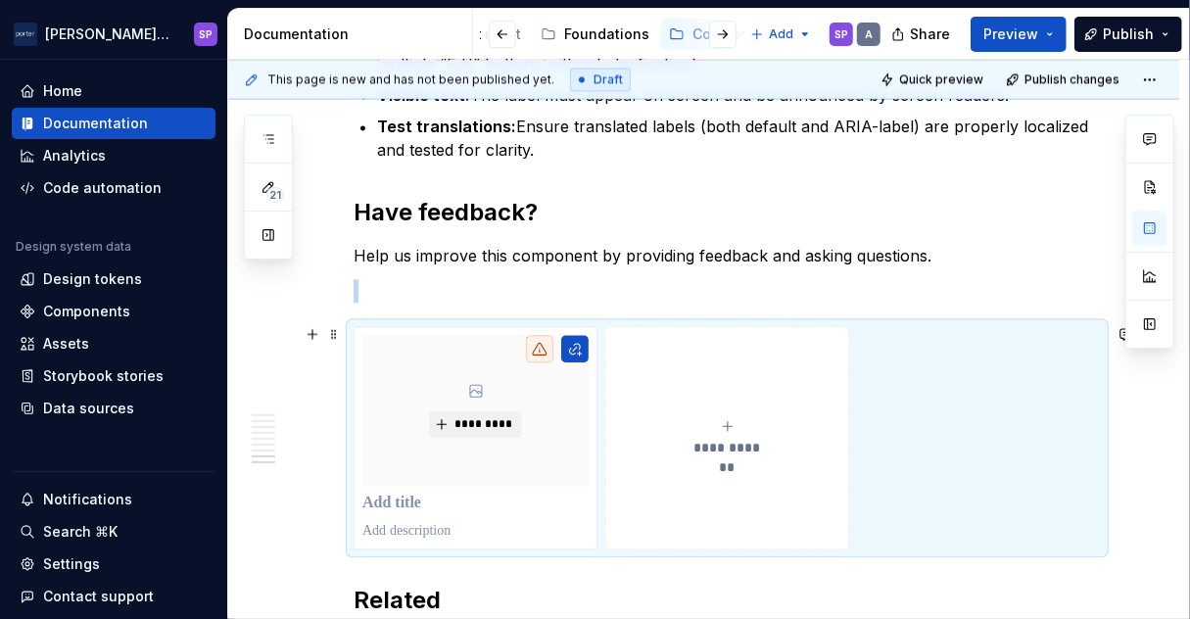
scroll to position [2117, 0]
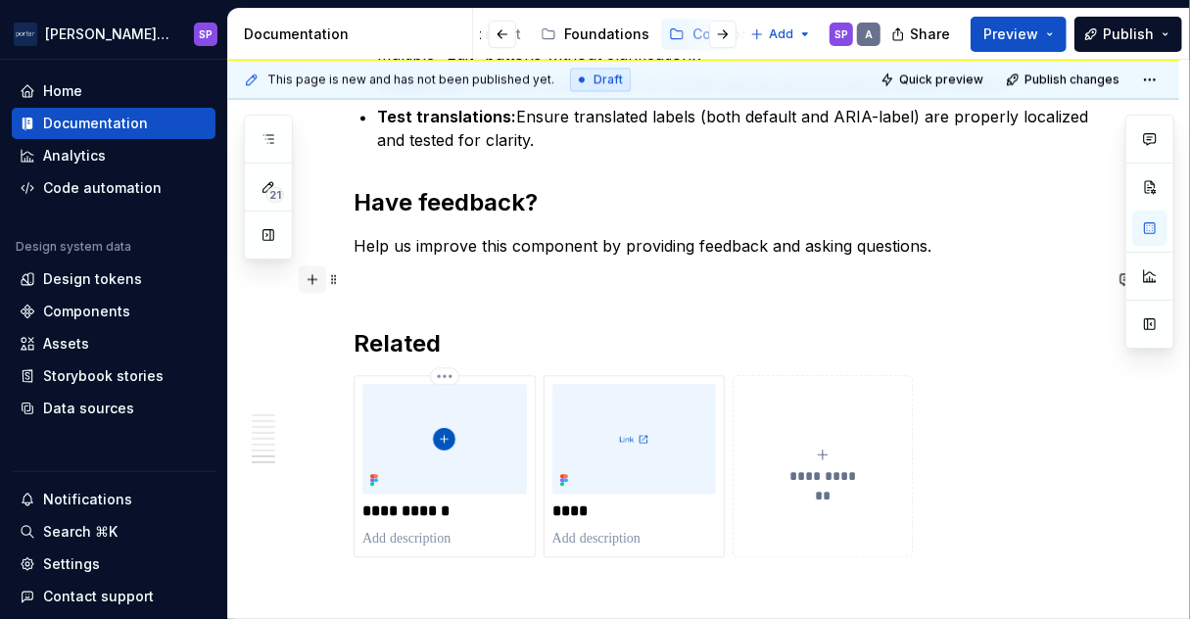
click at [309, 276] on button "button" at bounding box center [312, 278] width 27 height 27
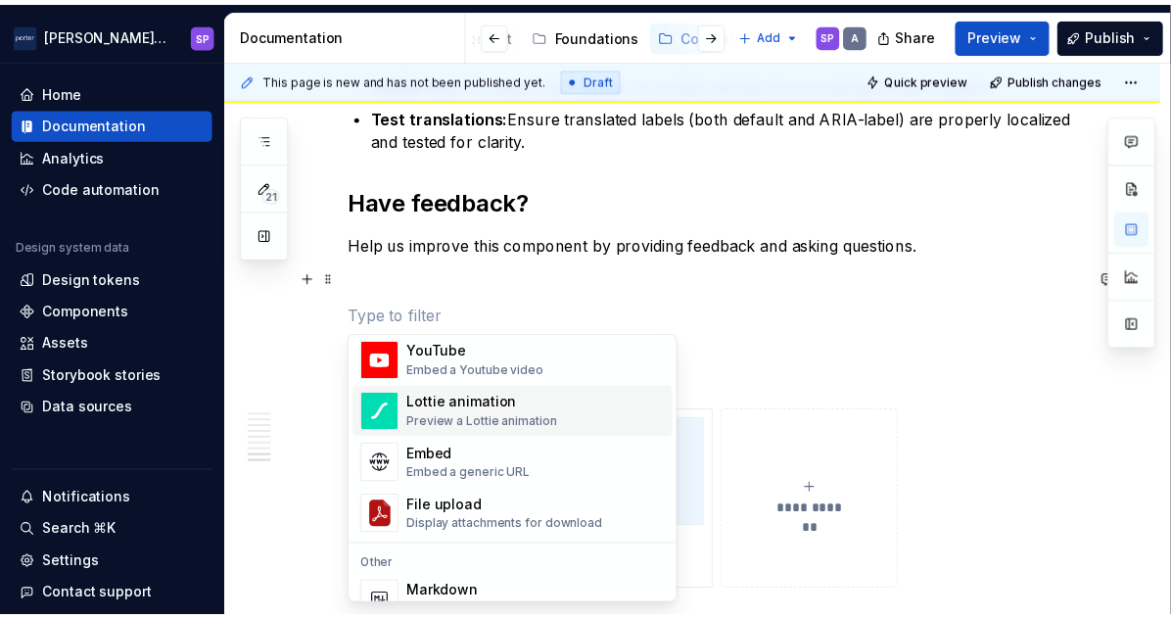
scroll to position [1097, 0]
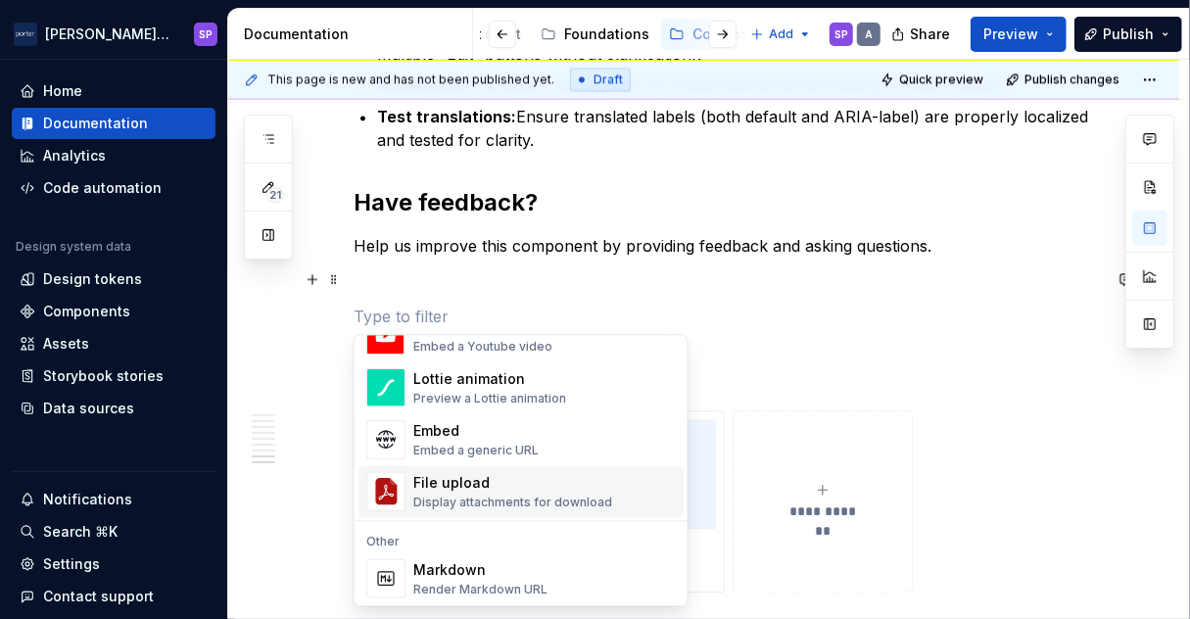
click at [498, 450] on div "Embed a generic URL" at bounding box center [475, 450] width 125 height 16
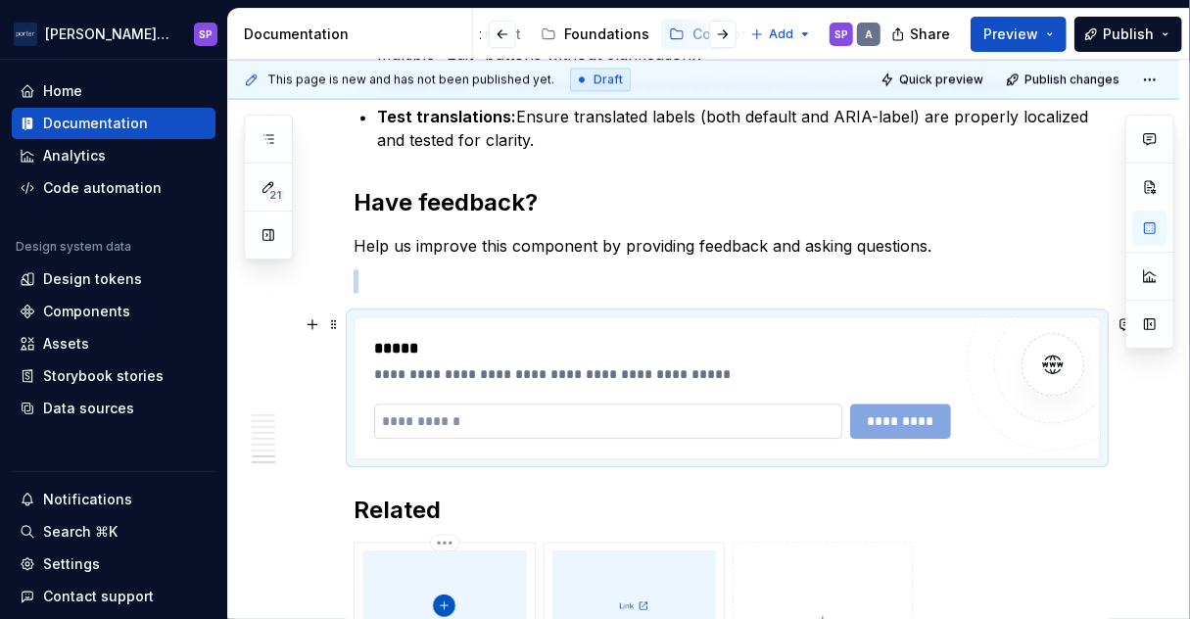
click at [541, 420] on input "text" at bounding box center [608, 420] width 468 height 35
click at [450, 289] on p at bounding box center [727, 281] width 747 height 24
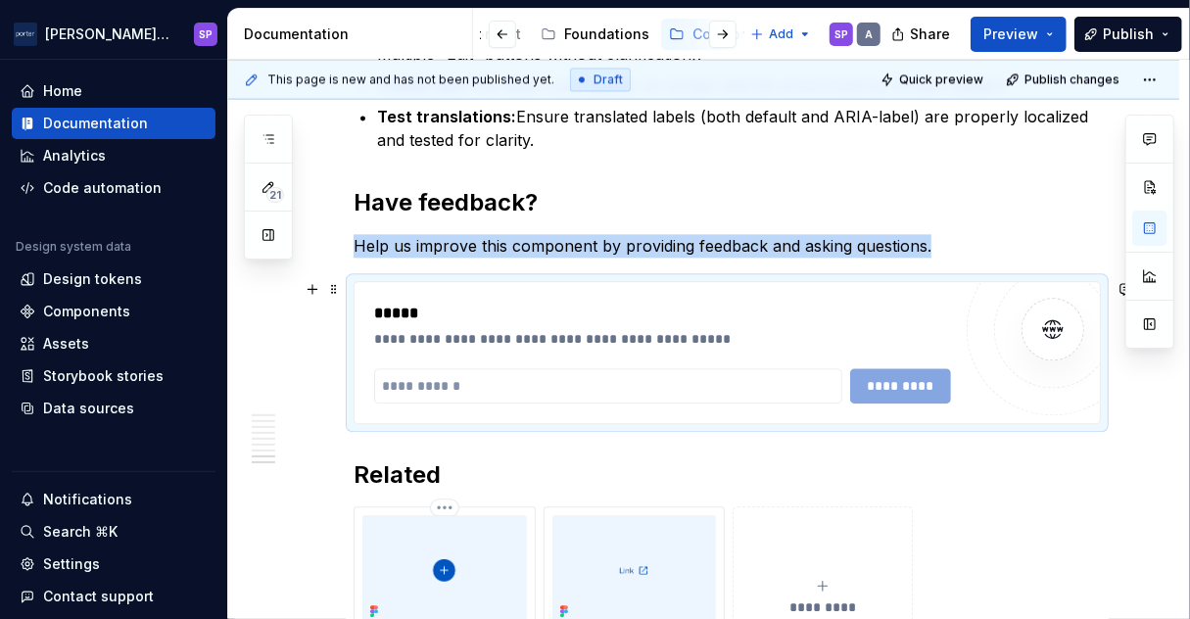
click at [750, 355] on div "**********" at bounding box center [662, 353] width 577 height 102
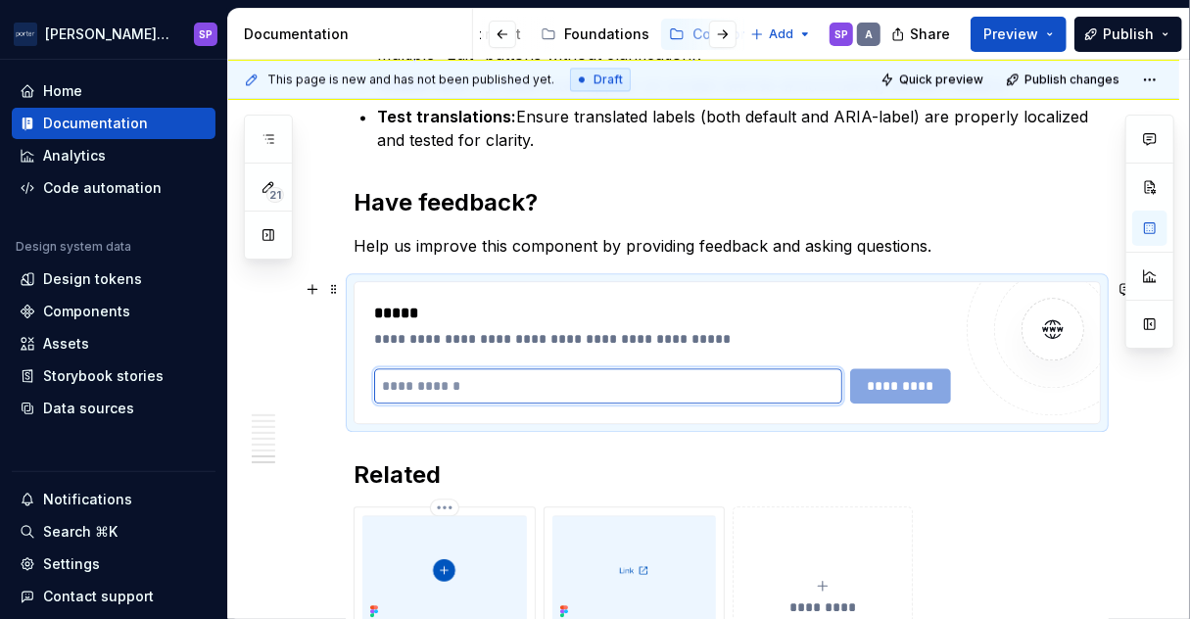
click at [655, 368] on input "text" at bounding box center [608, 385] width 468 height 35
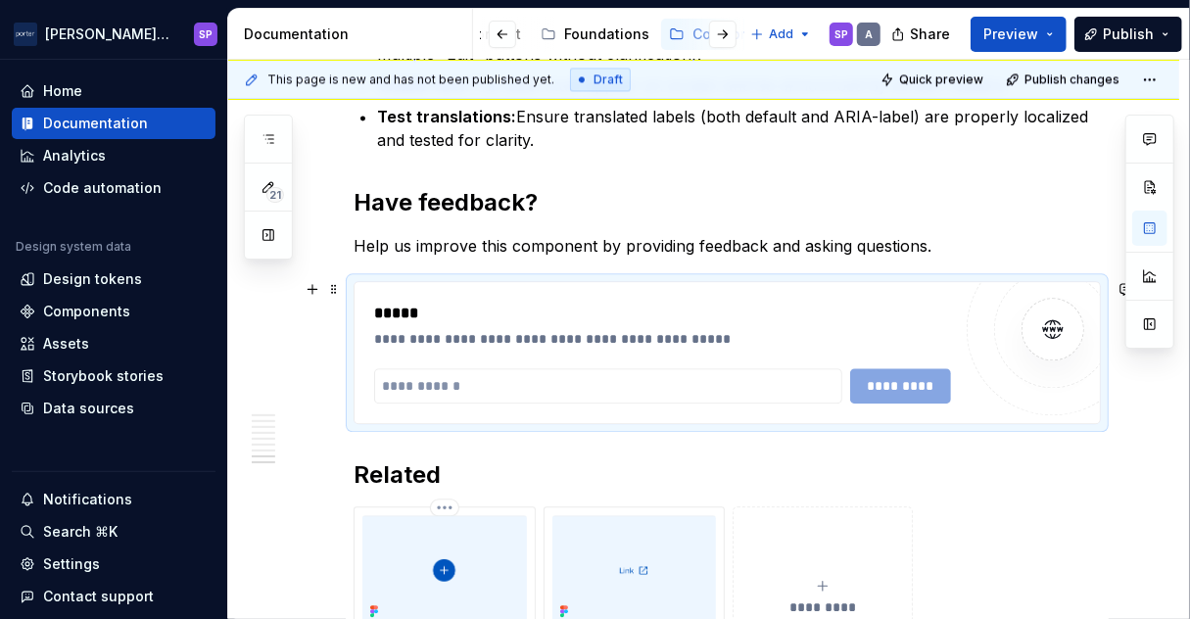
click at [406, 303] on div "*****" at bounding box center [663, 314] width 579 height 24
click at [396, 315] on div "*****" at bounding box center [663, 314] width 579 height 24
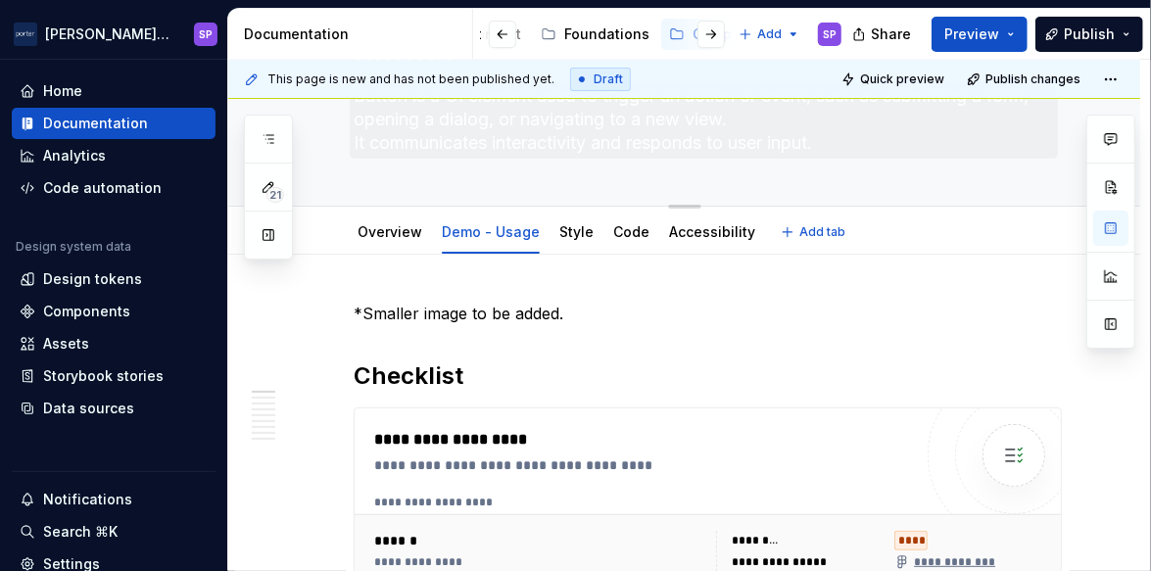
scroll to position [139, 0]
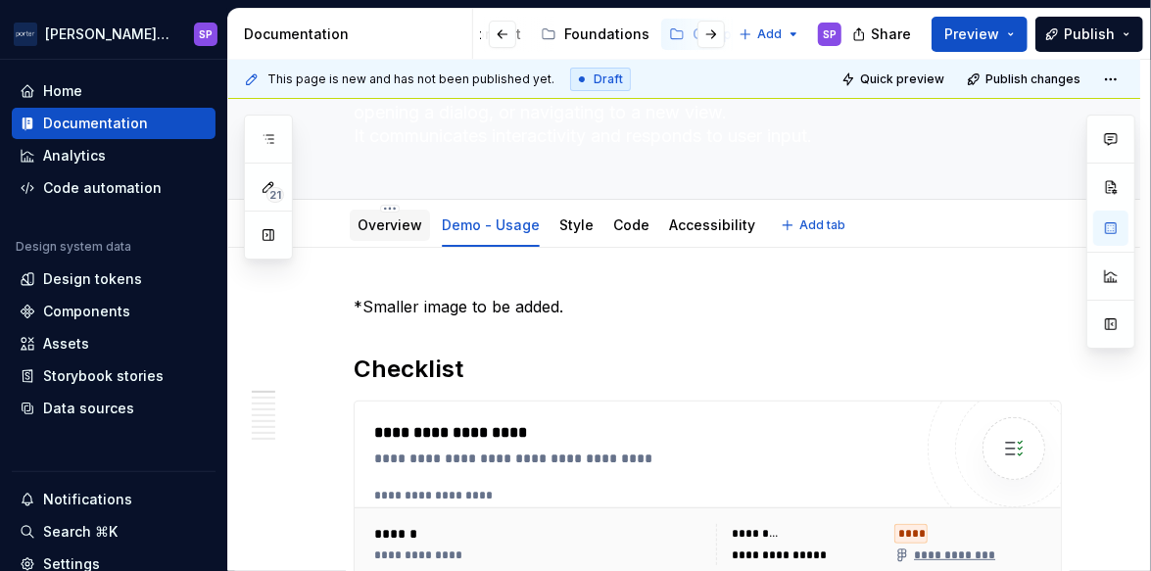
click at [372, 224] on link "Overview" at bounding box center [389, 224] width 65 height 17
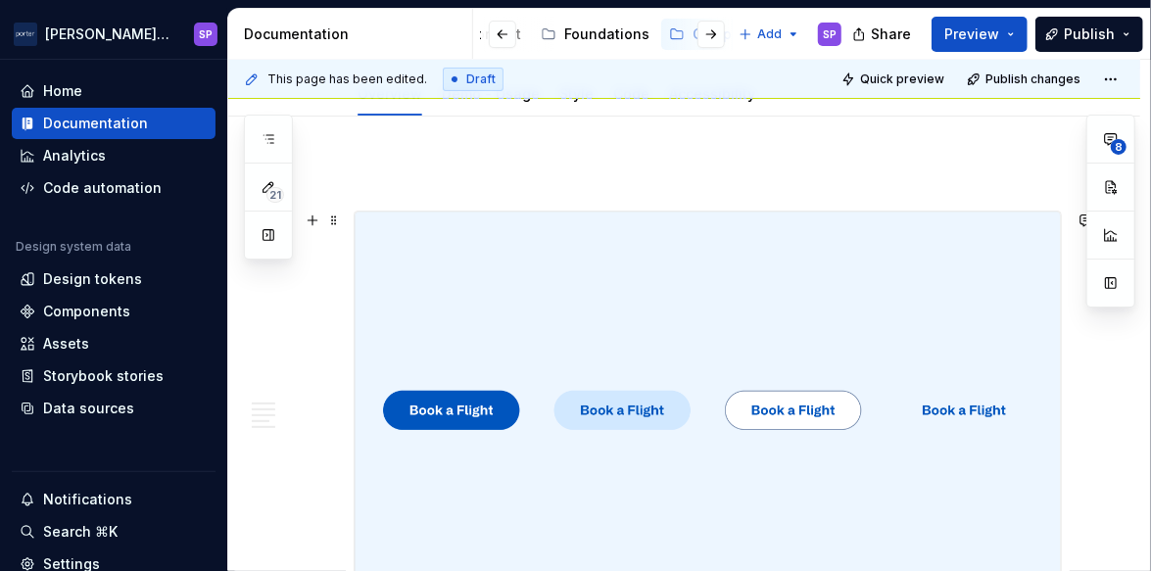
scroll to position [210, 0]
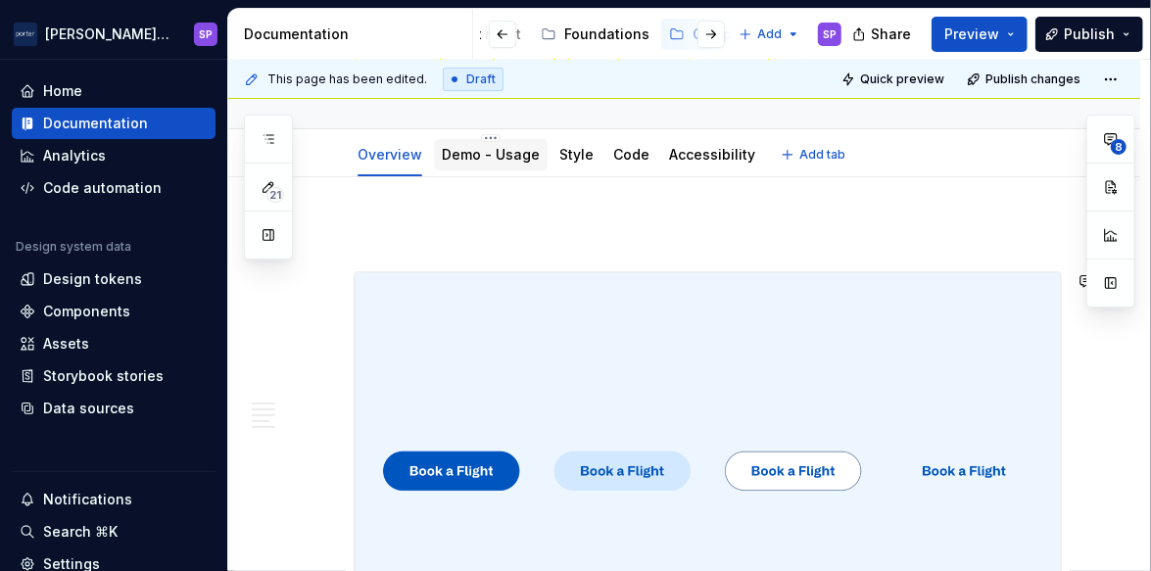
click at [466, 143] on div "Demo - Usage" at bounding box center [491, 155] width 98 height 24
click at [492, 157] on link "Demo - Usage" at bounding box center [491, 154] width 98 height 17
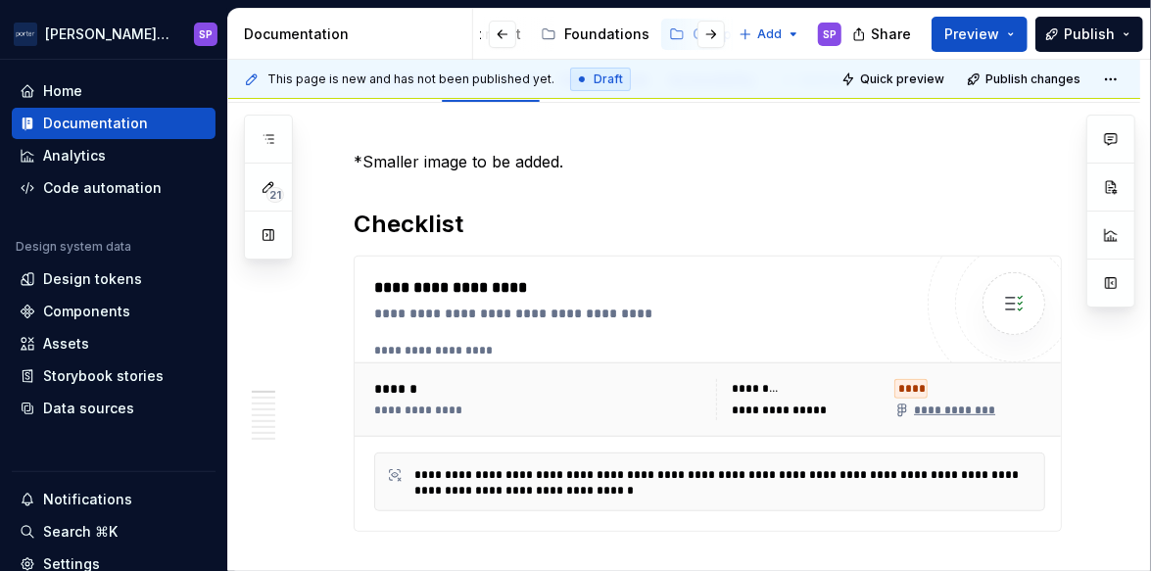
scroll to position [197, 0]
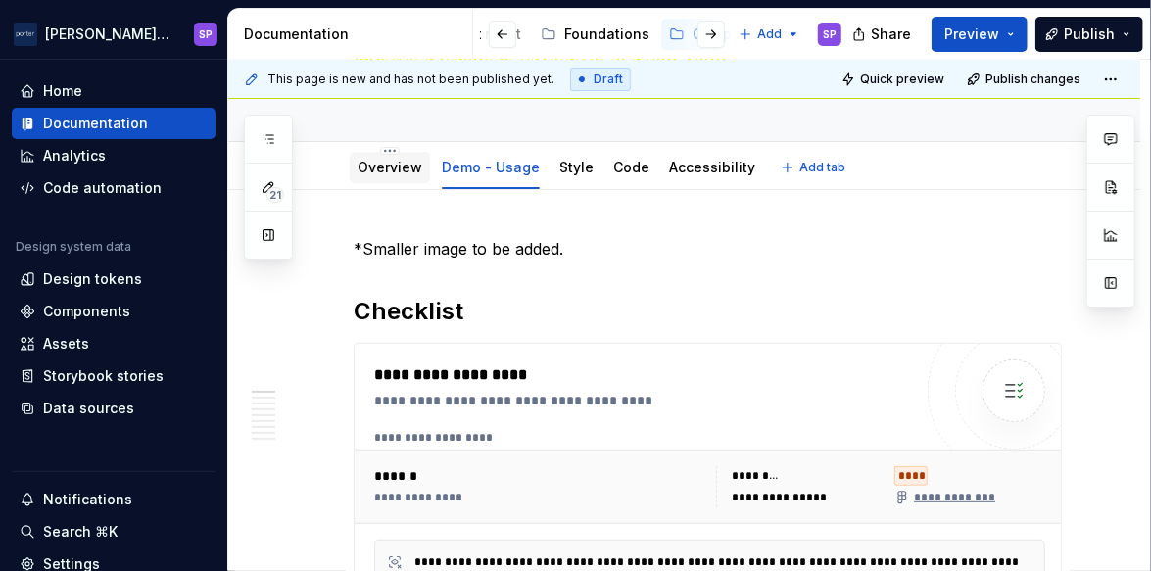
click at [394, 178] on div "Overview" at bounding box center [390, 167] width 80 height 31
click at [394, 166] on link "Overview" at bounding box center [389, 167] width 65 height 17
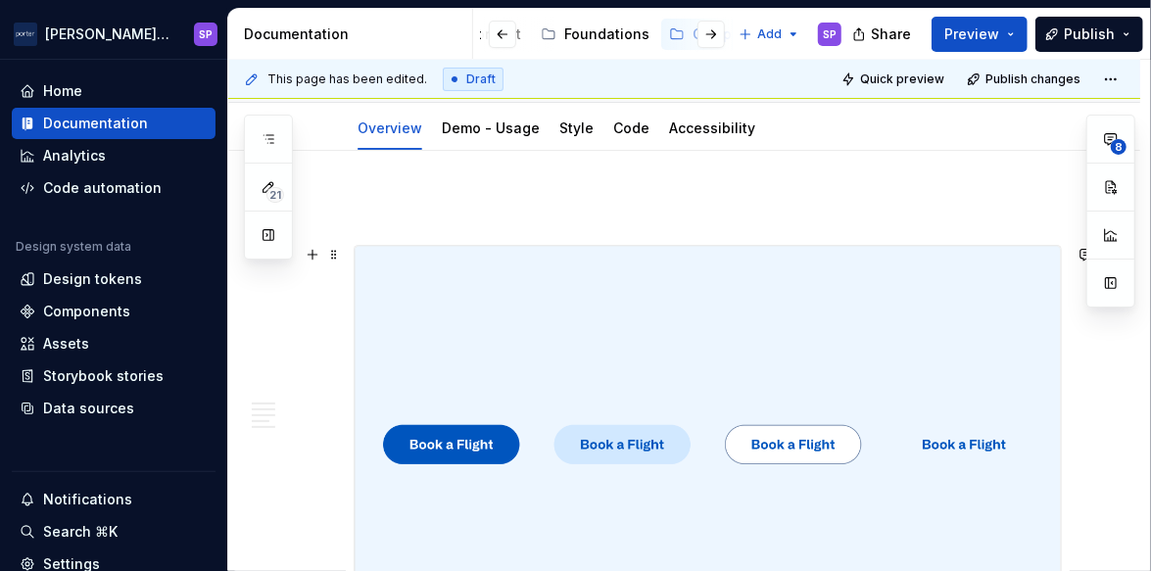
scroll to position [236, 0]
click at [512, 135] on div "Demo - Usage" at bounding box center [491, 128] width 98 height 20
click at [486, 135] on div "Demo - Usage" at bounding box center [491, 128] width 98 height 20
click at [450, 127] on link "Demo - Usage" at bounding box center [491, 127] width 98 height 17
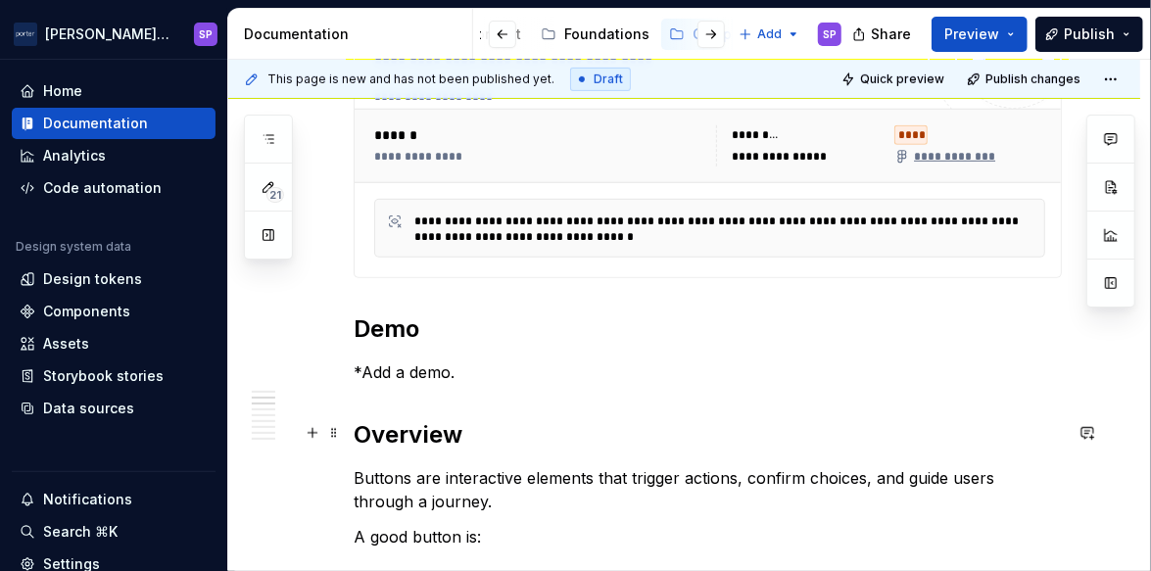
scroll to position [592, 0]
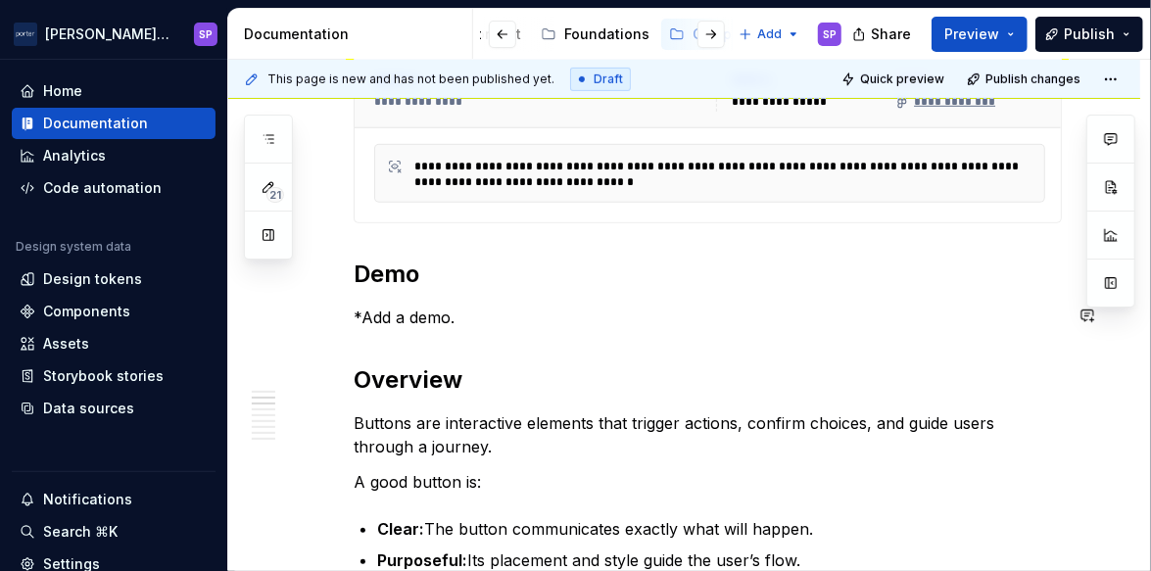
type textarea "*"
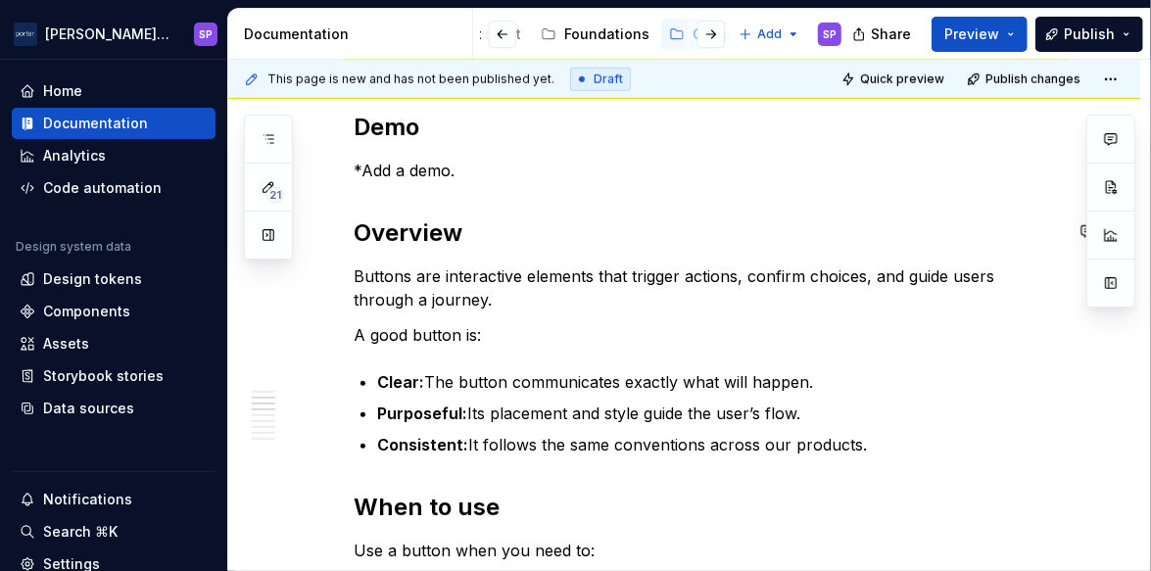
scroll to position [822, 0]
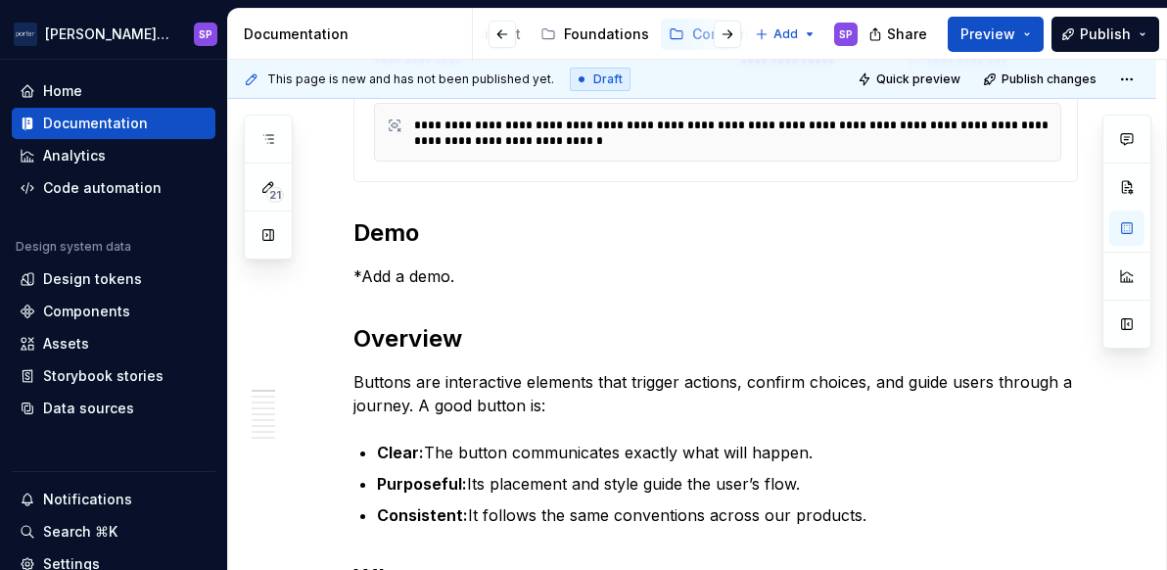
scroll to position [0, 0]
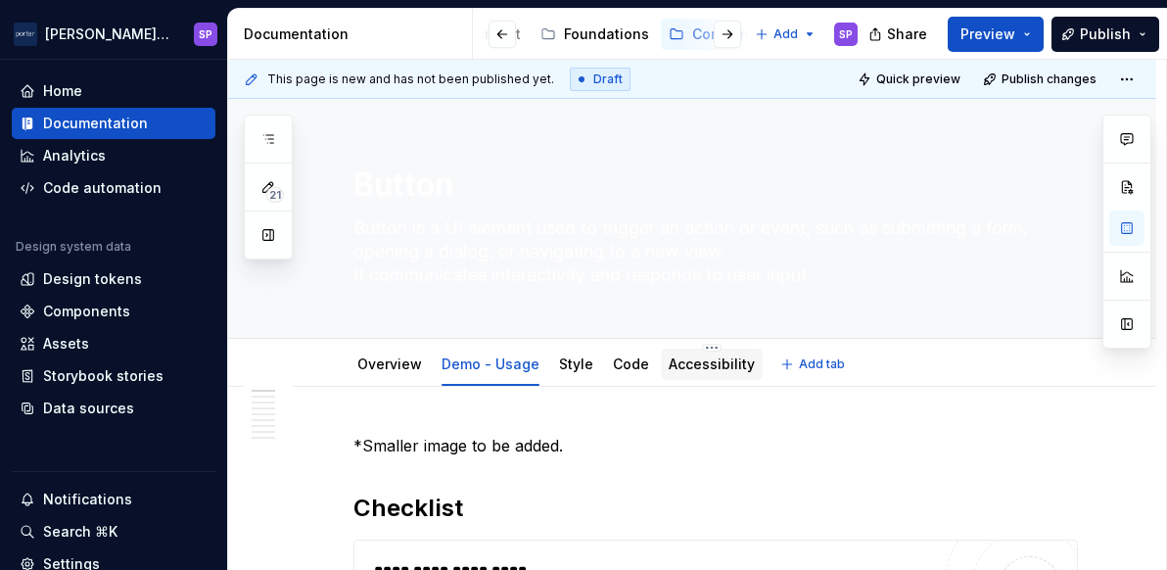
click at [674, 357] on link "Accessibility" at bounding box center [712, 363] width 86 height 17
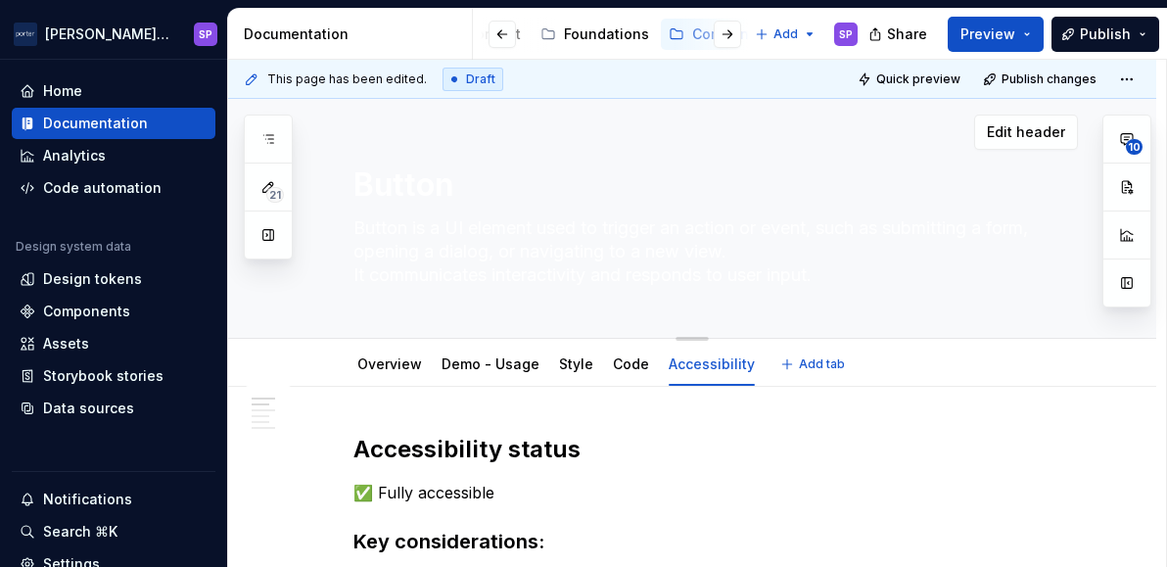
click at [1092, 155] on div "Button Button is a UI element used to trigger an action or event, such as submi…" at bounding box center [692, 219] width 928 height 240
click at [452, 366] on link "Demo - Usage" at bounding box center [491, 363] width 98 height 17
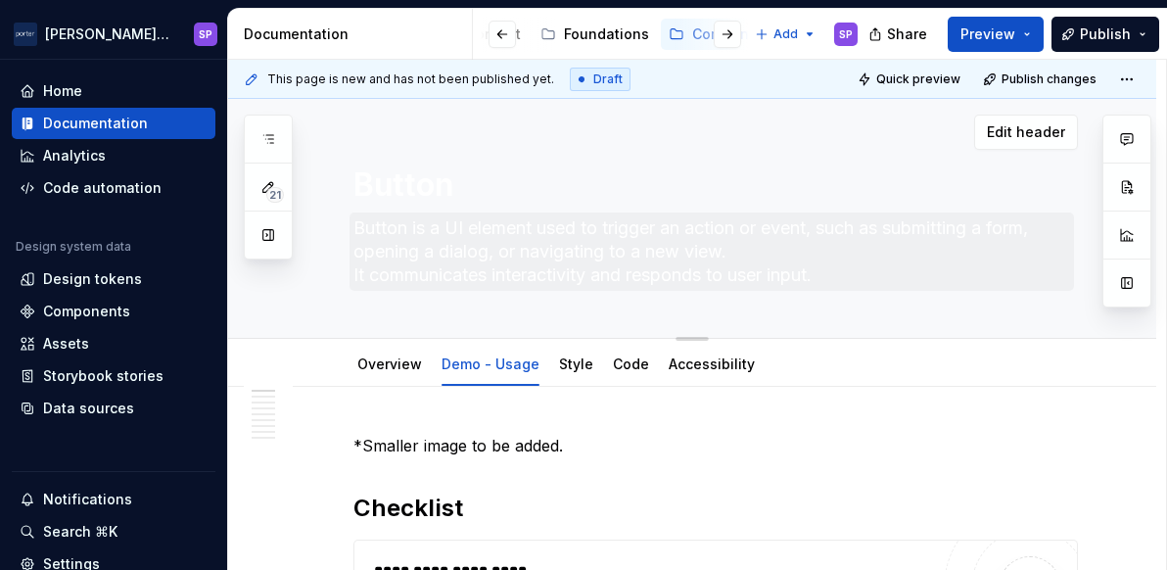
type textarea "*"
